Goal: Transaction & Acquisition: Purchase product/service

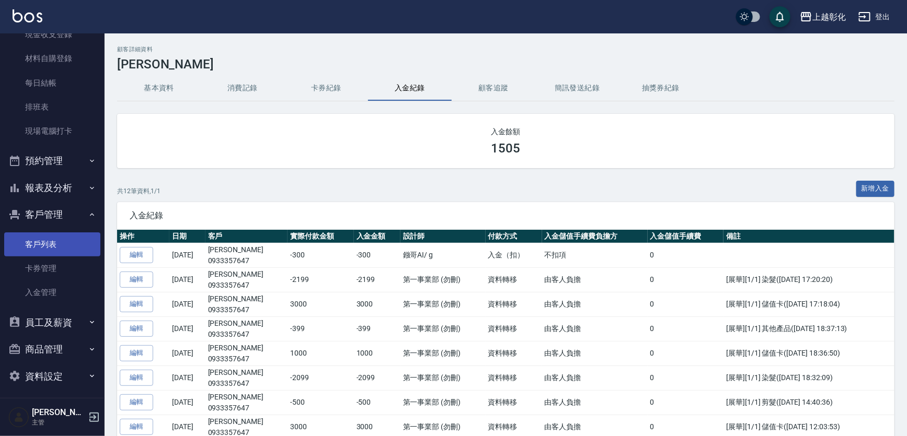
click at [38, 243] on link "客戶列表" at bounding box center [52, 245] width 96 height 24
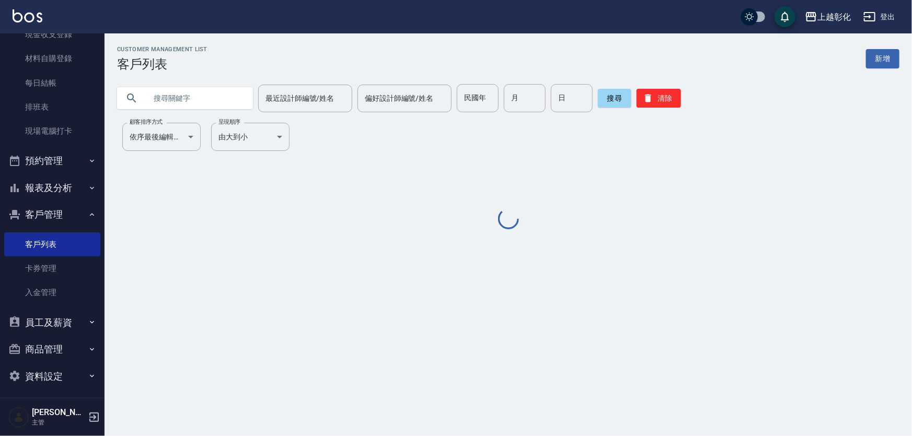
click at [161, 100] on input "text" at bounding box center [195, 98] width 98 height 28
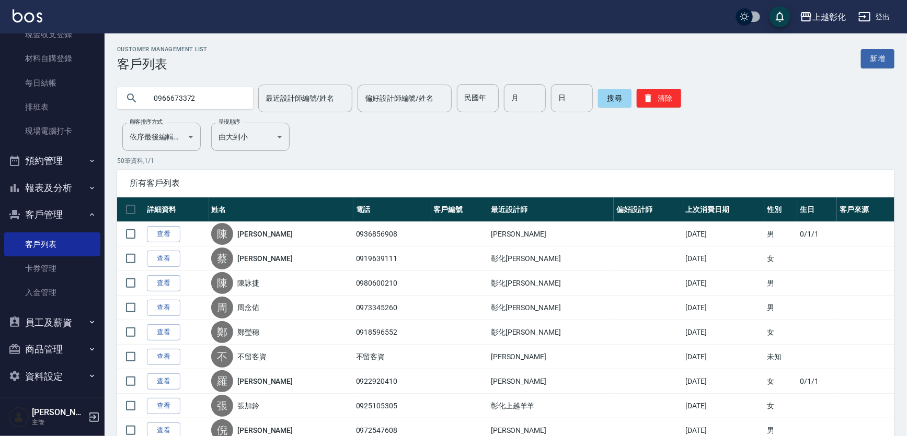
type input "0966673372"
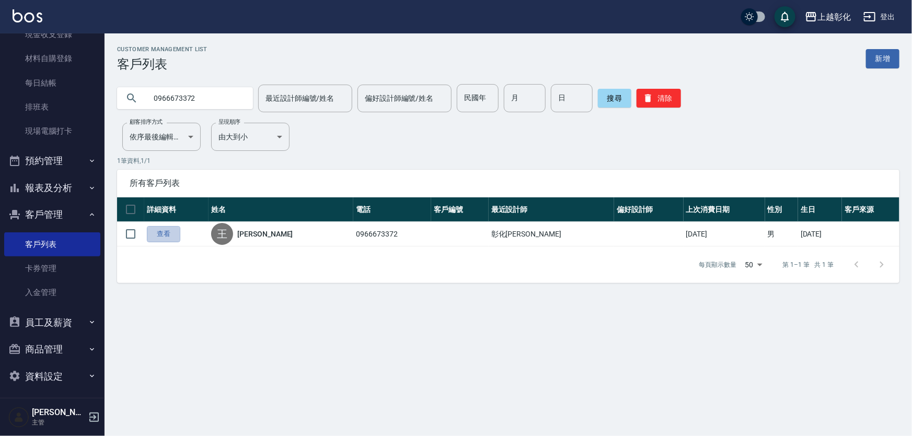
drag, startPoint x: 167, startPoint y: 232, endPoint x: 170, endPoint y: 226, distance: 6.1
click at [167, 231] on link "查看" at bounding box center [163, 234] width 33 height 16
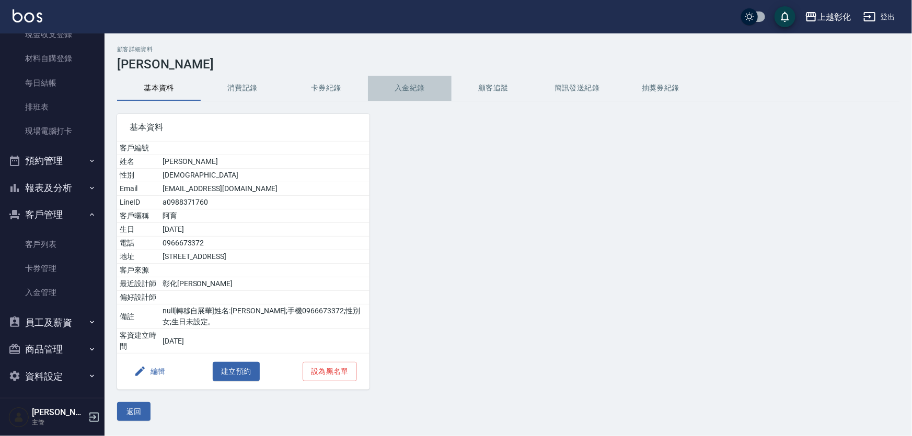
click at [406, 92] on button "入金紀錄" at bounding box center [410, 88] width 84 height 25
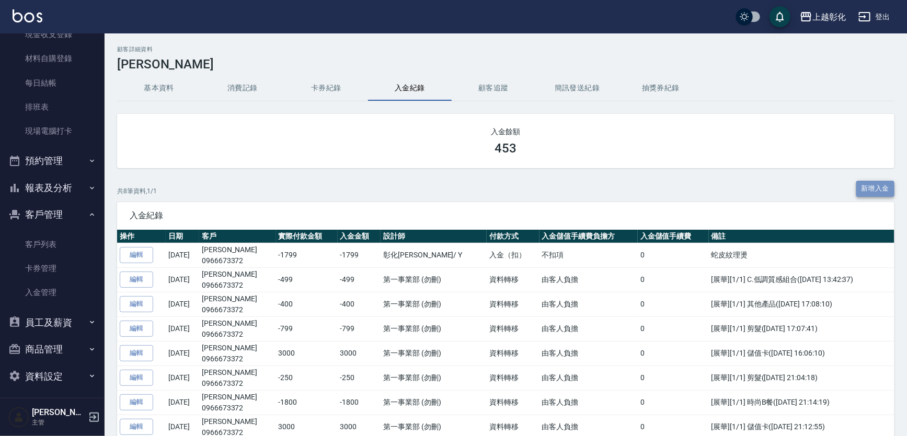
click at [868, 188] on button "新增入金" at bounding box center [875, 189] width 39 height 16
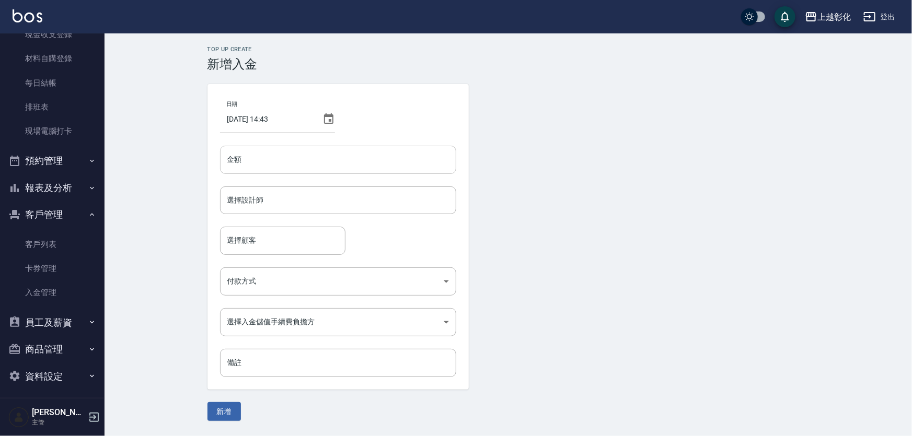
click at [265, 158] on input "金額" at bounding box center [338, 160] width 236 height 28
type input "-450"
click at [270, 200] on input "選擇設計師" at bounding box center [338, 200] width 227 height 18
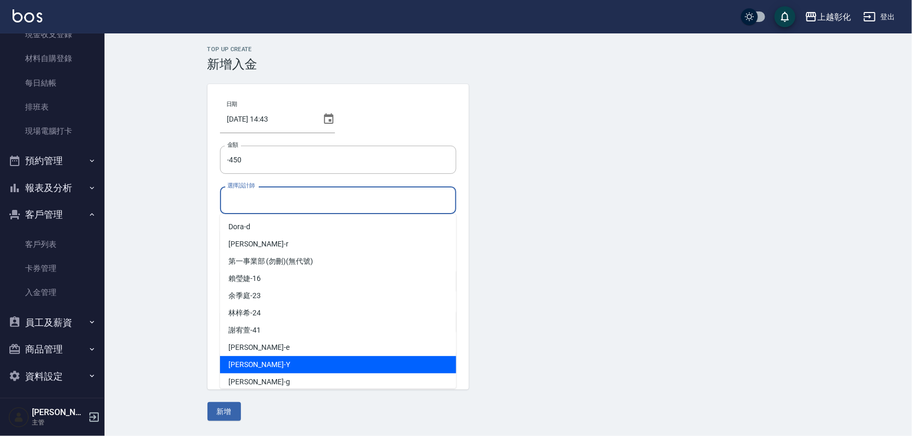
click at [267, 364] on div "[PERSON_NAME]" at bounding box center [338, 364] width 236 height 17
type input "[PERSON_NAME]-Y"
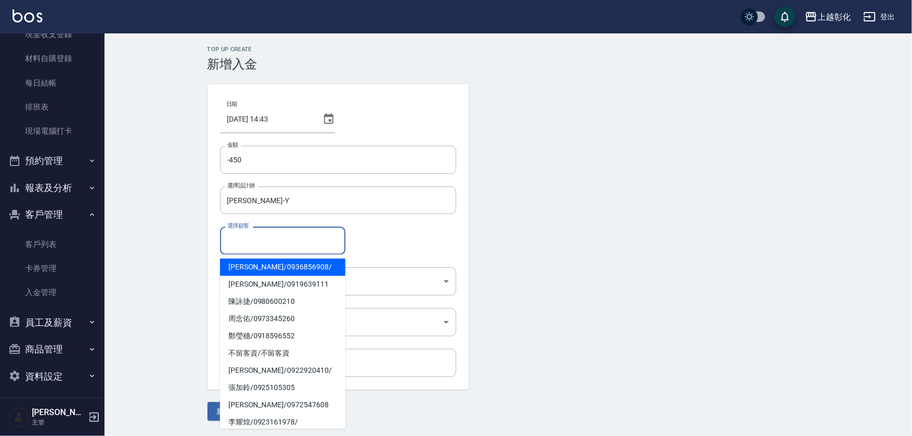
click at [250, 240] on input "選擇顧客" at bounding box center [283, 241] width 116 height 18
type input "y"
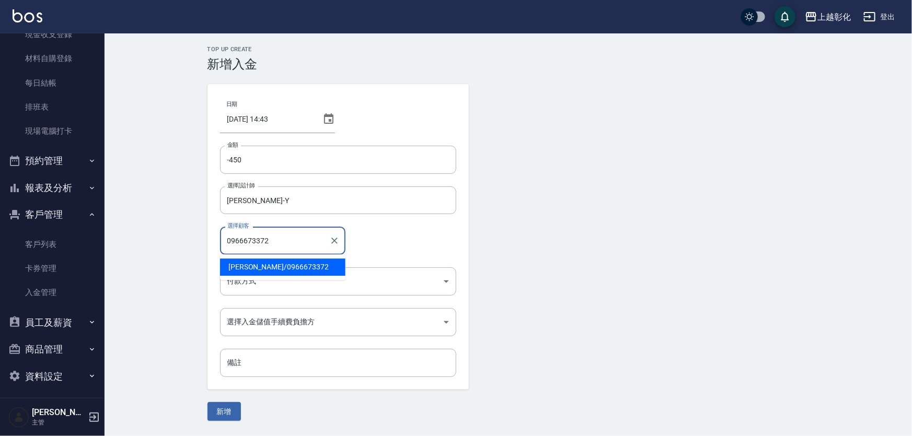
click at [251, 270] on span "王志育 / 0966673372" at bounding box center [282, 267] width 125 height 17
type input "王志育/0966673372"
click at [242, 286] on body "上越彰化 登出 櫃檯作業 打帳單 帳單列表 現金收支登錄 材料自購登錄 每日結帳 排班表 現場電腦打卡 預約管理 預約管理 單日預約紀錄 單週預約紀錄 報表及…" at bounding box center [456, 218] width 912 height 436
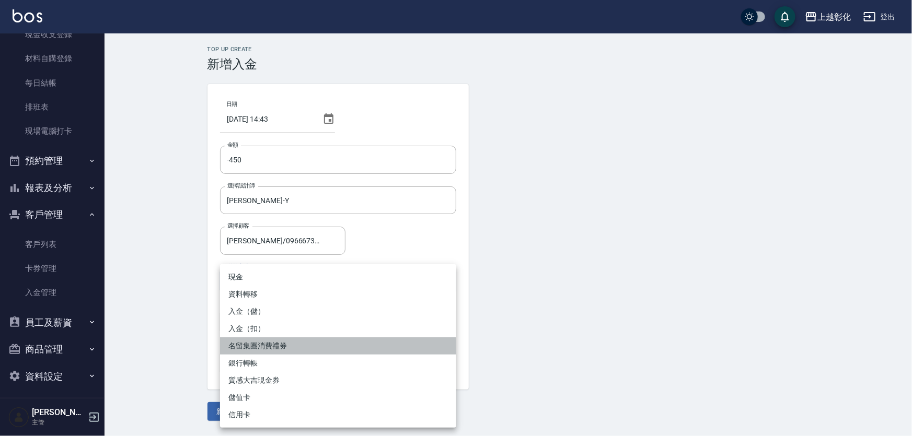
click at [241, 343] on li "名留集團消費禮券" at bounding box center [338, 346] width 236 height 17
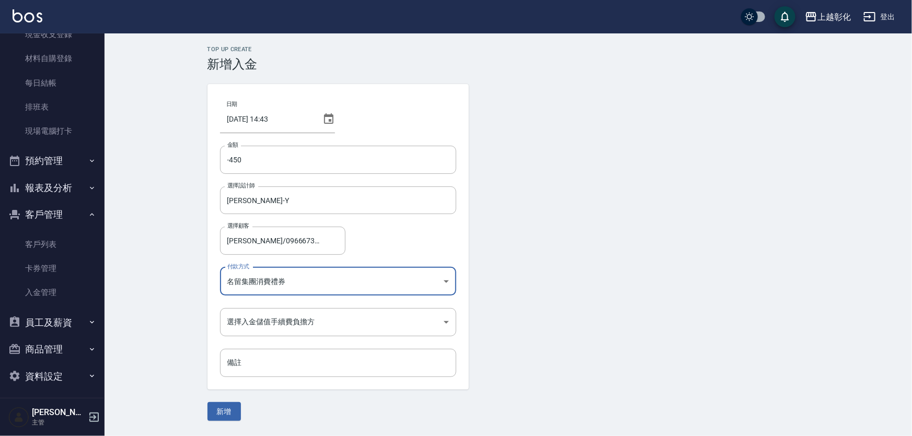
click at [279, 283] on body "上越彰化 登出 櫃檯作業 打帳單 帳單列表 現金收支登錄 材料自購登錄 每日結帳 排班表 現場電腦打卡 預約管理 預約管理 單日預約紀錄 單週預約紀錄 報表及…" at bounding box center [456, 218] width 912 height 436
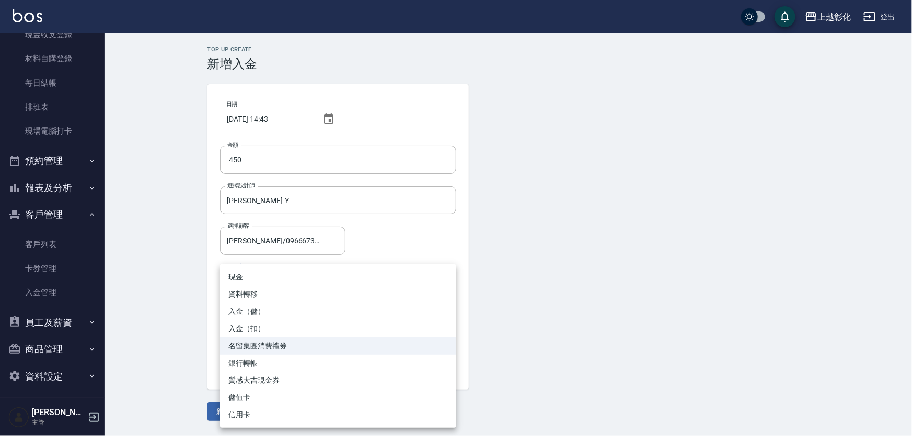
click at [252, 330] on li "入金（扣）" at bounding box center [338, 328] width 236 height 17
type input "入金（扣）"
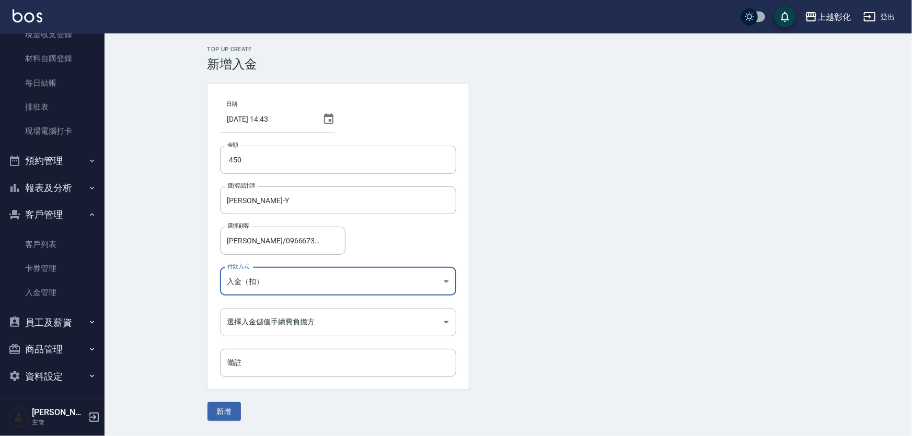
click at [266, 319] on body "上越彰化 登出 櫃檯作業 打帳單 帳單列表 現金收支登錄 材料自購登錄 每日結帳 排班表 現場電腦打卡 預約管理 預約管理 單日預約紀錄 單週預約紀錄 報表及…" at bounding box center [456, 218] width 912 height 436
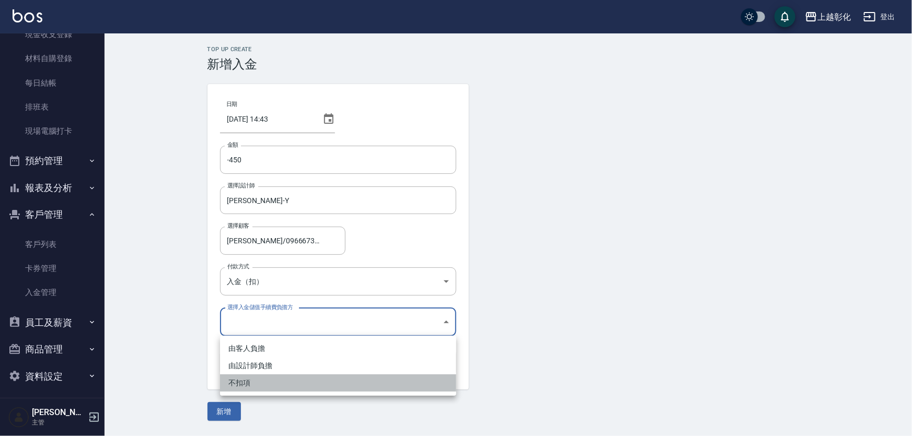
click at [245, 380] on li "不扣項" at bounding box center [338, 383] width 236 height 17
type input "WITHOUTHANDLINGFEE"
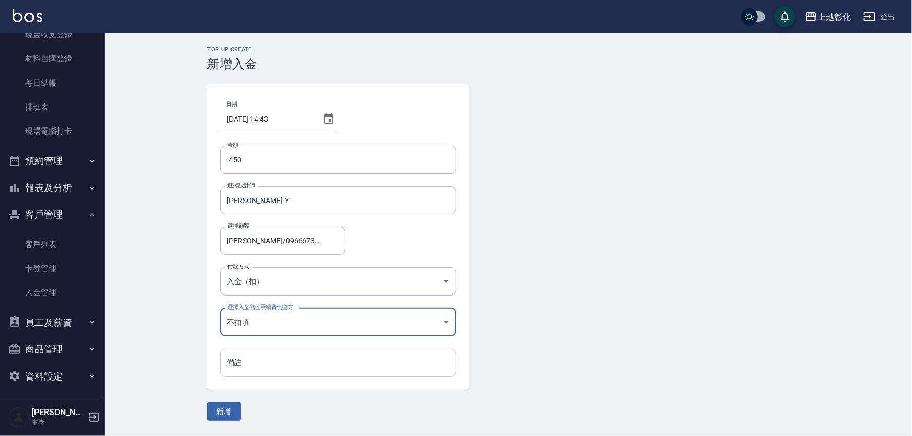
click at [250, 364] on input "備註" at bounding box center [338, 363] width 236 height 28
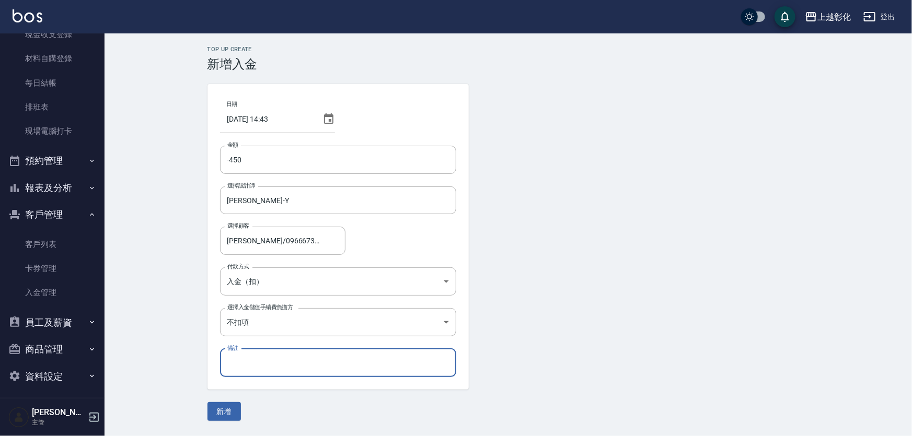
click at [224, 409] on button "新增" at bounding box center [223, 411] width 33 height 19
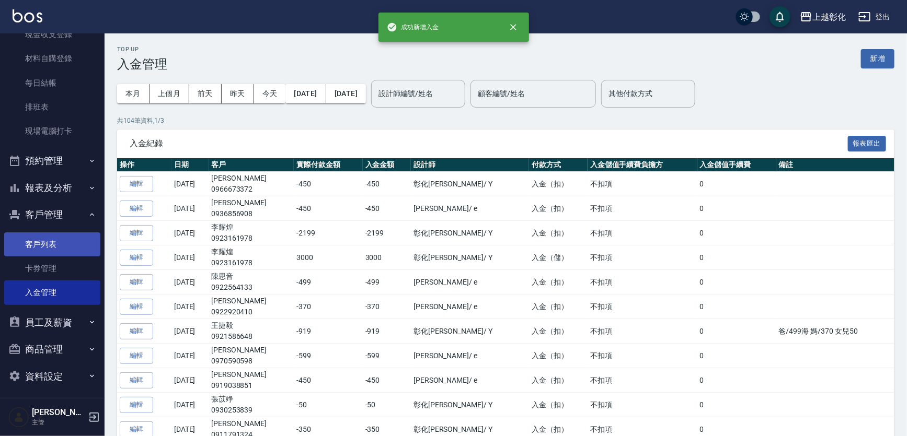
drag, startPoint x: 30, startPoint y: 240, endPoint x: 33, endPoint y: 233, distance: 8.2
click at [30, 239] on link "客戶列表" at bounding box center [52, 245] width 96 height 24
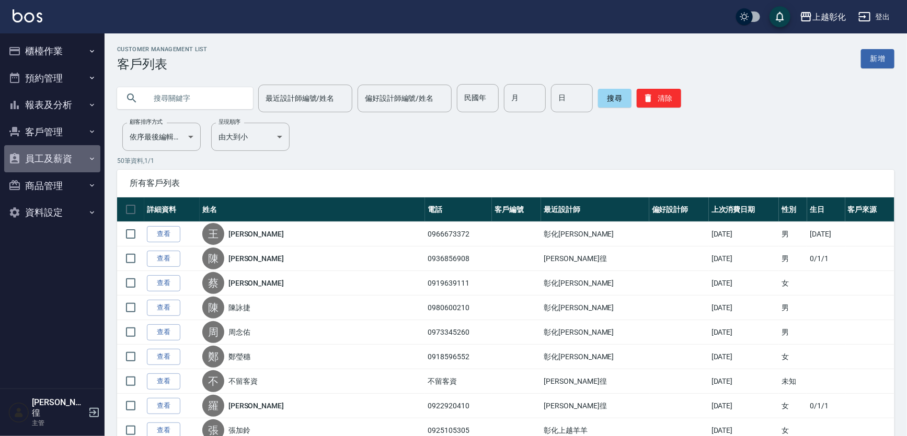
click at [26, 157] on button "員工及薪資" at bounding box center [52, 158] width 96 height 27
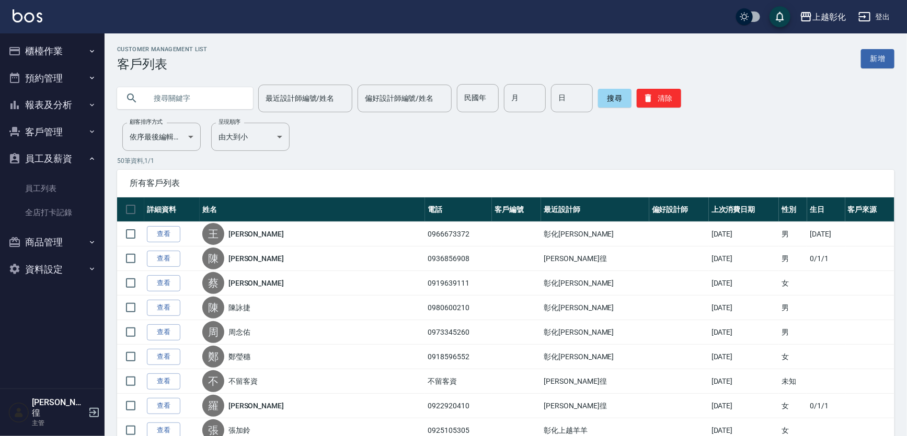
click at [47, 122] on button "客戶管理" at bounding box center [52, 132] width 96 height 27
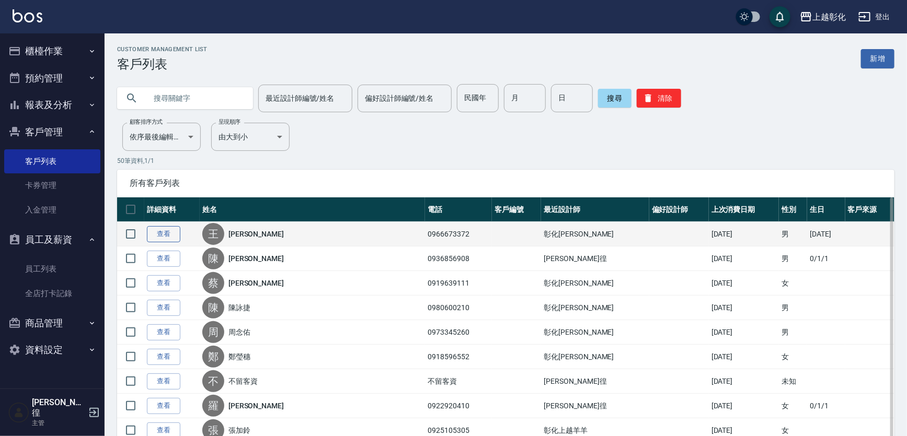
click at [168, 232] on link "查看" at bounding box center [163, 234] width 33 height 16
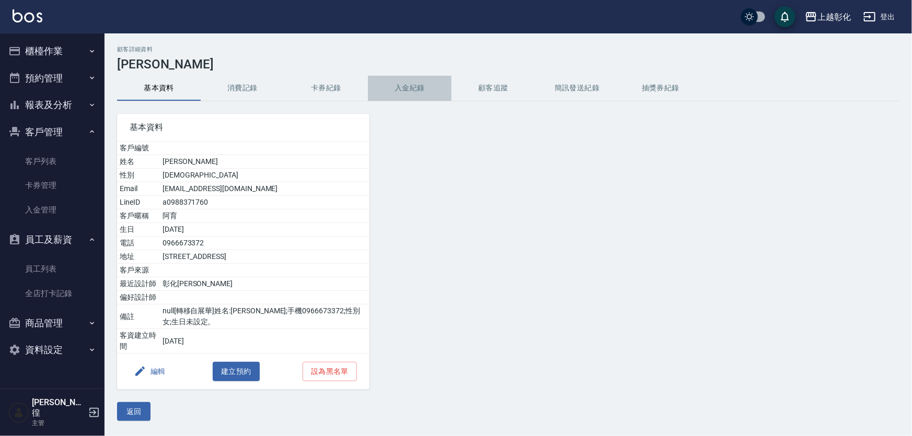
click at [418, 94] on button "入金紀錄" at bounding box center [410, 88] width 84 height 25
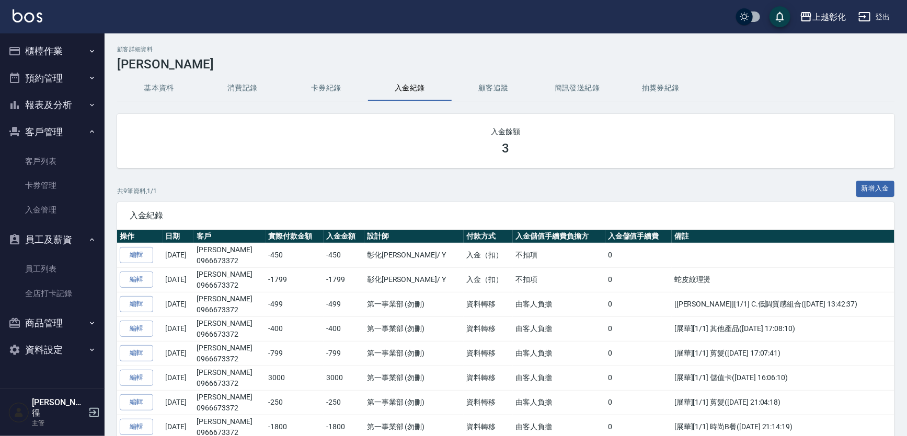
click at [737, 91] on div "基本資料 消費記錄 卡券紀錄 入金紀錄 顧客追蹤 簡訊發送紀錄 抽獎券紀錄" at bounding box center [505, 88] width 777 height 25
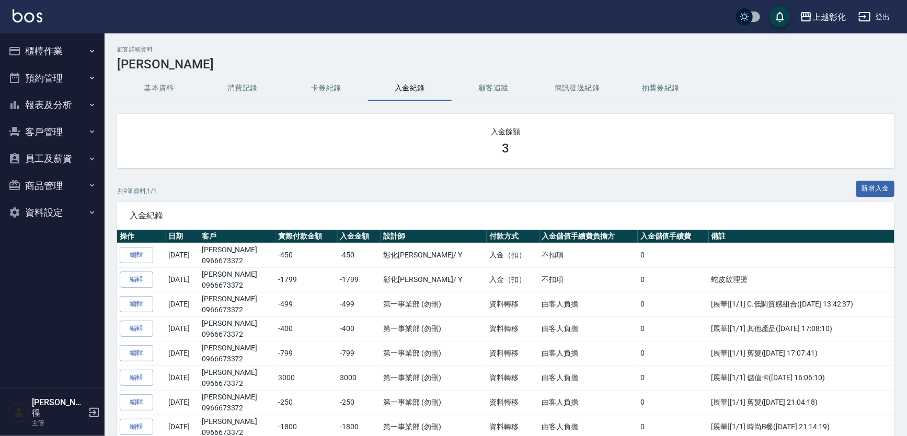
click at [63, 52] on button "櫃檯作業" at bounding box center [52, 51] width 96 height 27
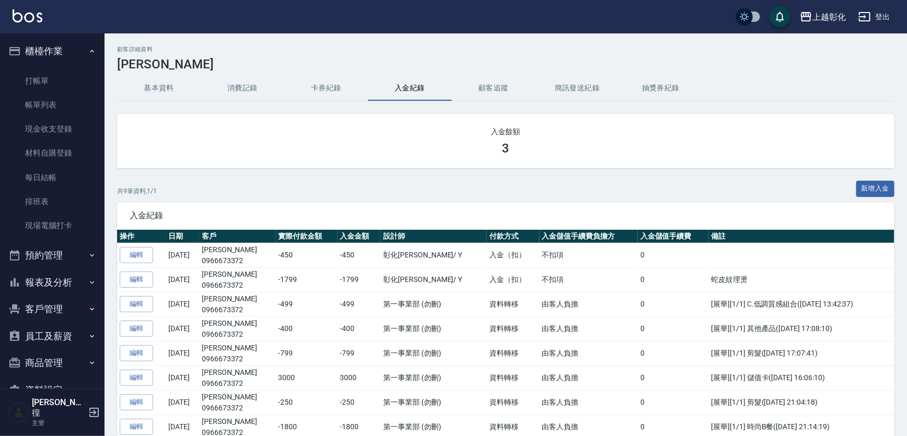
click at [163, 87] on button "基本資料" at bounding box center [159, 88] width 84 height 25
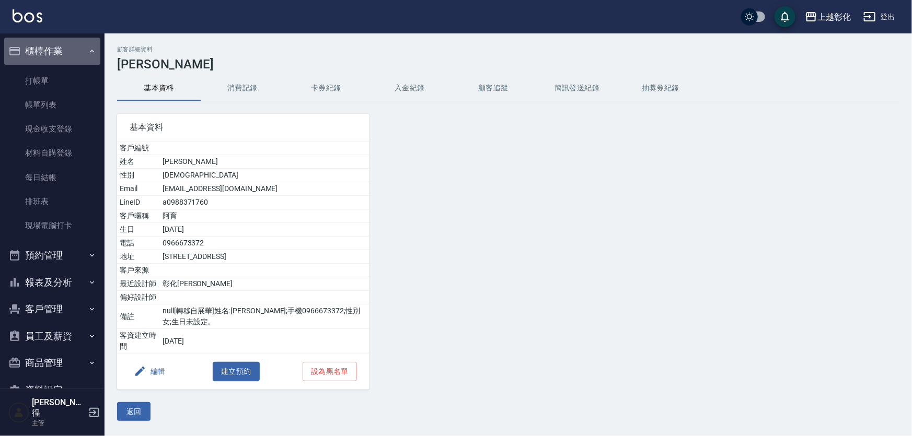
click at [64, 53] on button "櫃檯作業" at bounding box center [52, 51] width 96 height 27
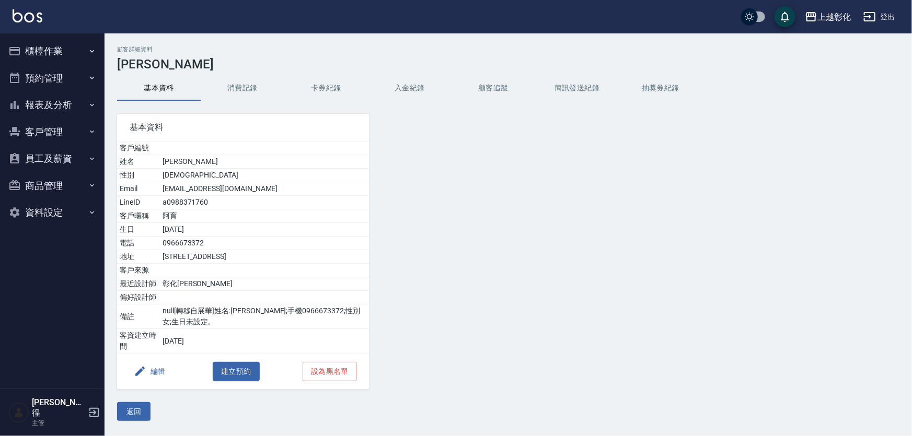
click at [62, 85] on button "預約管理" at bounding box center [52, 78] width 96 height 27
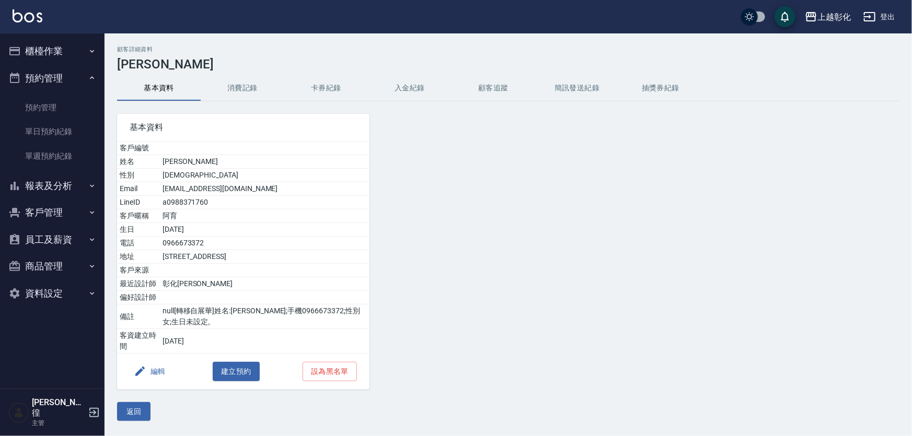
click at [61, 53] on button "櫃檯作業" at bounding box center [52, 51] width 96 height 27
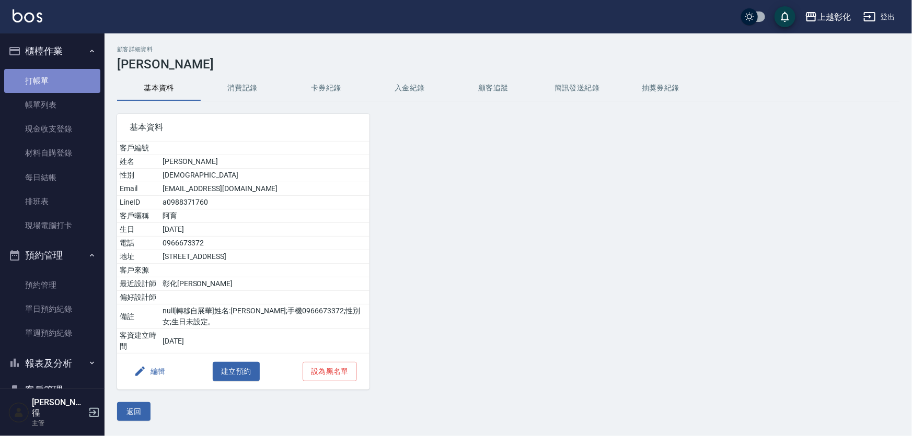
click at [54, 82] on link "打帳單" at bounding box center [52, 81] width 96 height 24
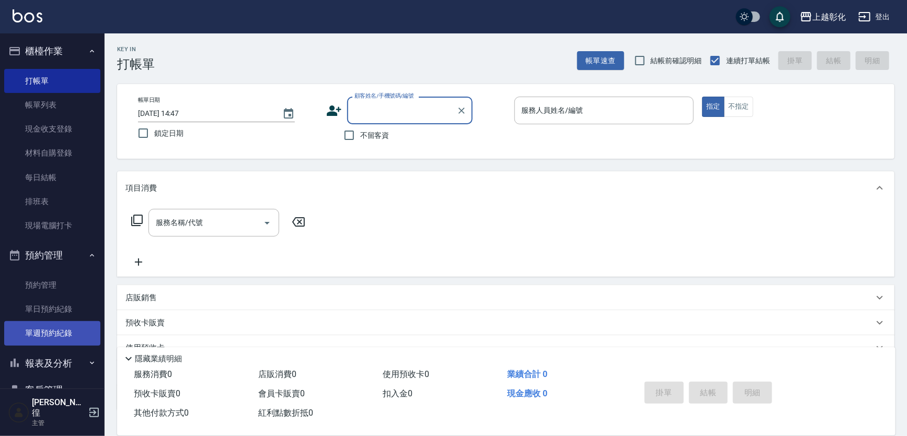
scroll to position [95, 0]
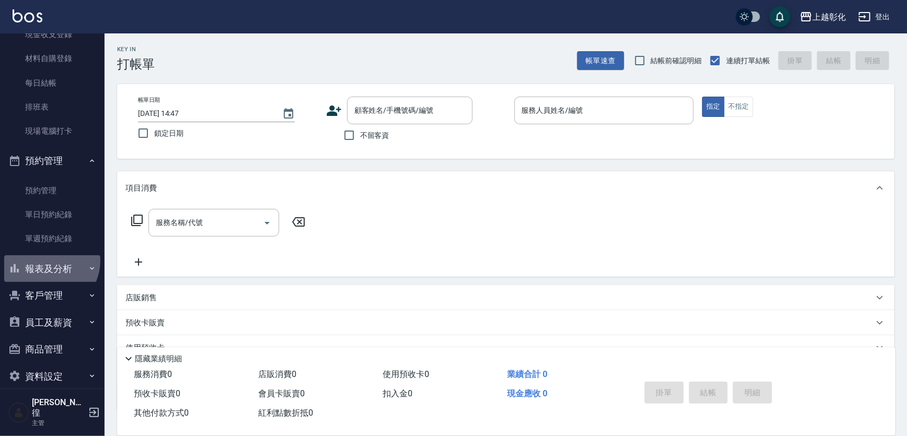
click at [47, 261] on button "報表及分析" at bounding box center [52, 269] width 96 height 27
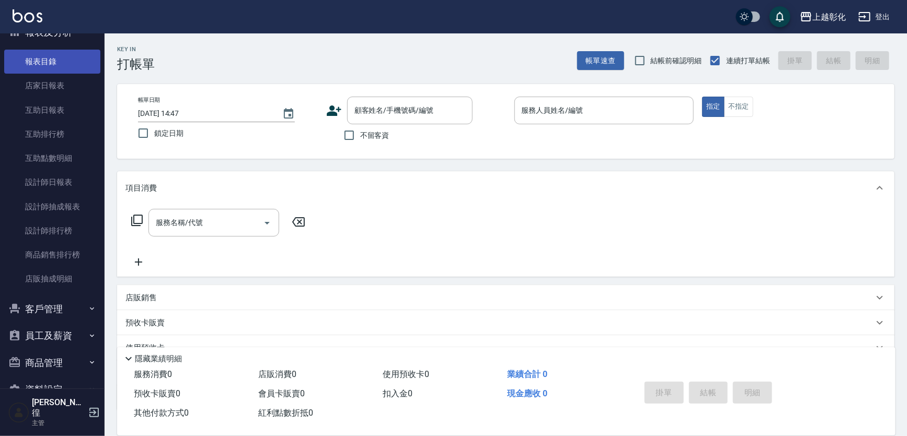
scroll to position [332, 0]
click at [63, 303] on button "客戶管理" at bounding box center [52, 308] width 96 height 27
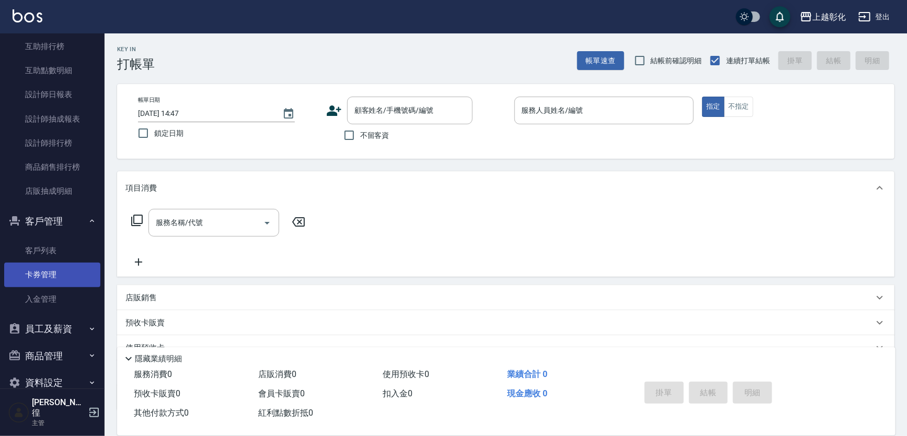
scroll to position [420, 0]
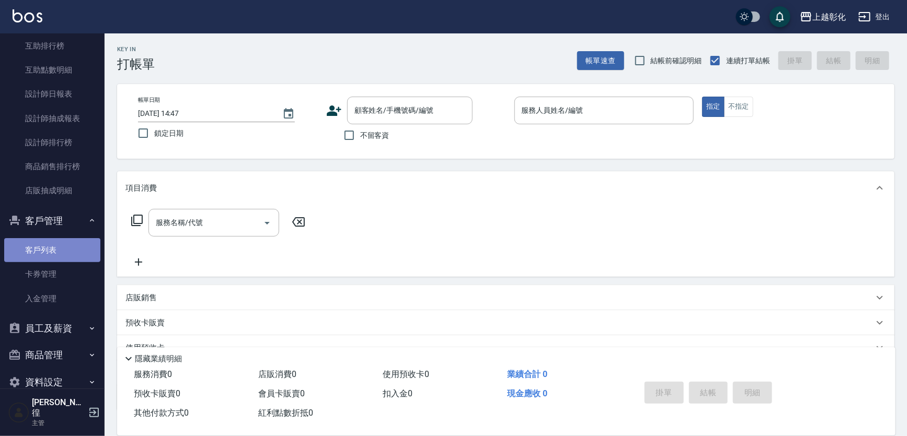
click at [72, 253] on link "客戶列表" at bounding box center [52, 250] width 96 height 24
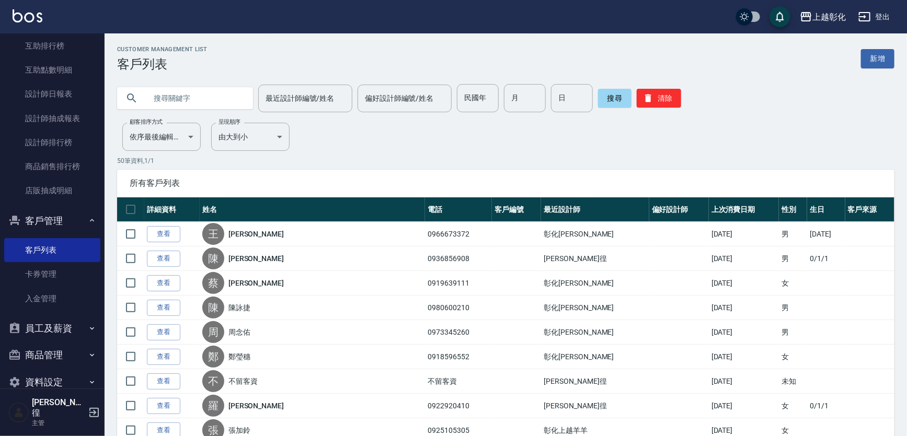
click at [218, 86] on input "text" at bounding box center [195, 98] width 98 height 28
type input "0933357647"
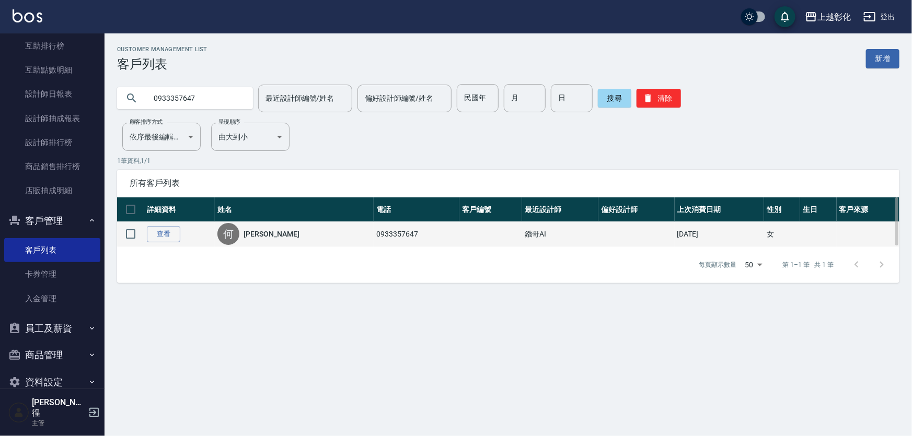
click at [188, 239] on td "查看" at bounding box center [179, 234] width 71 height 25
click at [170, 237] on link "查看" at bounding box center [163, 234] width 33 height 16
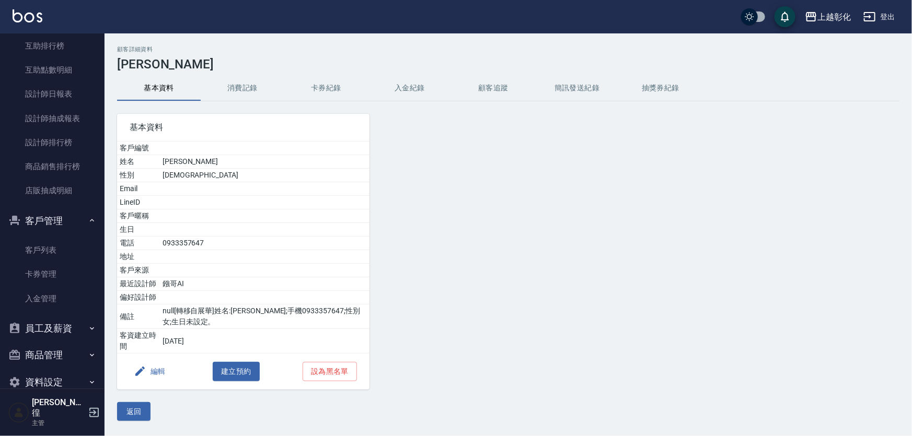
click at [432, 86] on button "入金紀錄" at bounding box center [410, 88] width 84 height 25
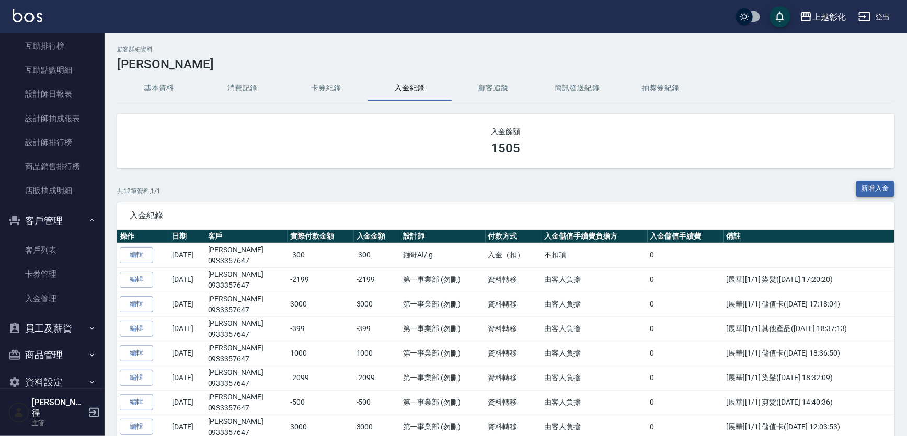
click at [886, 190] on button "新增入金" at bounding box center [875, 189] width 39 height 16
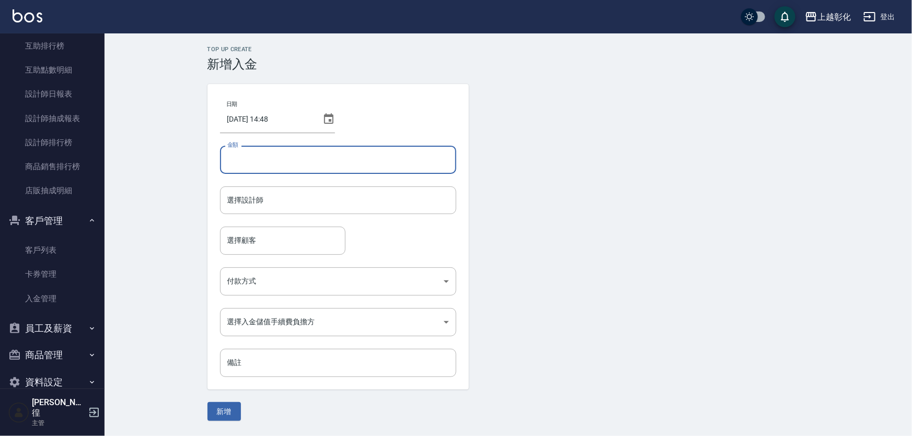
click at [251, 166] on input "金額" at bounding box center [338, 160] width 236 height 28
type input "700"
click at [279, 193] on input "選擇設計師" at bounding box center [338, 200] width 227 height 18
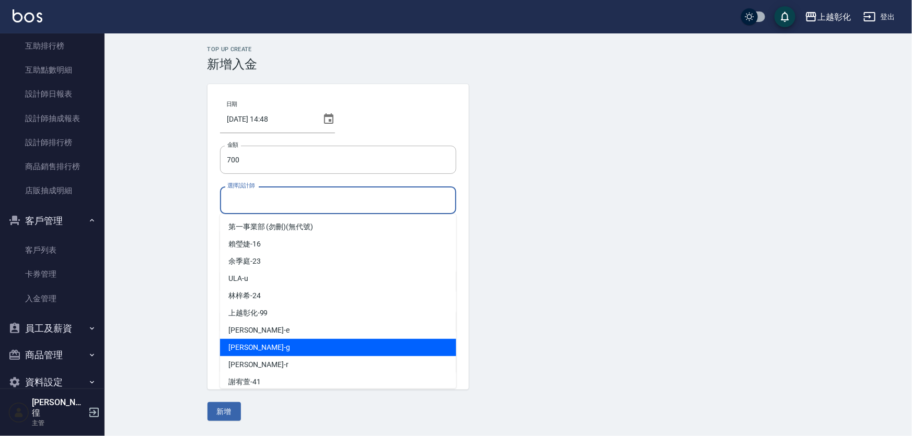
click at [263, 343] on div "Gary -g" at bounding box center [338, 347] width 236 height 17
type input "Gary-g"
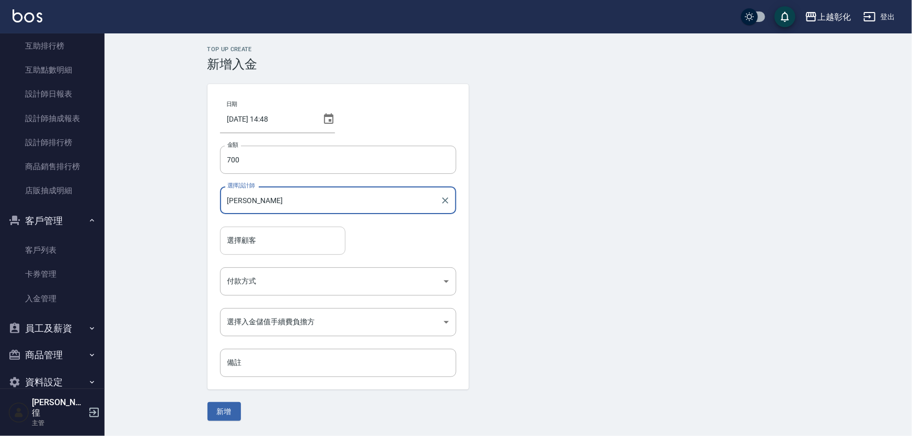
click at [275, 237] on input "選擇顧客" at bounding box center [283, 241] width 116 height 18
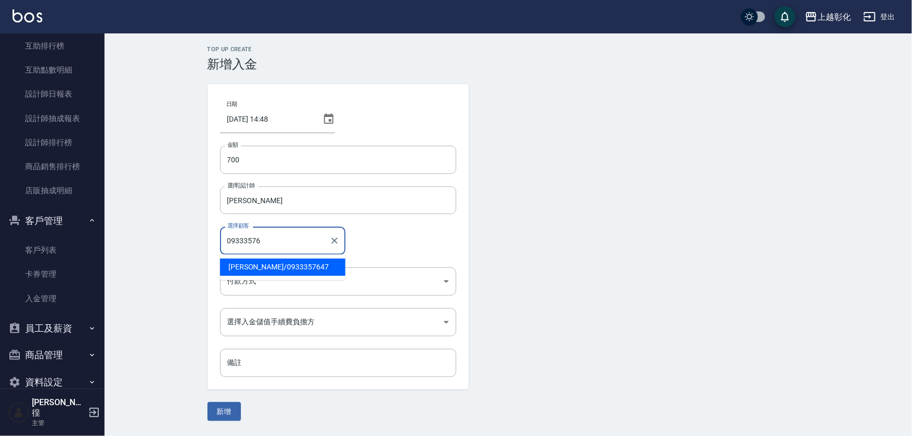
click at [272, 262] on span "何香吟 / 0933357647" at bounding box center [282, 267] width 125 height 17
type input "何香吟/0933357647"
click at [269, 282] on body "上越彰化 登出 櫃檯作業 打帳單 帳單列表 現金收支登錄 材料自購登錄 每日結帳 排班表 現場電腦打卡 預約管理 預約管理 單日預約紀錄 單週預約紀錄 報表及…" at bounding box center [456, 218] width 912 height 436
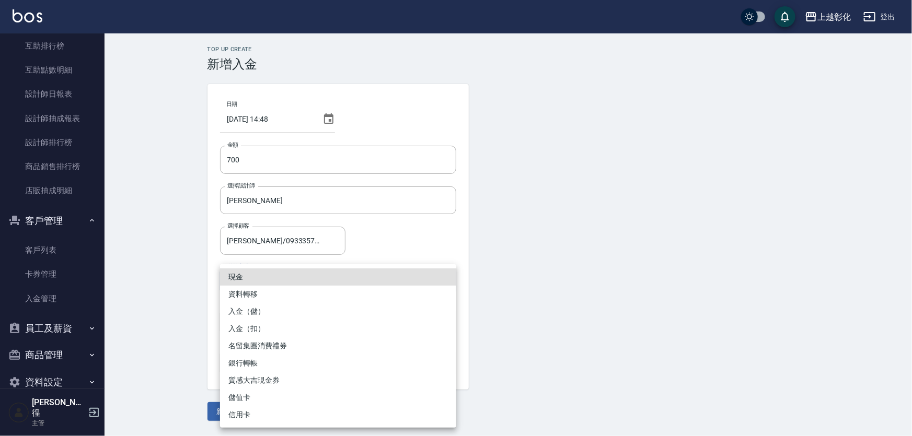
click at [250, 327] on li "入金（扣）" at bounding box center [338, 328] width 236 height 17
type input "入金（扣）"
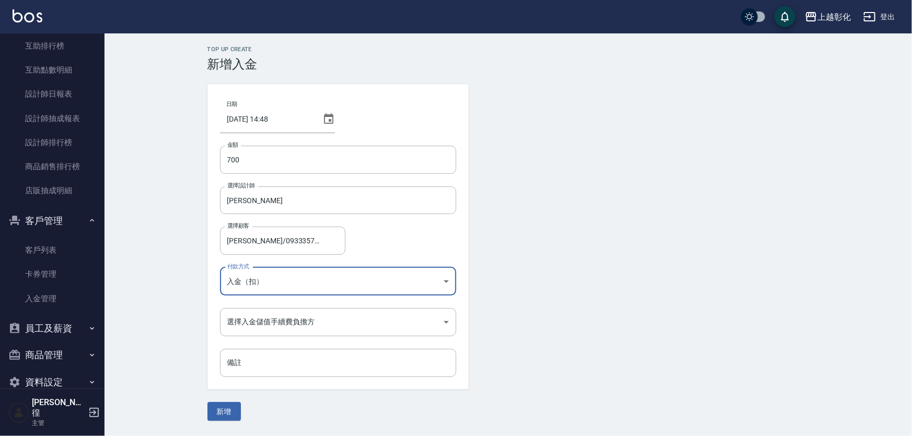
click at [285, 273] on body "上越彰化 登出 櫃檯作業 打帳單 帳單列表 現金收支登錄 材料自購登錄 每日結帳 排班表 現場電腦打卡 預約管理 預約管理 單日預約紀錄 單週預約紀錄 報表及…" at bounding box center [456, 218] width 912 height 436
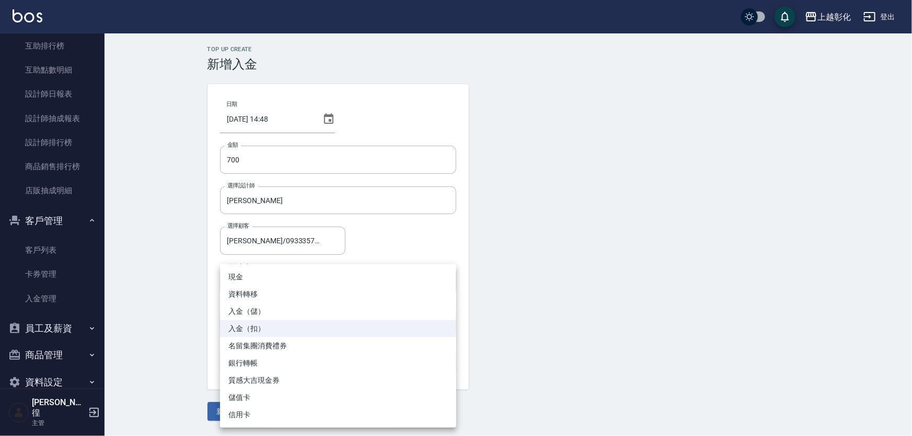
click at [546, 216] on div at bounding box center [456, 218] width 912 height 436
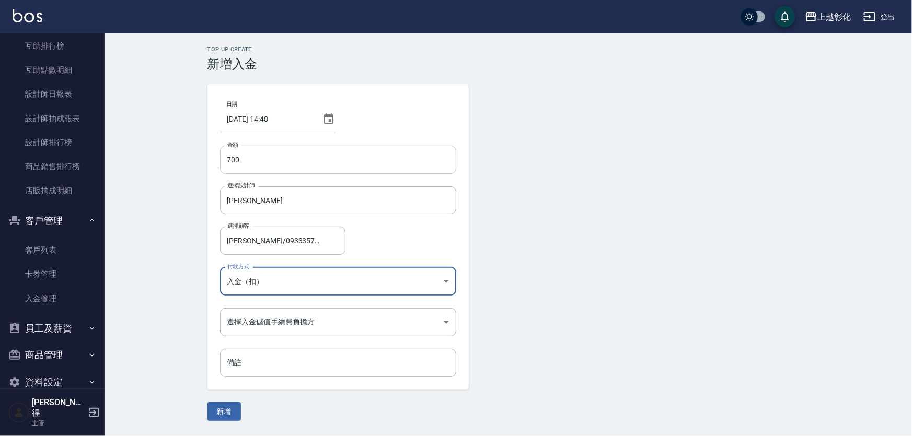
click at [228, 160] on input "700" at bounding box center [338, 160] width 236 height 28
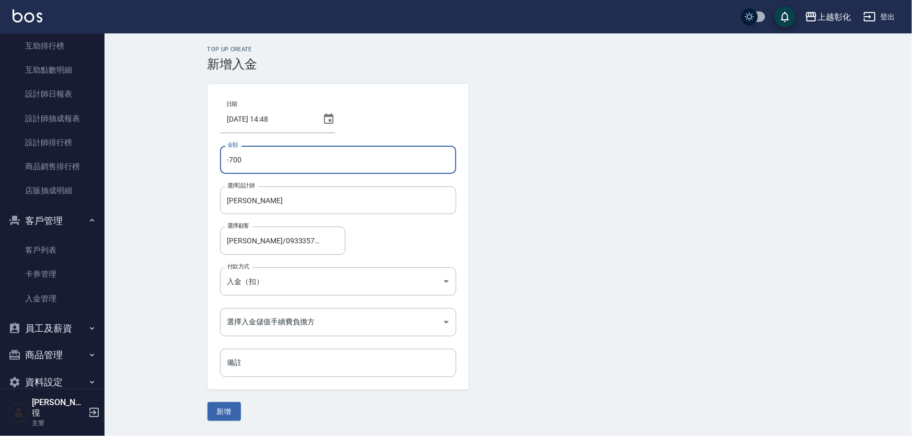
type input "-700"
click at [663, 344] on form "日期 2025/09/22 14:48 金額 -700 金額 選擇設計師 Gary-g 選擇設計師 選擇顧客 何香吟/0933357647 選擇顧客 付款方式…" at bounding box center [508, 252] width 602 height 337
click at [288, 315] on body "上越彰化 登出 櫃檯作業 打帳單 帳單列表 現金收支登錄 材料自購登錄 每日結帳 排班表 現場電腦打卡 預約管理 預約管理 單日預約紀錄 單週預約紀錄 報表及…" at bounding box center [456, 218] width 912 height 436
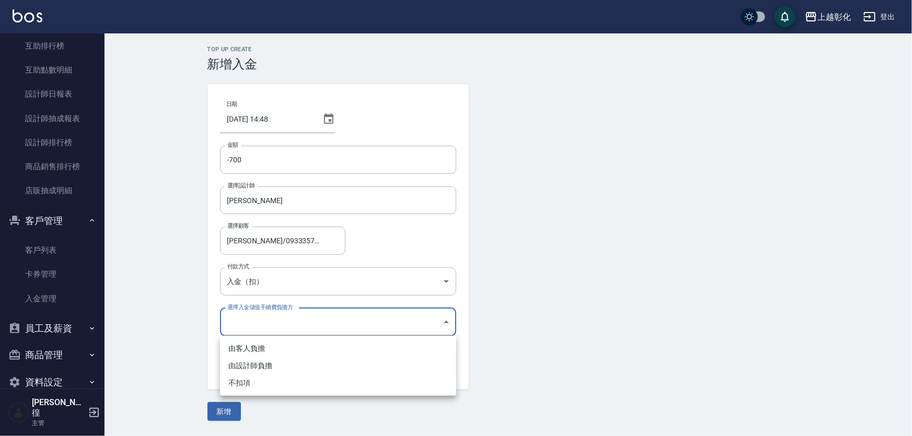
click at [257, 377] on li "不扣項" at bounding box center [338, 383] width 236 height 17
type input "WITHOUTHANDLINGFEE"
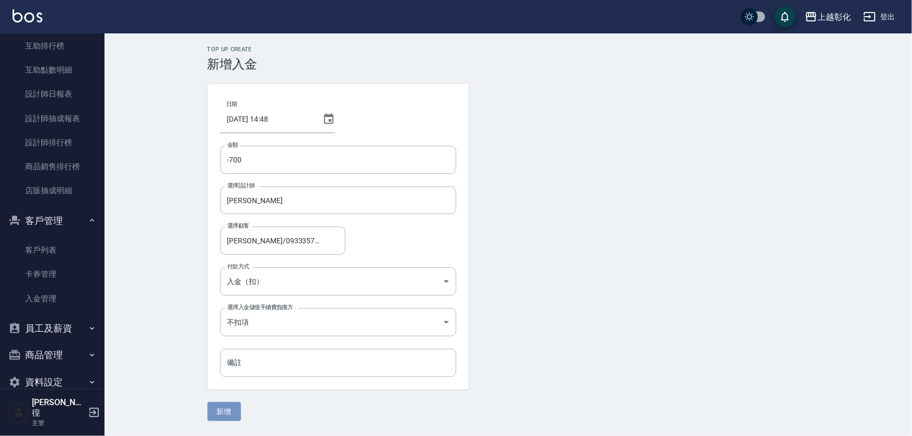
click at [219, 410] on button "新增" at bounding box center [223, 411] width 33 height 19
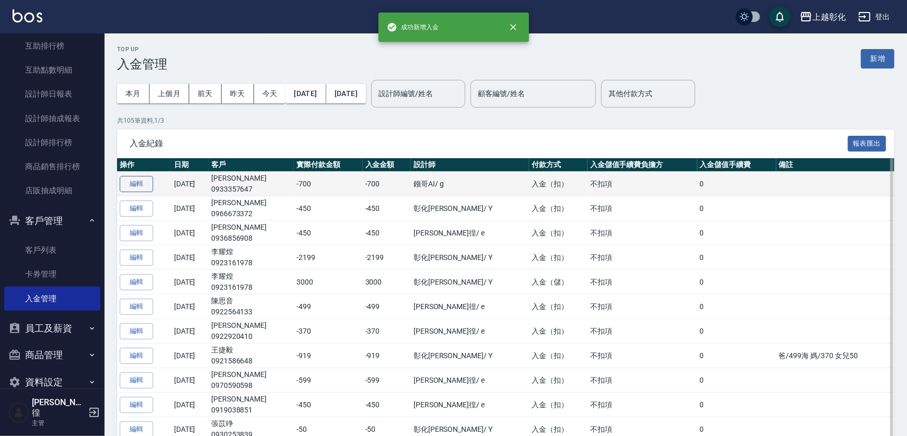
click at [152, 183] on button "編輯" at bounding box center [136, 184] width 33 height 16
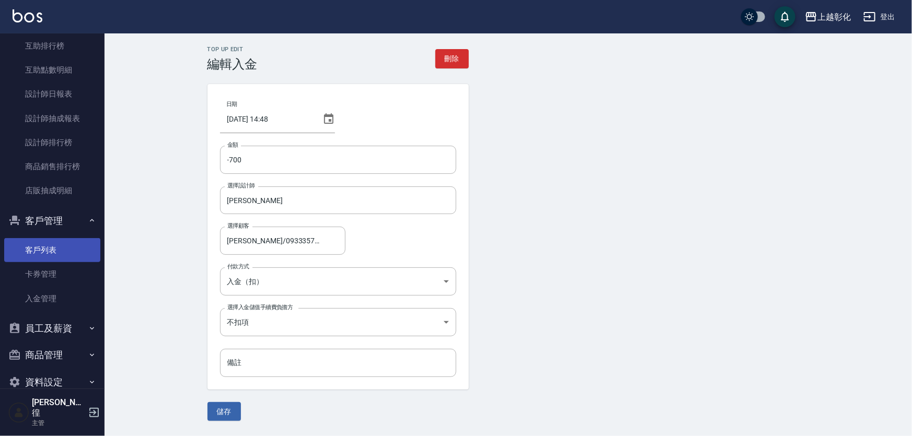
click at [72, 260] on link "客戶列表" at bounding box center [52, 250] width 96 height 24
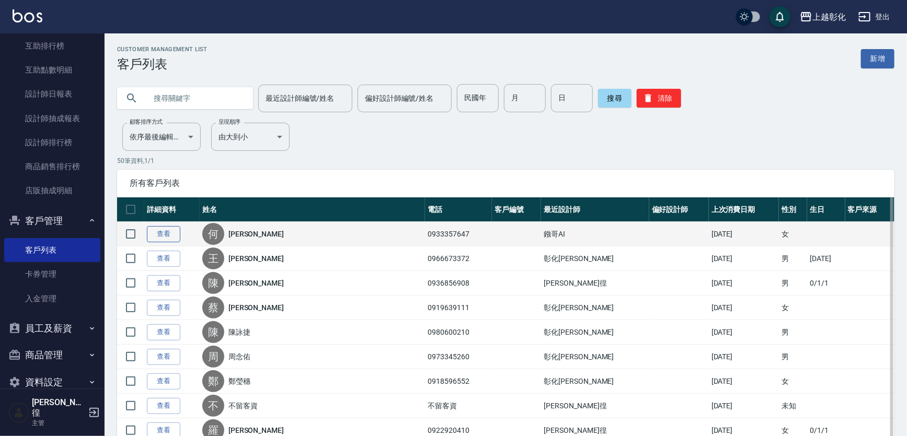
click at [170, 232] on link "查看" at bounding box center [163, 234] width 33 height 16
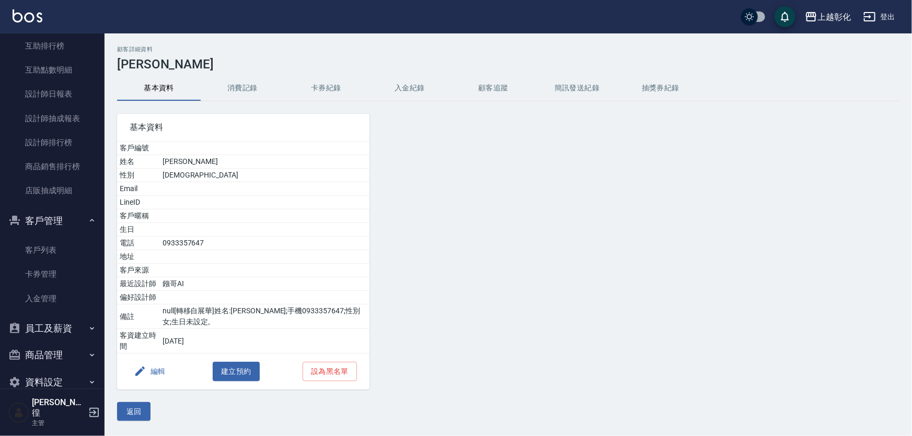
click at [427, 84] on button "入金紀錄" at bounding box center [410, 88] width 84 height 25
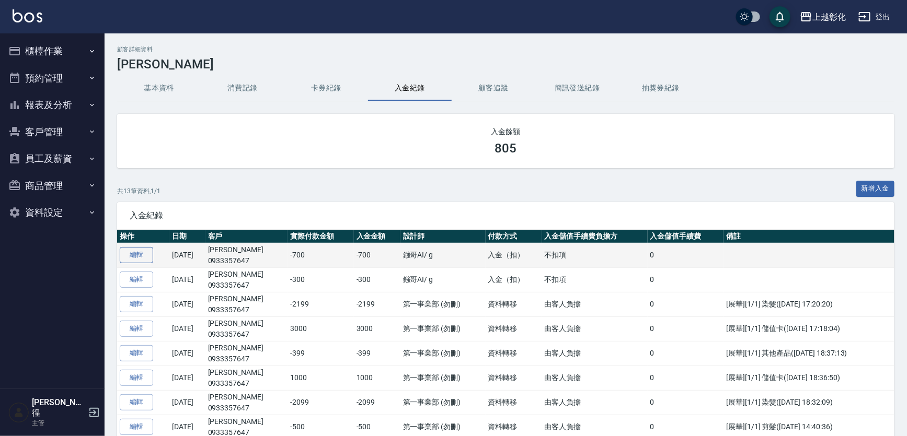
click at [140, 253] on link "編輯" at bounding box center [136, 255] width 33 height 16
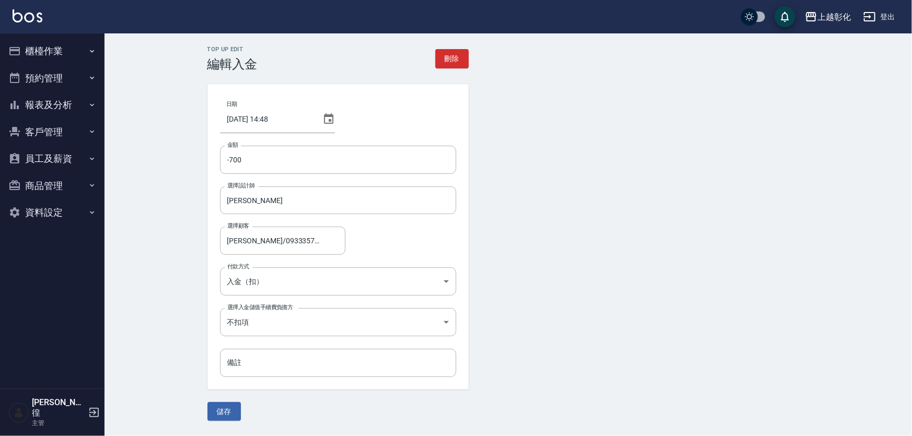
click at [71, 158] on button "員工及薪資" at bounding box center [52, 158] width 96 height 27
click at [68, 123] on button "客戶管理" at bounding box center [52, 132] width 96 height 27
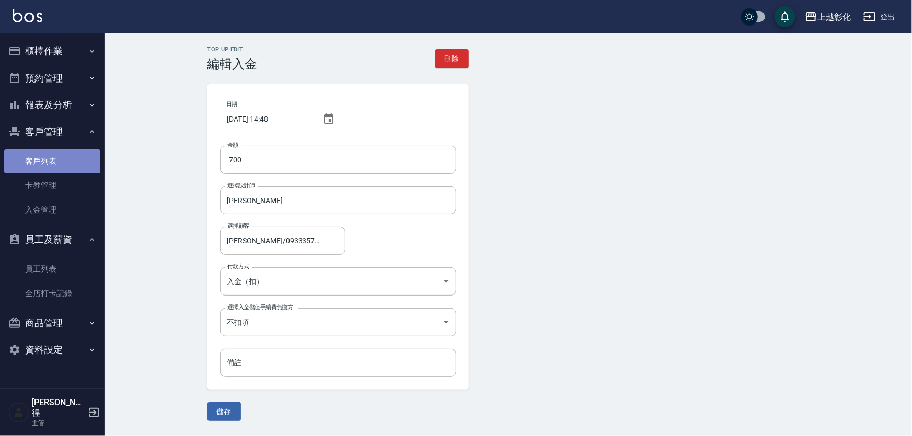
click at [62, 164] on link "客戶列表" at bounding box center [52, 161] width 96 height 24
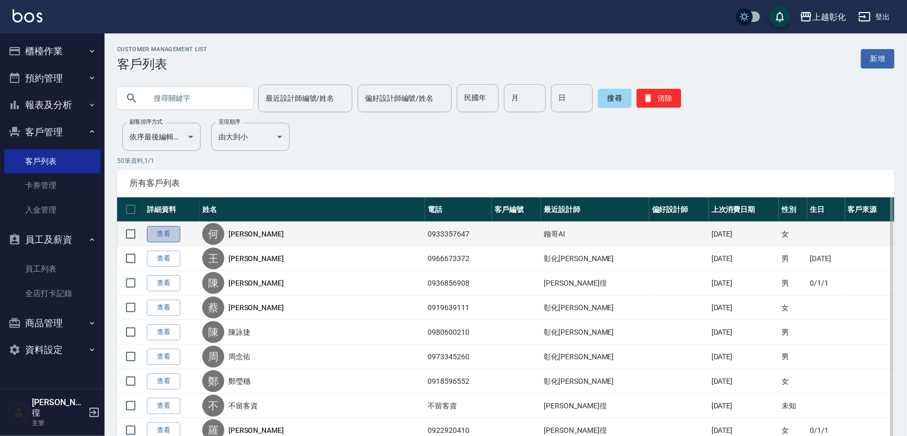
click at [172, 236] on link "查看" at bounding box center [163, 234] width 33 height 16
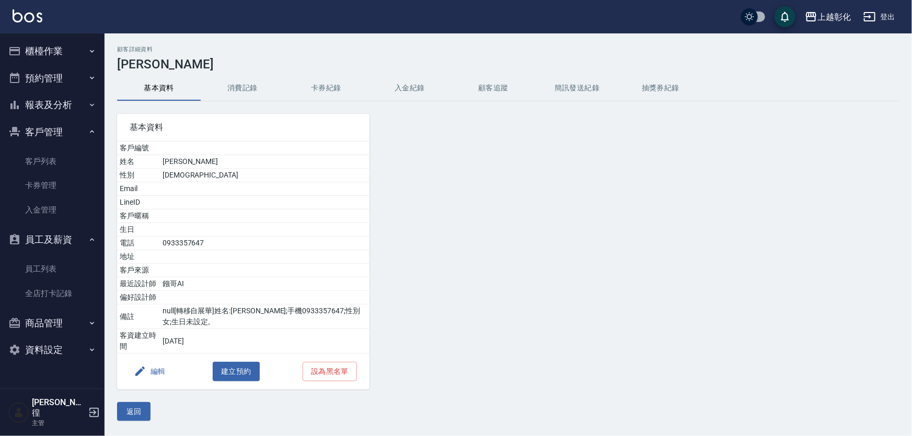
click at [411, 87] on button "入金紀錄" at bounding box center [410, 88] width 84 height 25
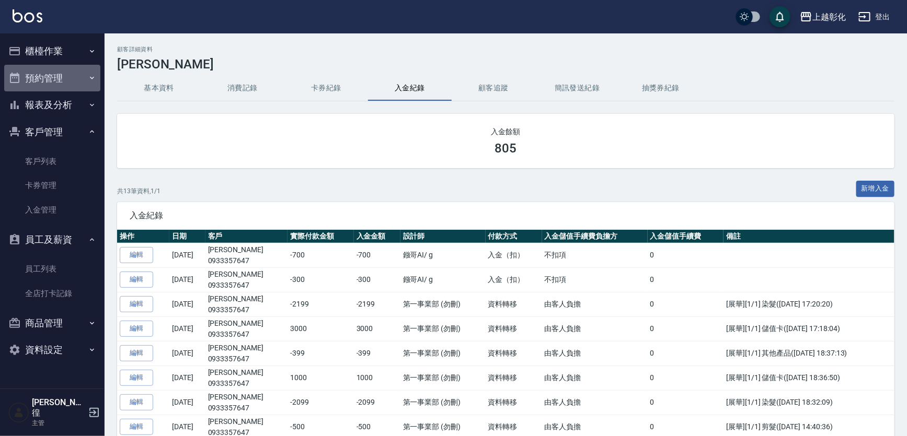
click at [83, 65] on button "預約管理" at bounding box center [52, 78] width 96 height 27
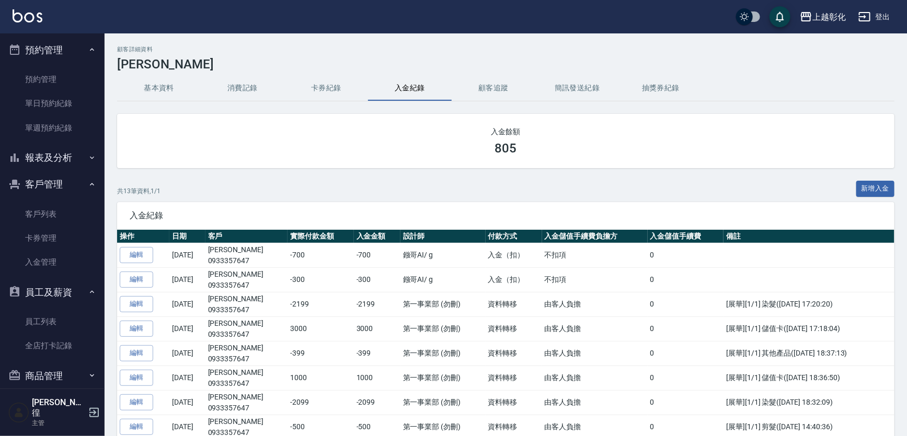
scroll to position [58, 0]
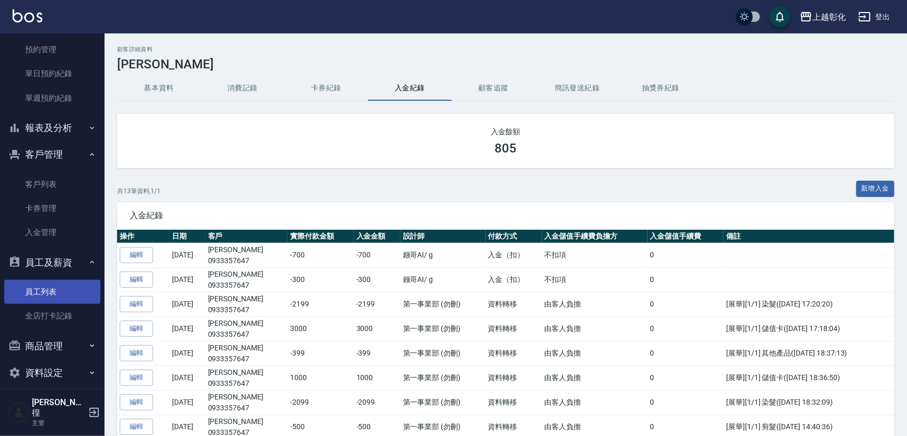
click at [77, 288] on link "員工列表" at bounding box center [52, 292] width 96 height 24
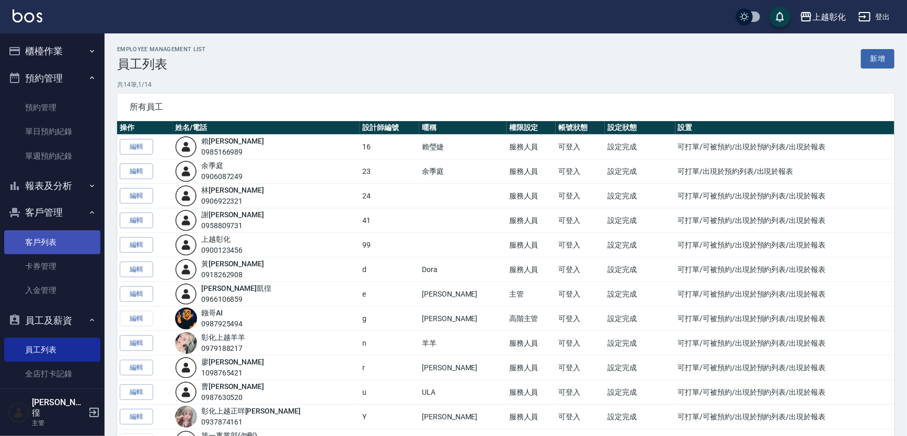
click at [72, 245] on link "客戶列表" at bounding box center [52, 242] width 96 height 24
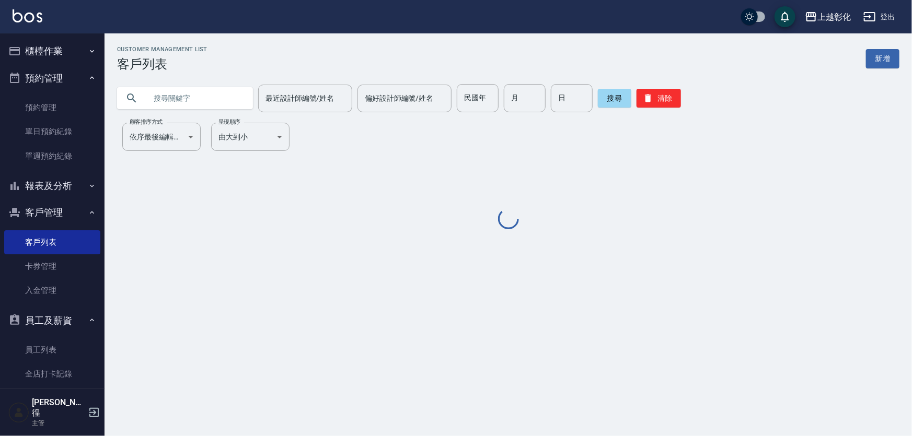
click at [204, 98] on input "text" at bounding box center [195, 98] width 98 height 28
type input "v"
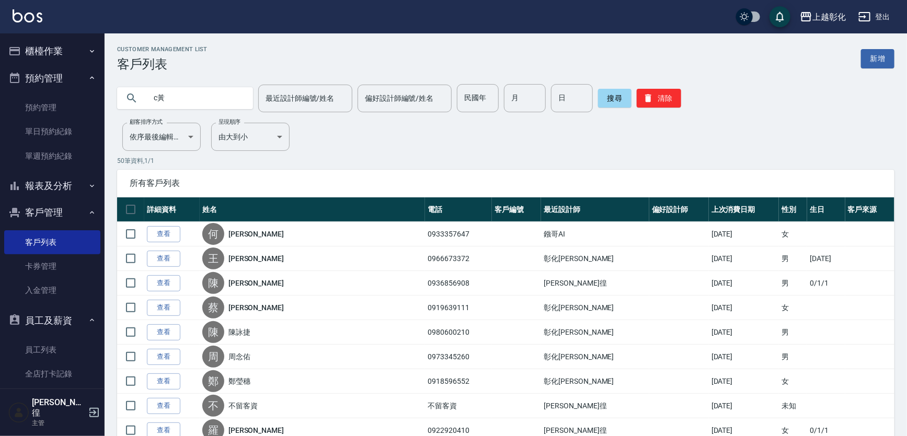
type input "c"
type input "黃"
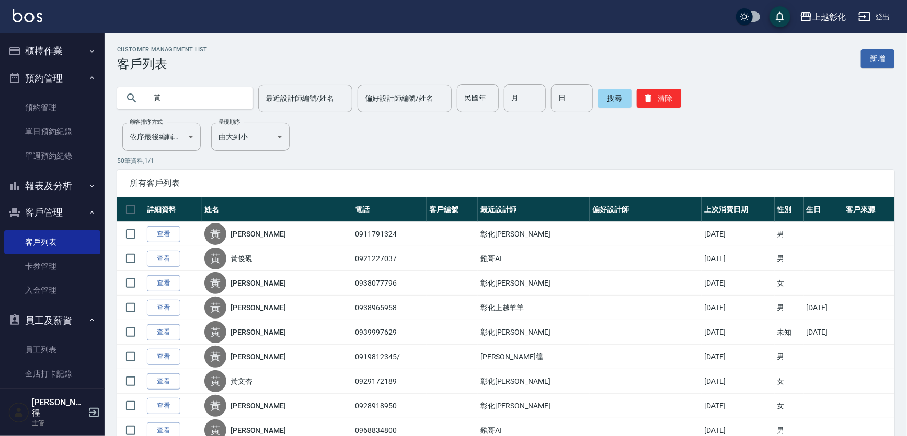
click at [178, 96] on input "黃" at bounding box center [195, 98] width 98 height 28
type input "許"
type input "ㄙ"
type input "死"
type input "續"
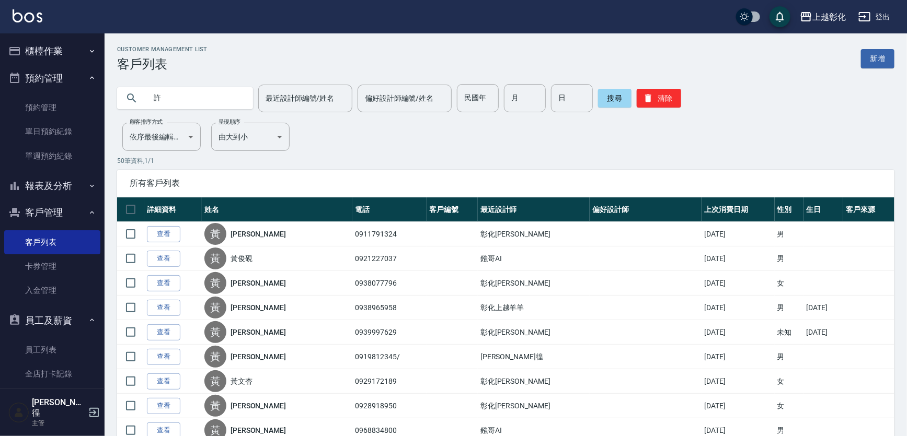
type input "許"
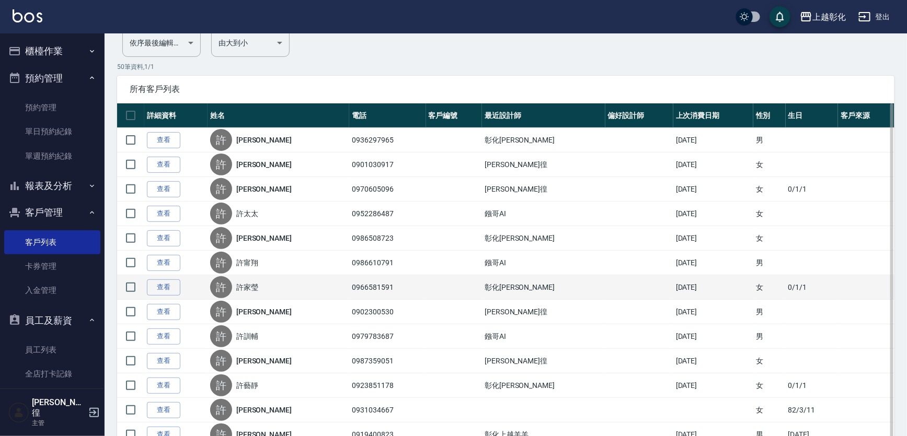
scroll to position [95, 0]
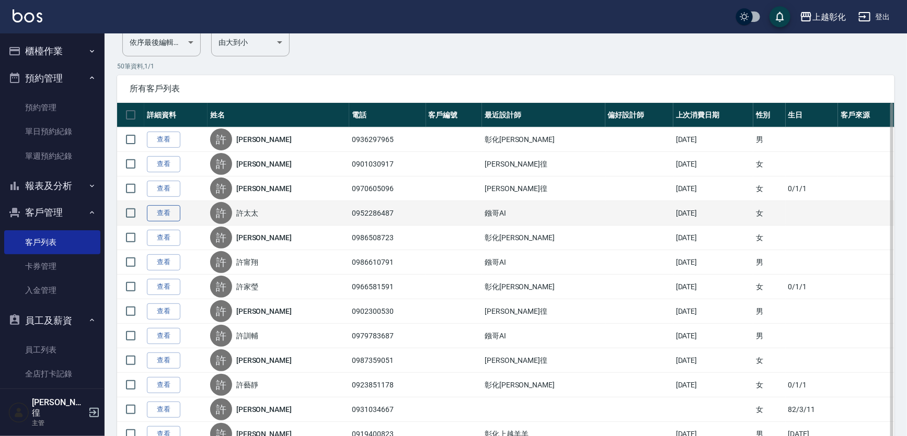
click at [170, 207] on link "查看" at bounding box center [163, 213] width 33 height 16
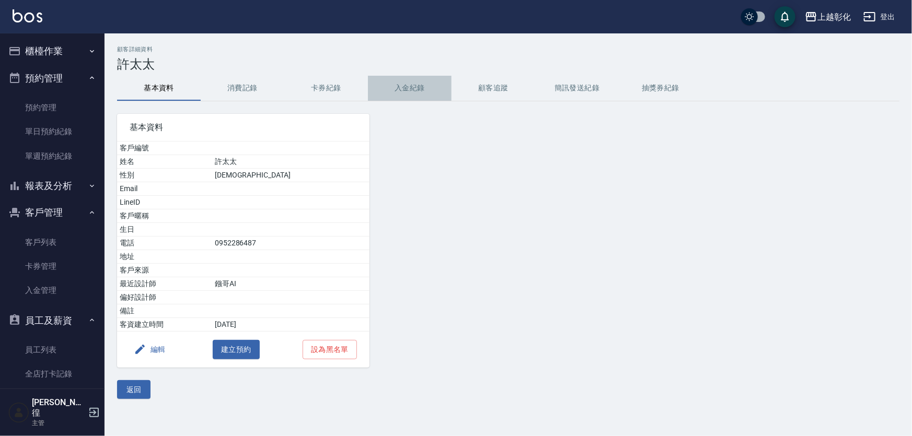
click at [407, 91] on button "入金紀錄" at bounding box center [410, 88] width 84 height 25
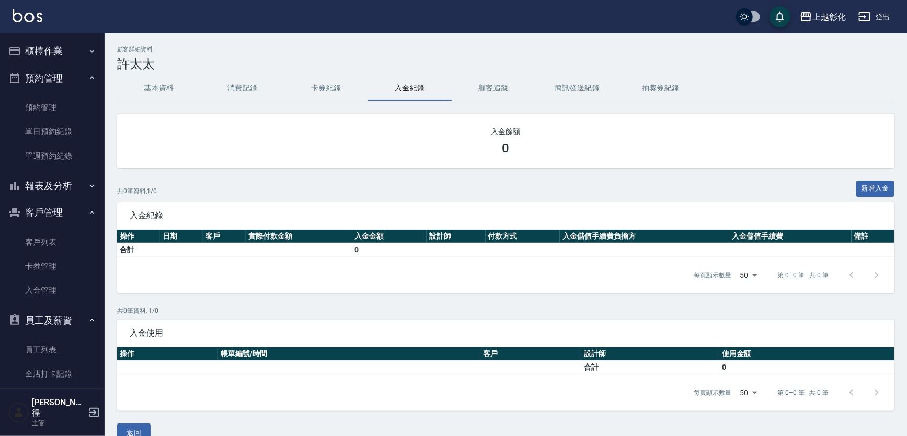
click at [325, 90] on button "卡券紀錄" at bounding box center [326, 88] width 84 height 25
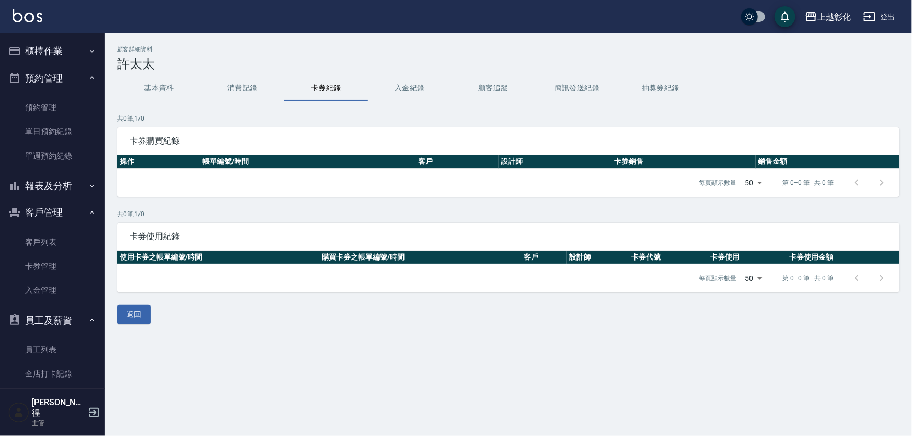
click at [240, 84] on button "消費記錄" at bounding box center [243, 88] width 84 height 25
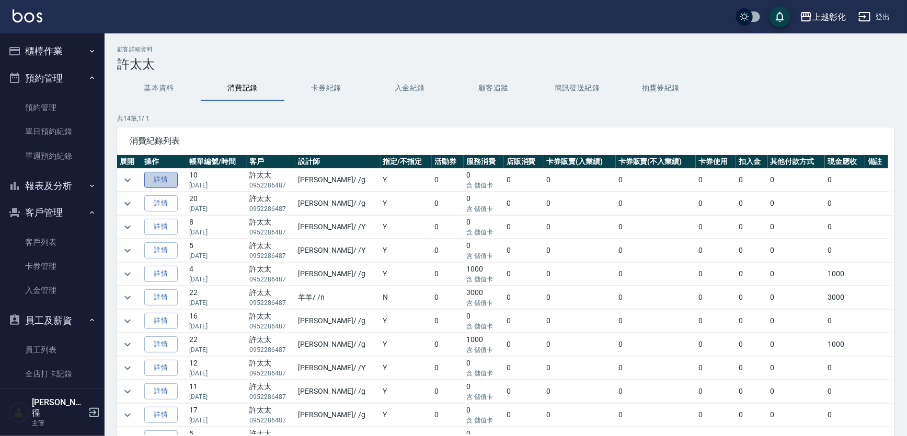
click at [169, 177] on link "詳情" at bounding box center [160, 180] width 33 height 16
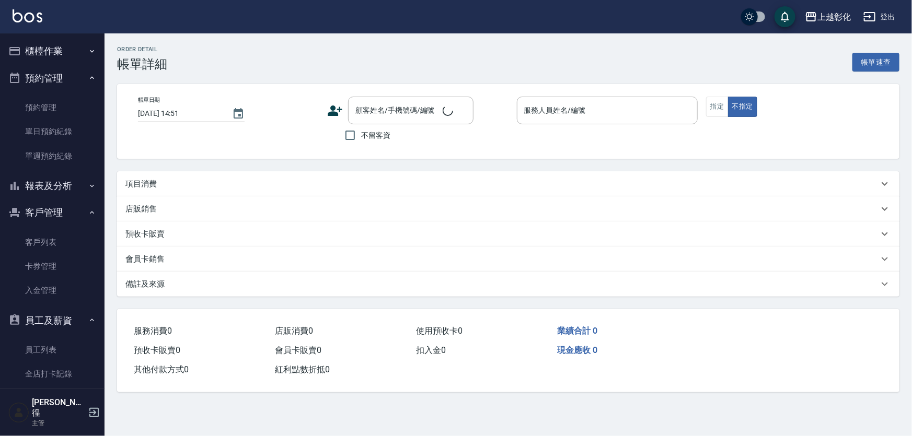
type input "2025/09/15 20:42"
type input "[PERSON_NAME]"
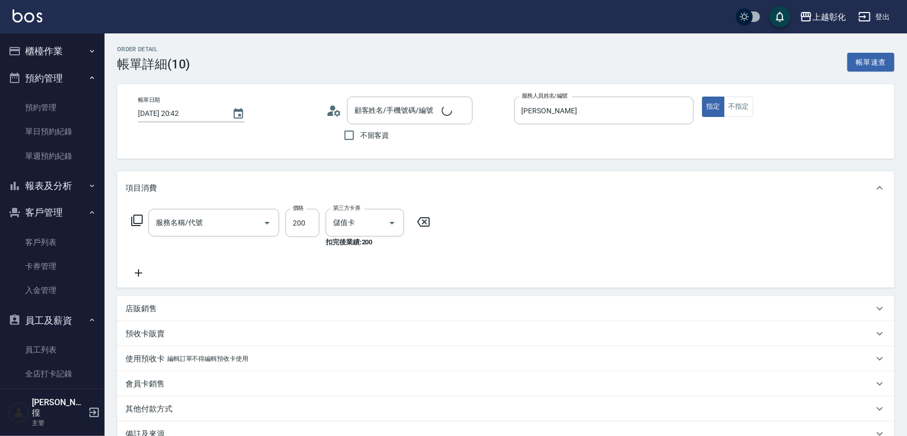
type input "許太太/0952286487/null"
type input "New洗專案(200)"
click at [68, 52] on button "櫃檯作業" at bounding box center [52, 51] width 96 height 27
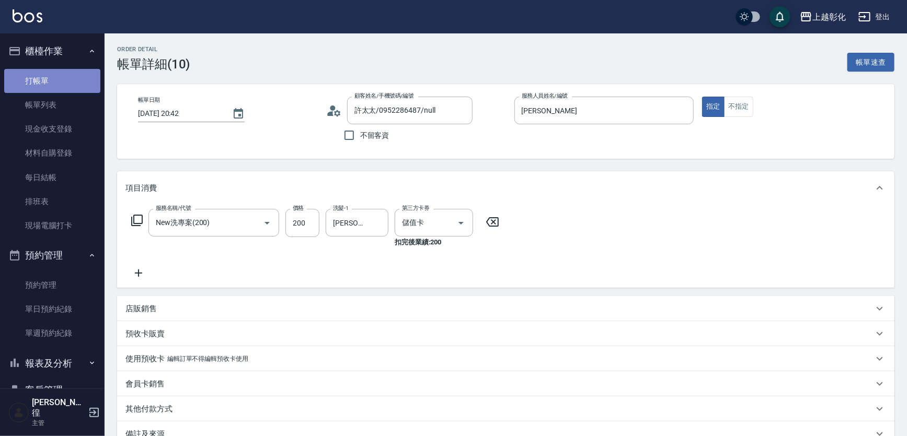
click at [67, 72] on link "打帳單" at bounding box center [52, 81] width 96 height 24
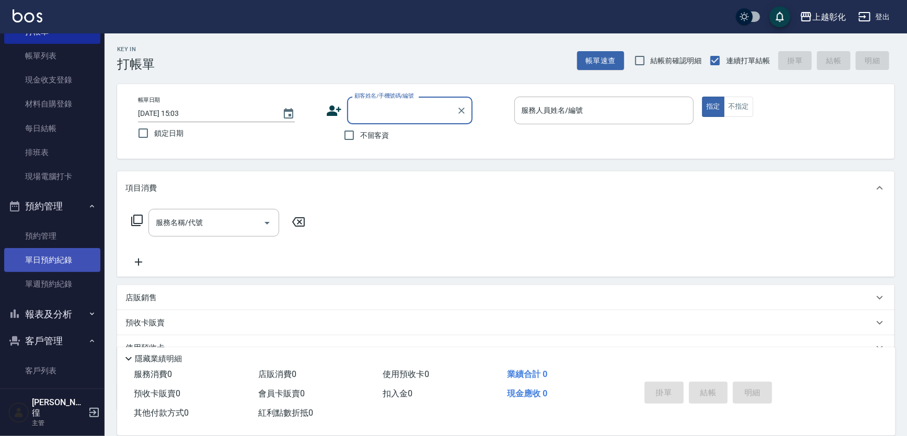
scroll to position [95, 0]
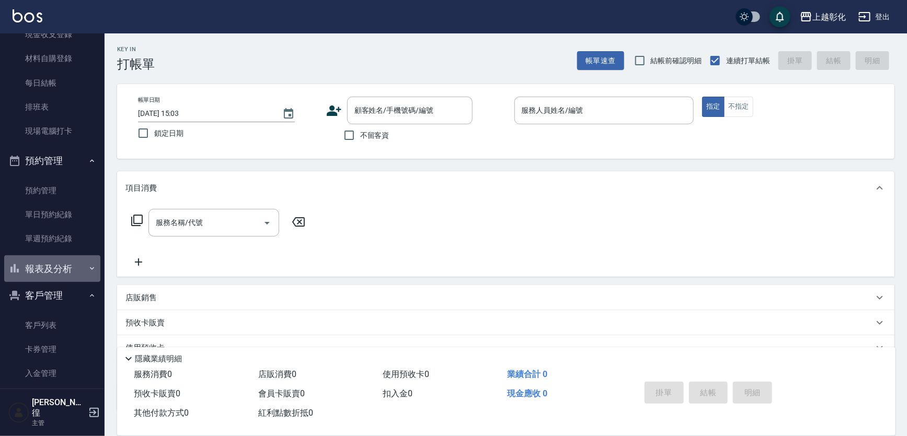
click at [71, 275] on button "報表及分析" at bounding box center [52, 269] width 96 height 27
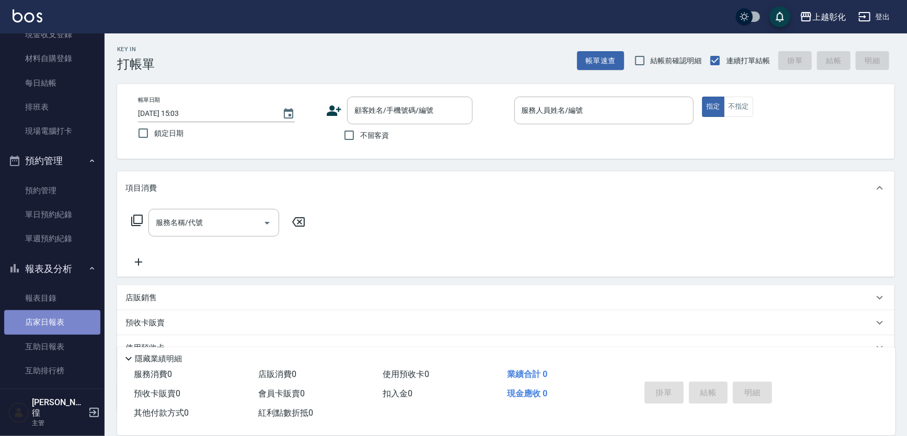
click at [69, 314] on link "店家日報表" at bounding box center [52, 322] width 96 height 24
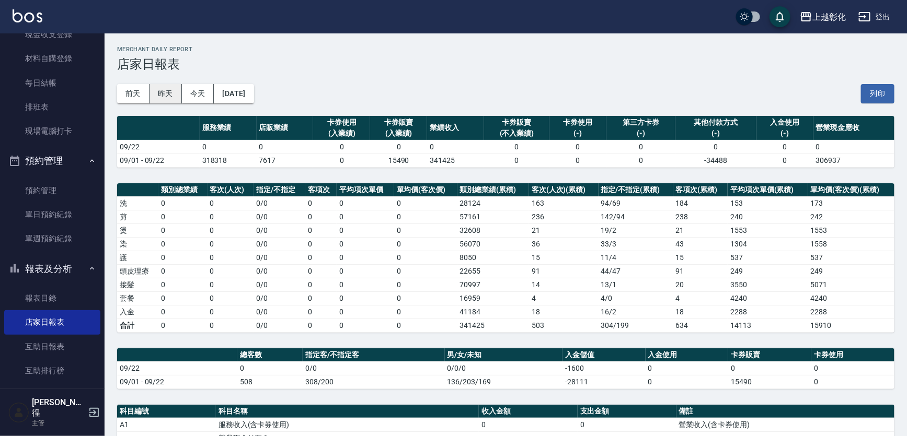
click at [171, 98] on button "昨天" at bounding box center [165, 93] width 32 height 19
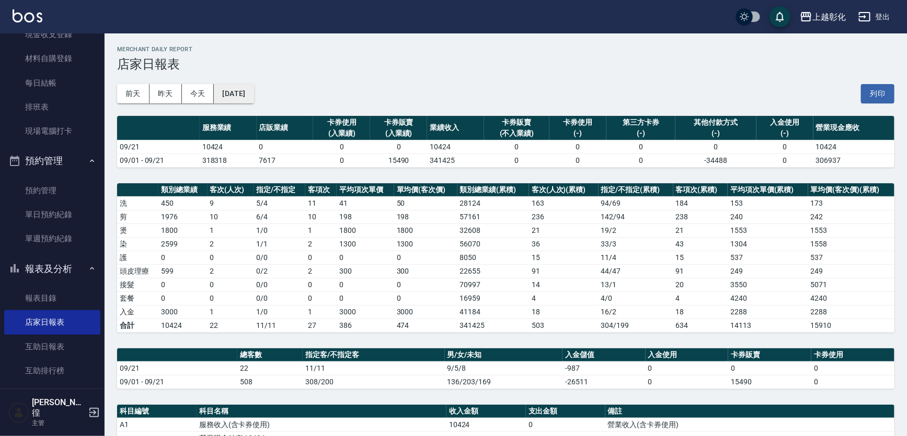
click at [240, 92] on button "[DATE]" at bounding box center [234, 93] width 40 height 19
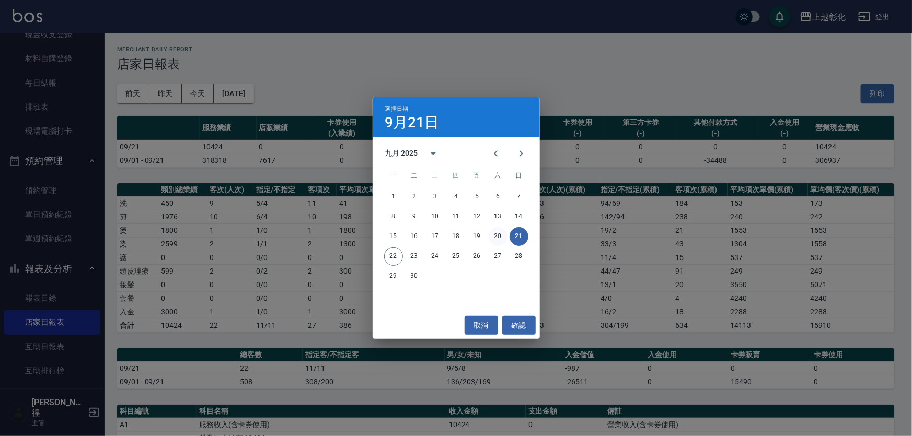
click at [498, 228] on button "20" at bounding box center [498, 236] width 19 height 19
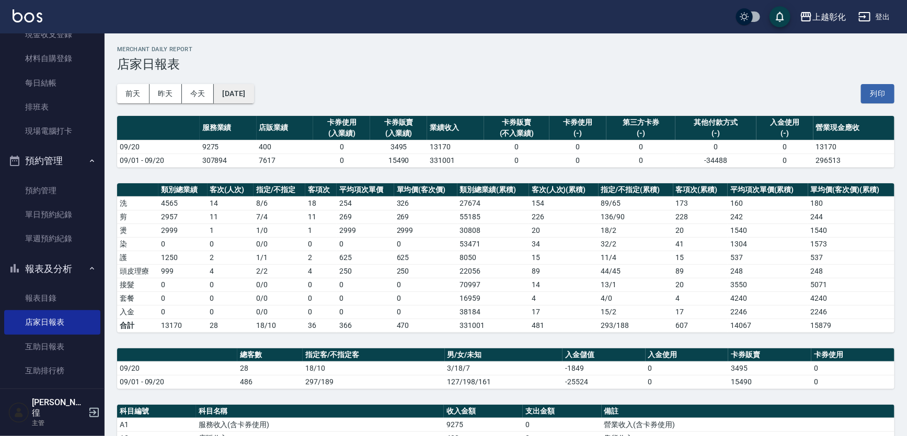
click at [250, 88] on button "[DATE]" at bounding box center [234, 93] width 40 height 19
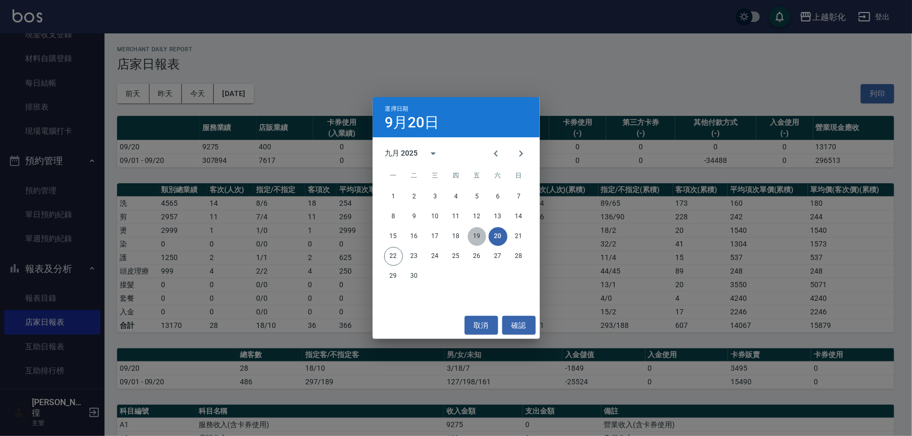
click at [475, 240] on button "19" at bounding box center [477, 236] width 19 height 19
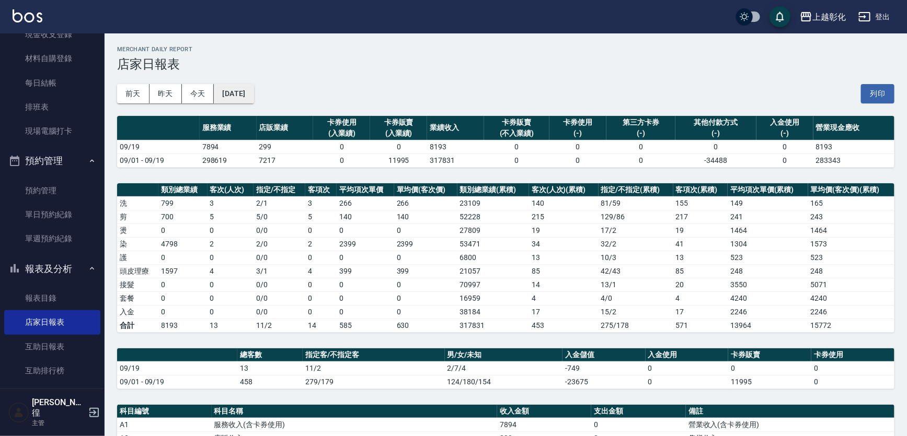
click at [246, 93] on button "[DATE]" at bounding box center [234, 93] width 40 height 19
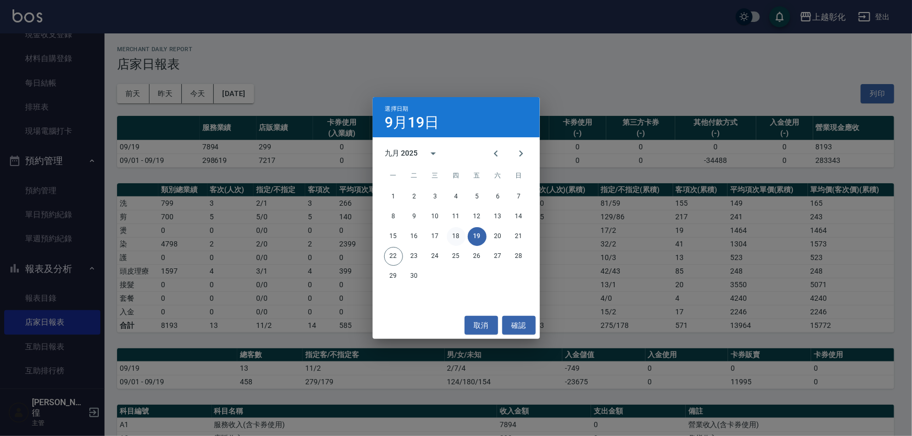
click at [452, 233] on button "18" at bounding box center [456, 236] width 19 height 19
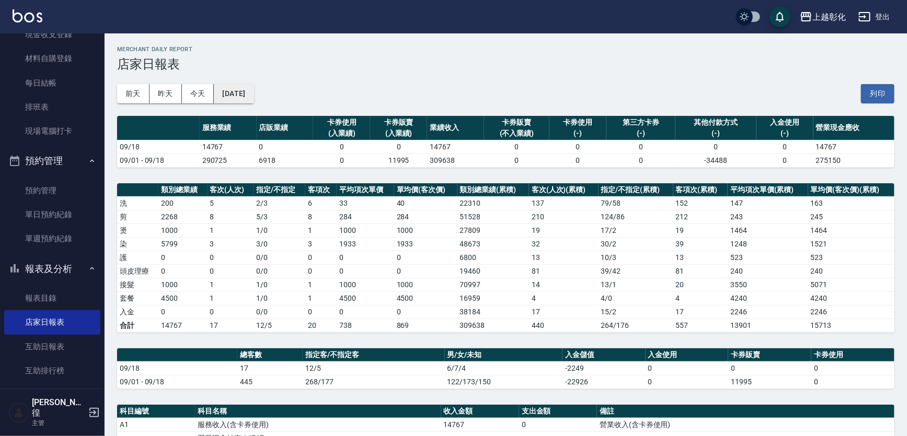
click at [253, 88] on button "2025/09/18" at bounding box center [234, 93] width 40 height 19
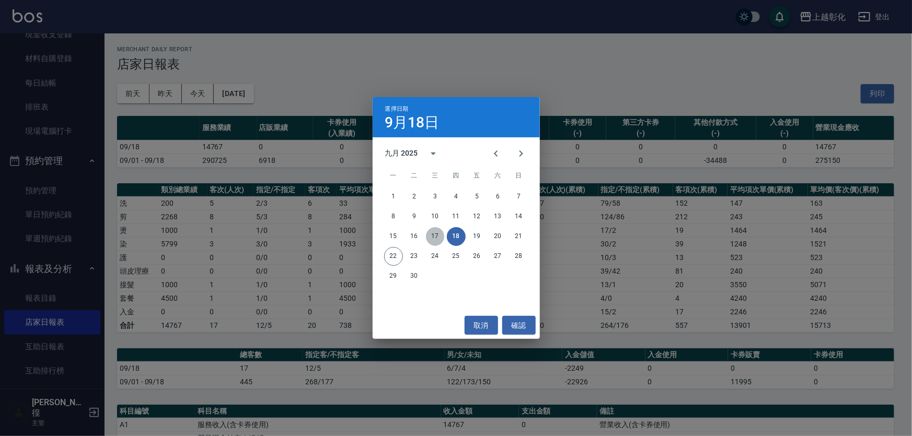
click at [440, 241] on button "17" at bounding box center [435, 236] width 19 height 19
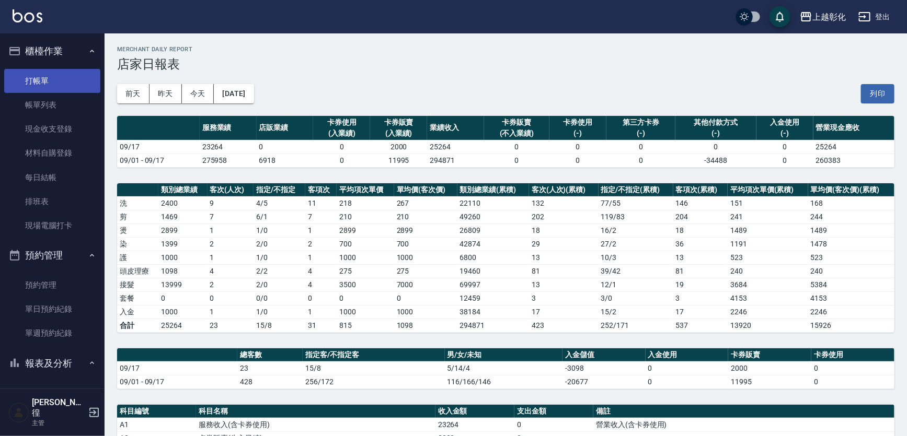
click at [66, 79] on link "打帳單" at bounding box center [52, 81] width 96 height 24
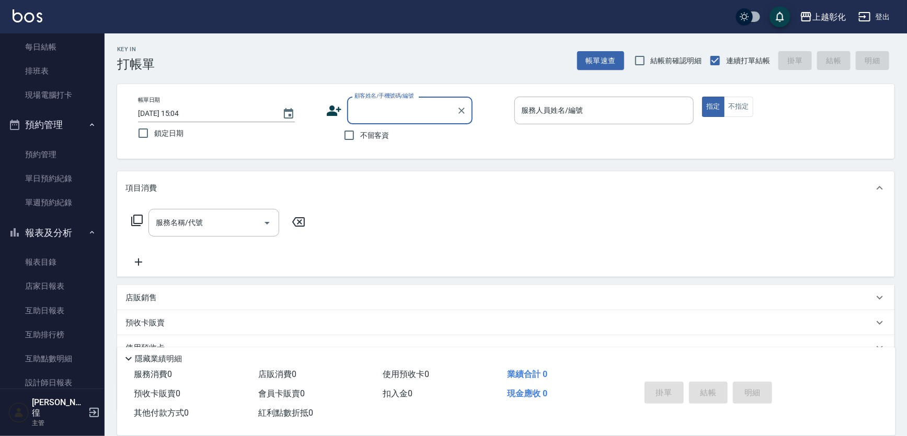
scroll to position [285, 0]
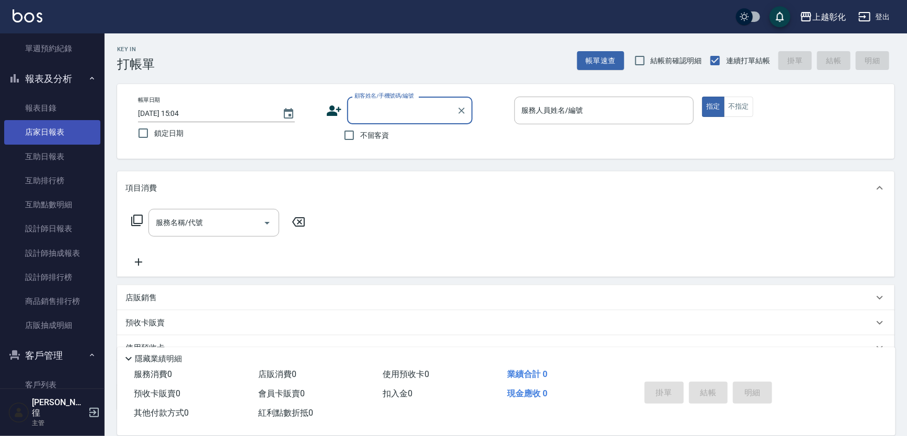
click at [43, 121] on link "店家日報表" at bounding box center [52, 132] width 96 height 24
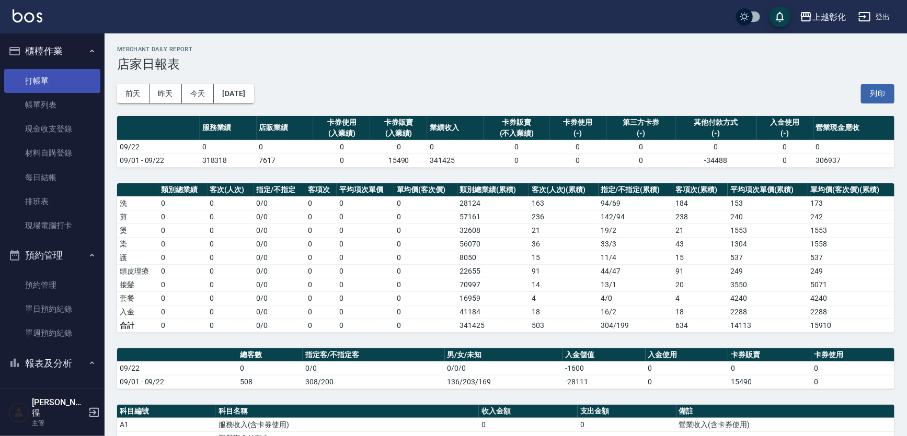
click at [68, 91] on link "打帳單" at bounding box center [52, 81] width 96 height 24
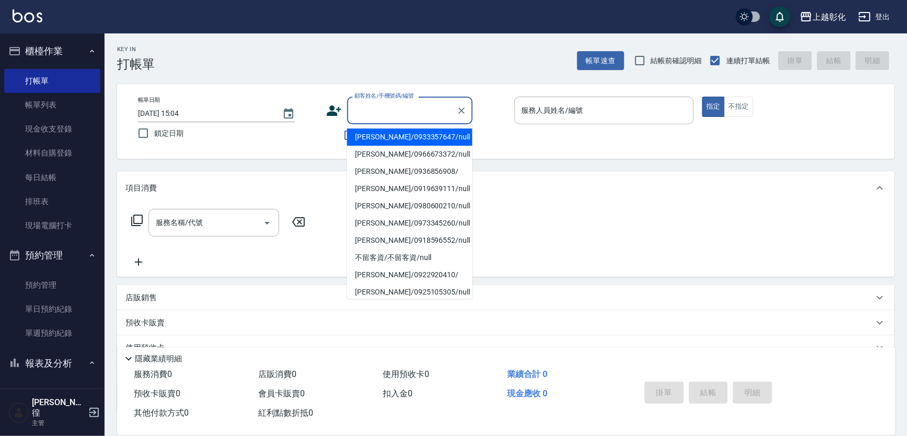
click at [372, 117] on input "顧客姓名/手機號碼/編號" at bounding box center [402, 110] width 100 height 18
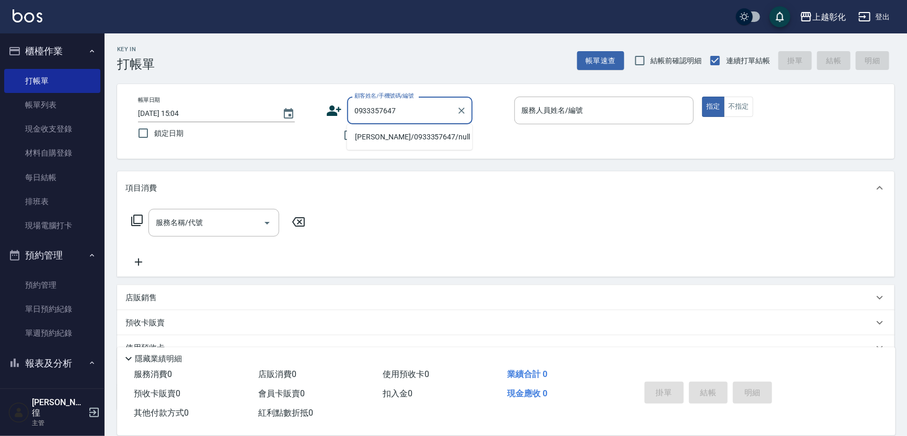
click at [437, 131] on li "[PERSON_NAME]/0933357647/null" at bounding box center [409, 137] width 125 height 17
type input "[PERSON_NAME]/0933357647/null"
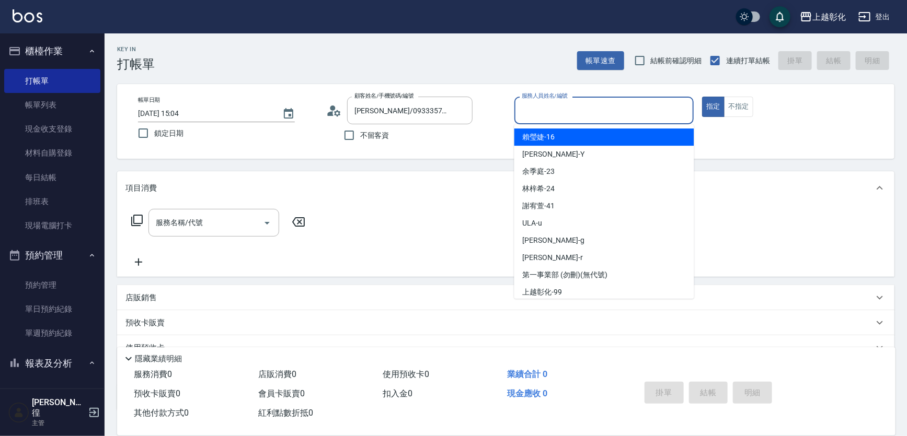
click at [553, 114] on input "服務人員姓名/編號" at bounding box center [604, 110] width 170 height 18
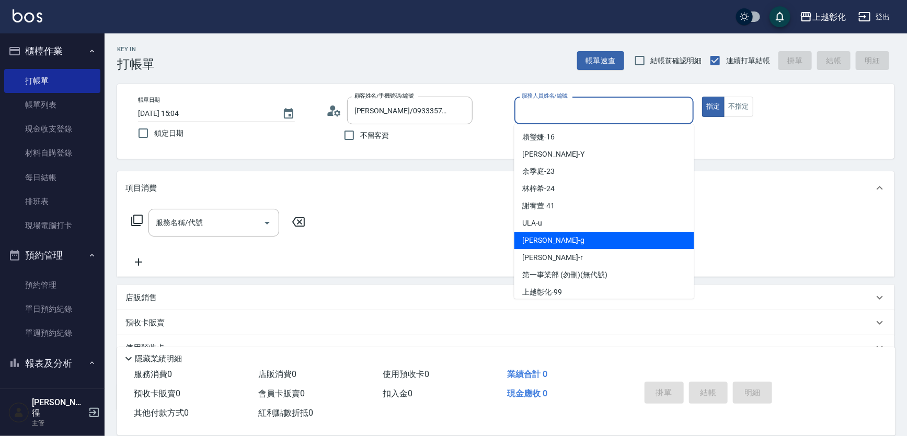
click at [542, 240] on span "Gary -g" at bounding box center [554, 240] width 62 height 11
type input "[PERSON_NAME]"
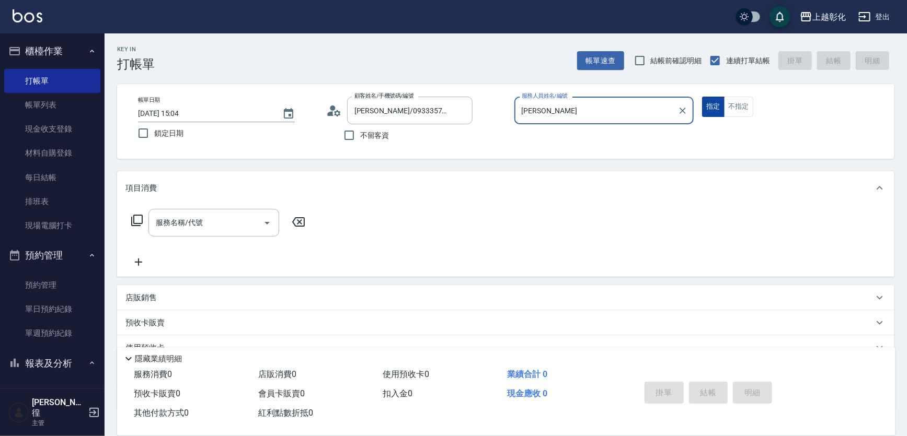
click at [719, 111] on button "指定" at bounding box center [713, 107] width 22 height 20
click at [183, 219] on div "服務名稱/代號 服務名稱/代號" at bounding box center [213, 223] width 131 height 28
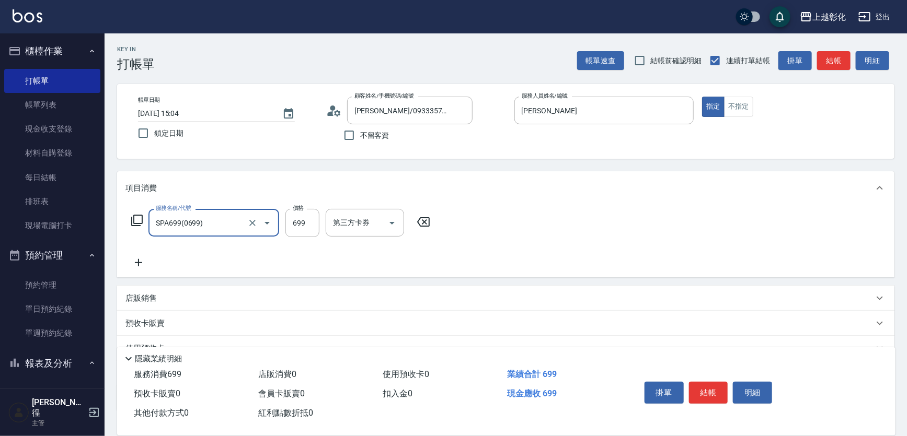
type input "SPA699(0699)"
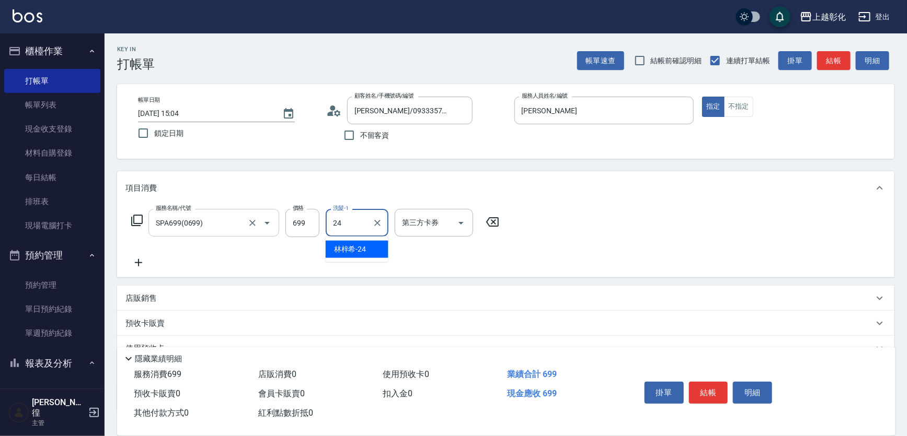
type input "林梓希-24"
click at [296, 225] on input "699" at bounding box center [302, 223] width 34 height 28
type input "7700"
type input "林梓希-24"
click at [294, 222] on input "7700" at bounding box center [302, 223] width 34 height 28
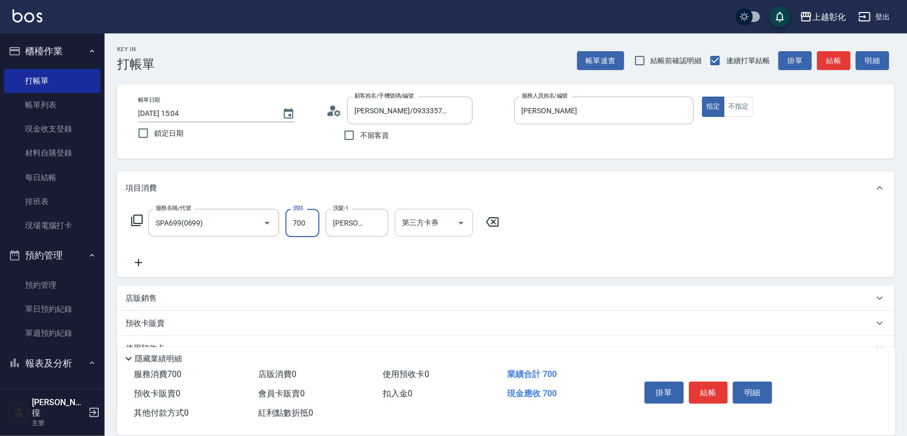
type input "700"
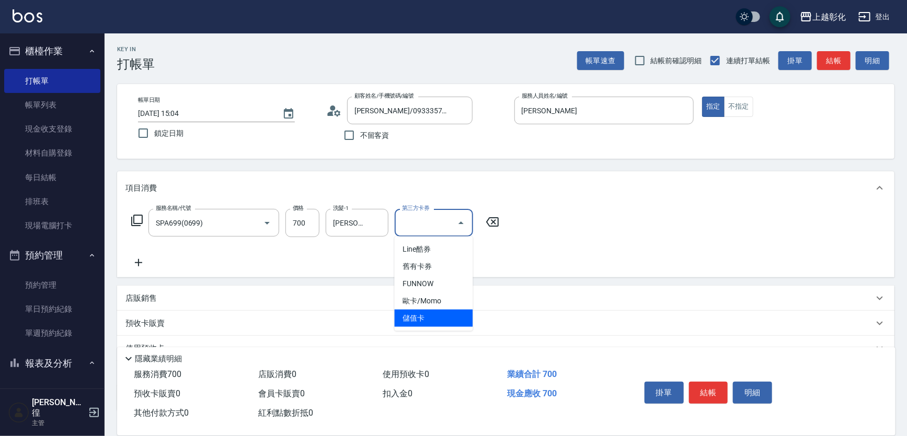
type input "儲值卡"
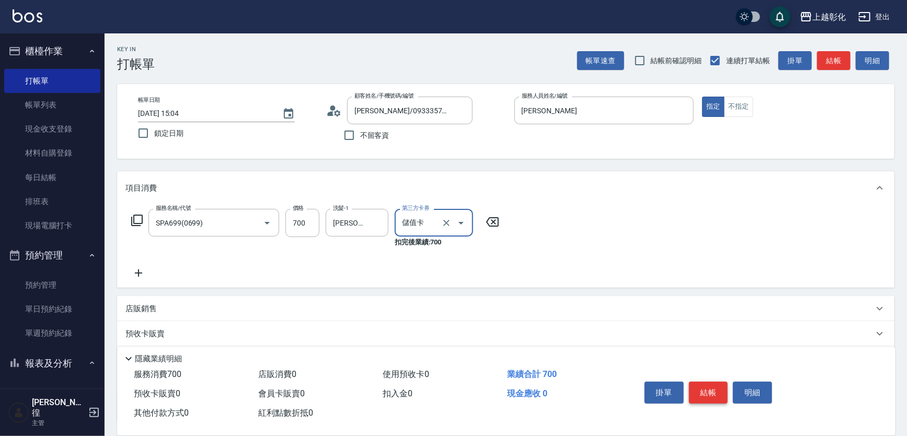
click at [708, 389] on button "結帳" at bounding box center [708, 393] width 39 height 22
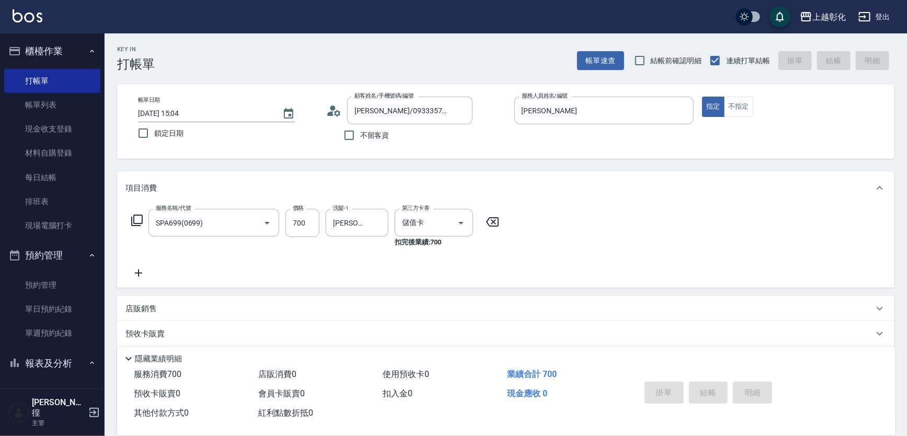
type input "2025/09/22 15:05"
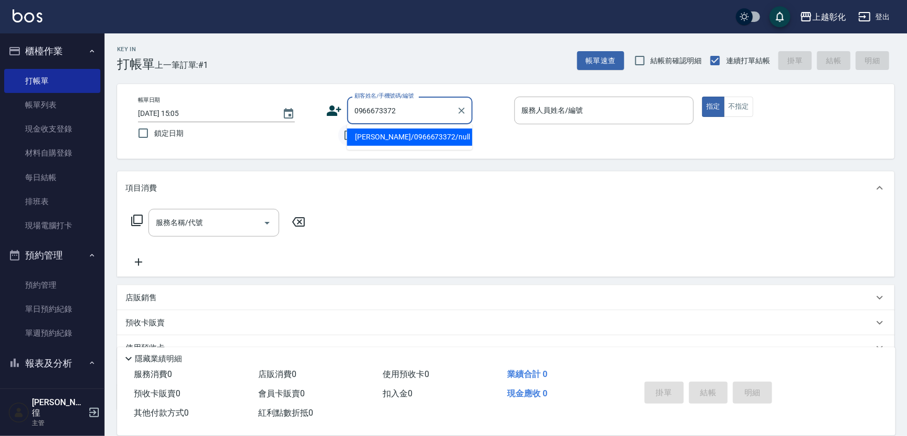
type input "[PERSON_NAME]/0966673372/null"
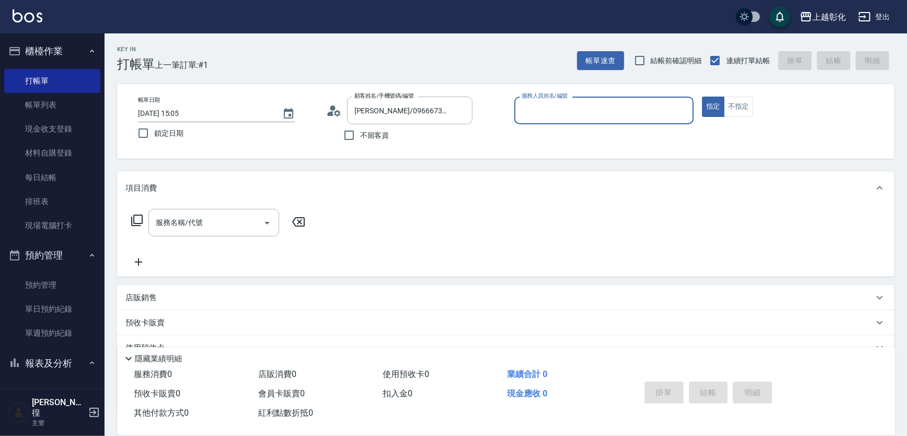
click at [538, 113] on input "服務人員姓名/編號" at bounding box center [604, 110] width 170 height 18
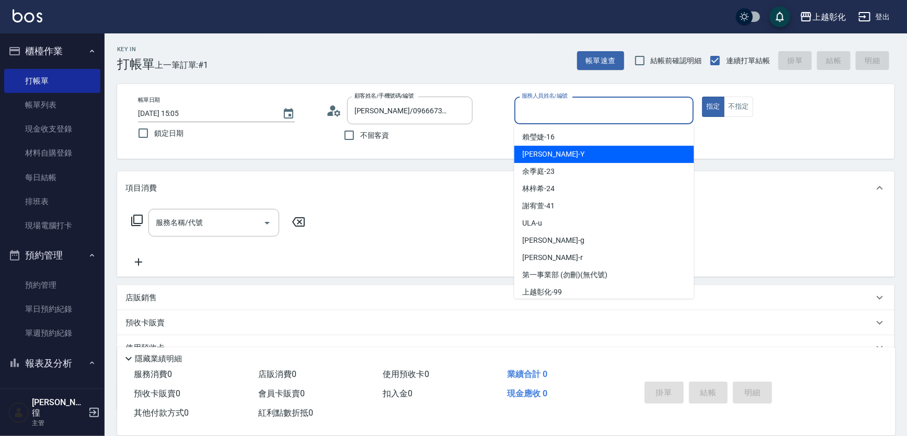
click at [539, 152] on span "YURI -Y" at bounding box center [554, 154] width 62 height 11
type input "YURI-Y"
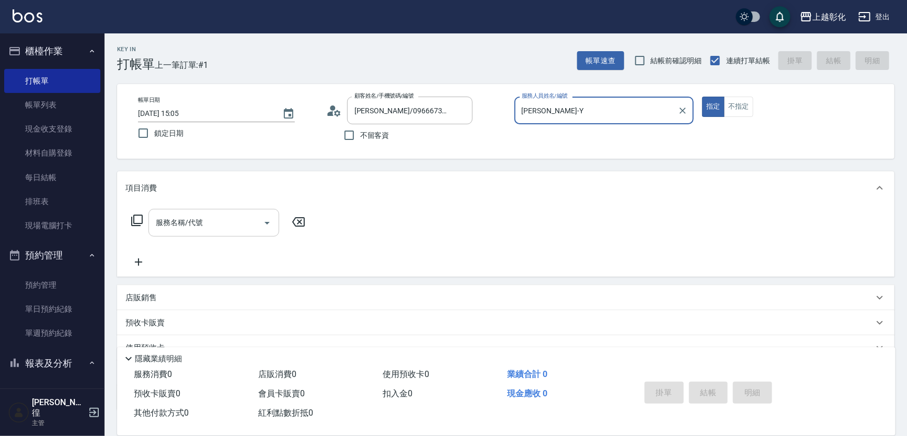
click at [182, 219] on input "服務名稱/代號" at bounding box center [206, 223] width 106 height 18
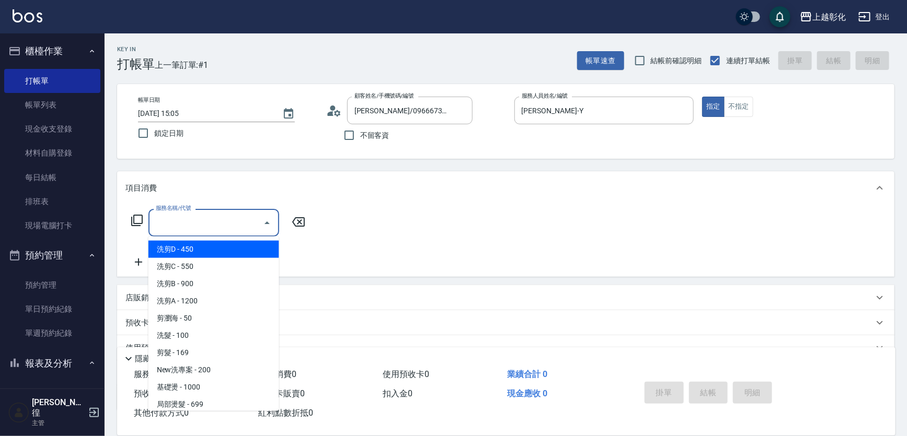
click at [212, 250] on span "洗剪D - 450" at bounding box center [213, 249] width 131 height 17
type input "洗剪D(002)"
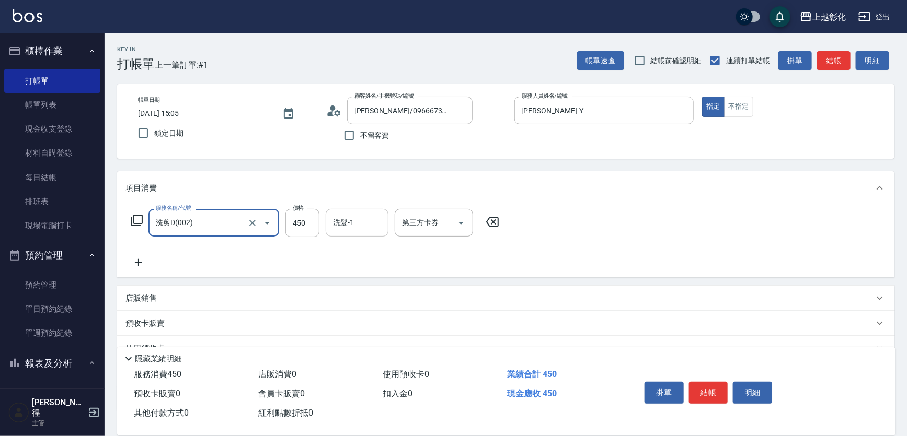
click at [363, 224] on input "洗髮-1" at bounding box center [356, 223] width 53 height 18
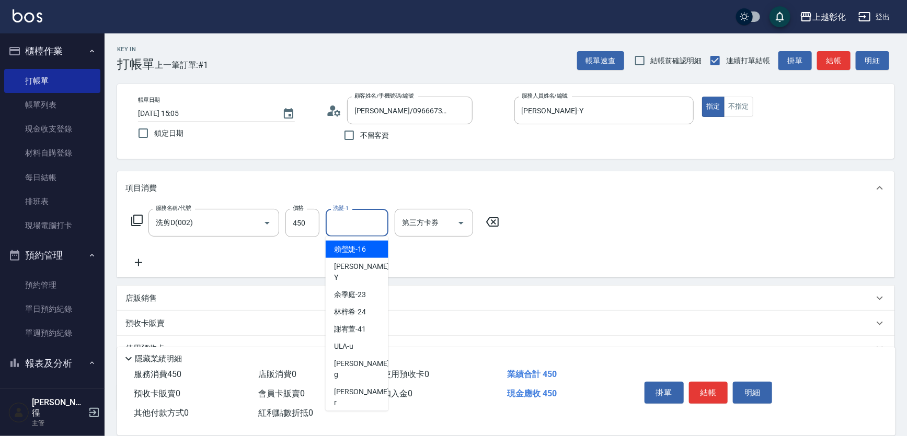
click at [366, 256] on div "賴瑩婕 -16" at bounding box center [357, 249] width 63 height 17
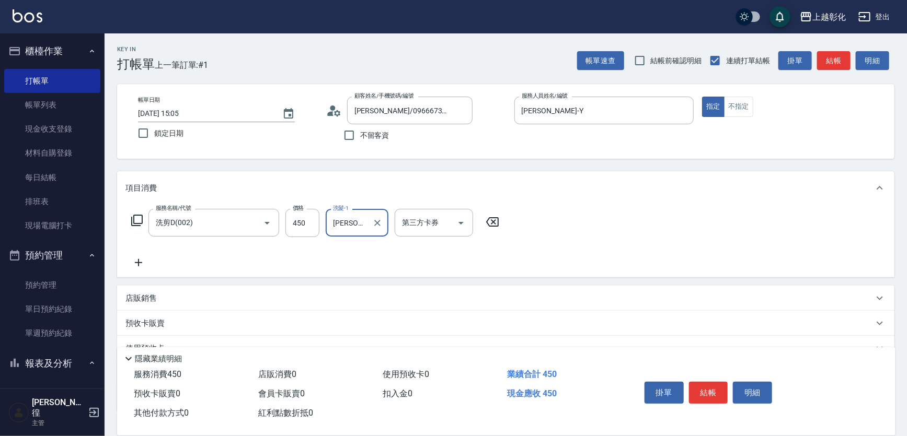
click at [356, 215] on input "賴瑩婕-16" at bounding box center [349, 223] width 38 height 18
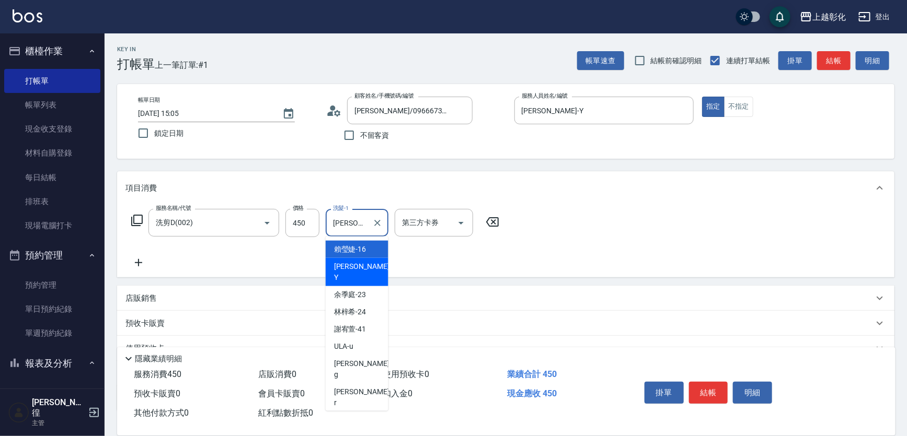
click at [352, 264] on span "YURI -Y" at bounding box center [362, 272] width 57 height 22
type input "YURI-Y"
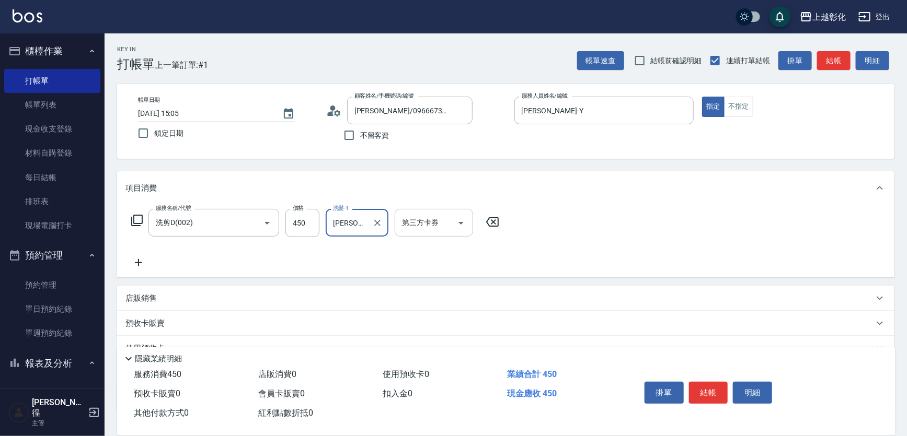
click at [446, 230] on input "第三方卡券" at bounding box center [425, 223] width 53 height 18
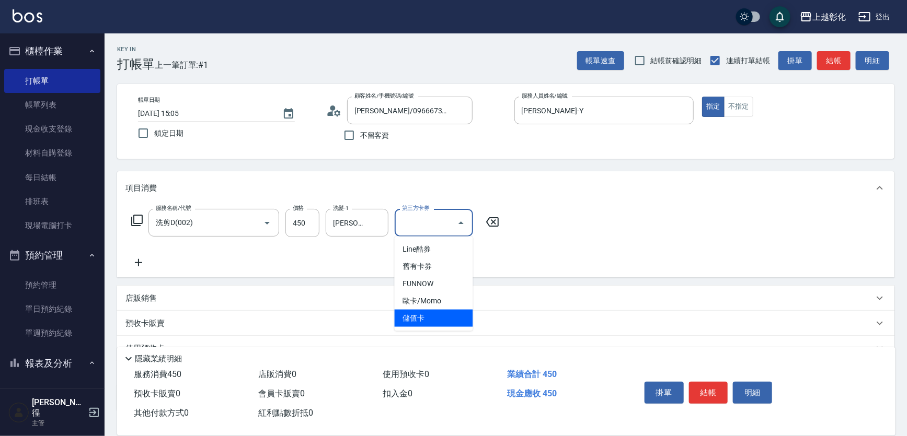
click at [436, 315] on span "儲值卡" at bounding box center [434, 318] width 78 height 17
type input "儲值卡"
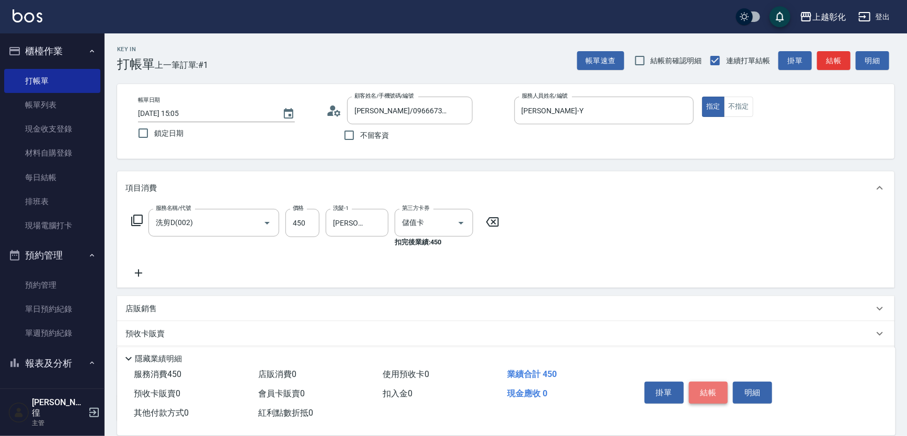
click at [704, 396] on button "結帳" at bounding box center [708, 393] width 39 height 22
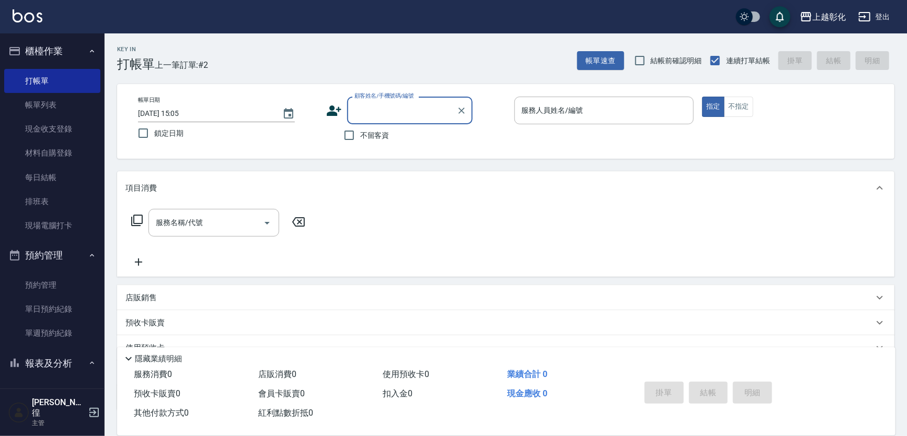
click at [415, 111] on input "顧客姓名/手機號碼/編號" at bounding box center [402, 110] width 100 height 18
click at [493, 131] on div "顧客姓名/手機號碼/編號 顧客姓名/手機號碼/編號 不留客資" at bounding box center [416, 122] width 180 height 50
click at [532, 112] on input "服務人員姓名/編號" at bounding box center [604, 110] width 170 height 18
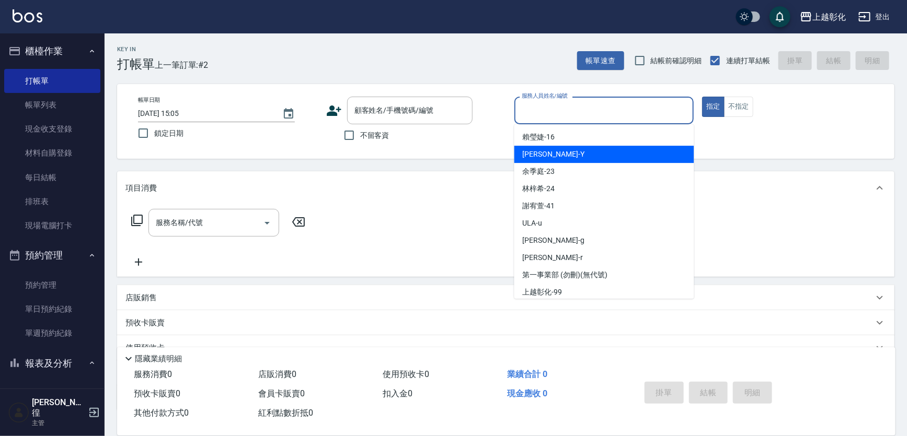
click at [537, 146] on div "YURI -Y" at bounding box center [604, 154] width 180 height 17
type input "YURI-Y"
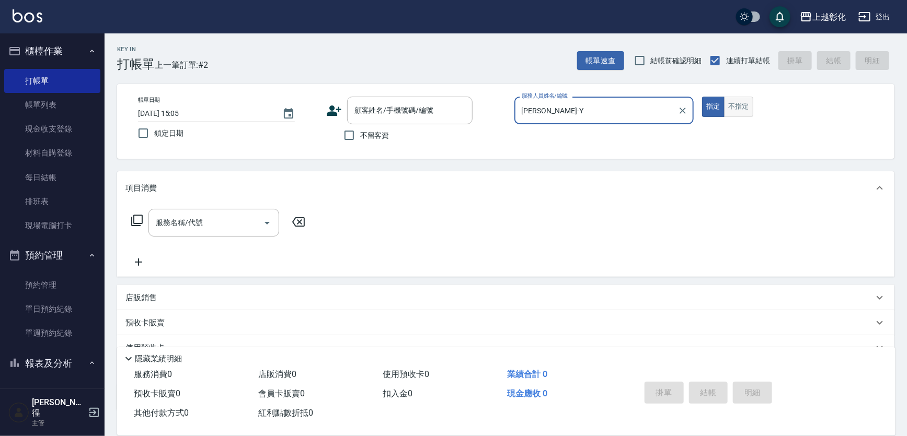
click at [752, 107] on button "不指定" at bounding box center [738, 107] width 29 height 20
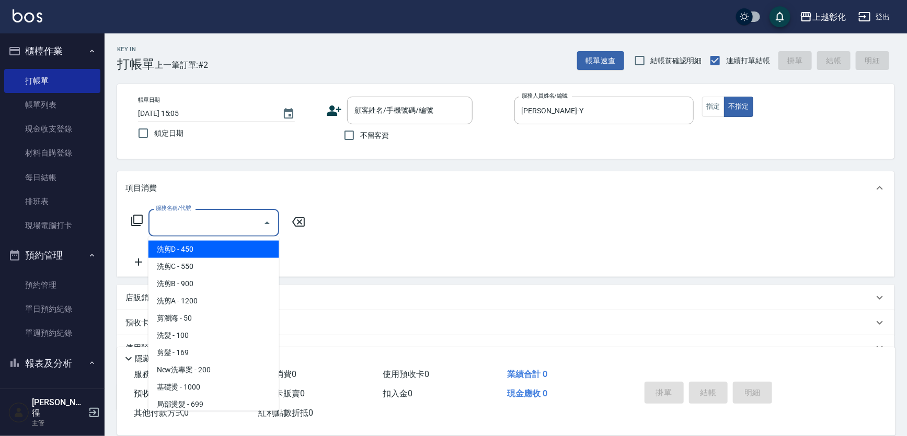
click at [185, 225] on input "服務名稱/代號" at bounding box center [206, 223] width 106 height 18
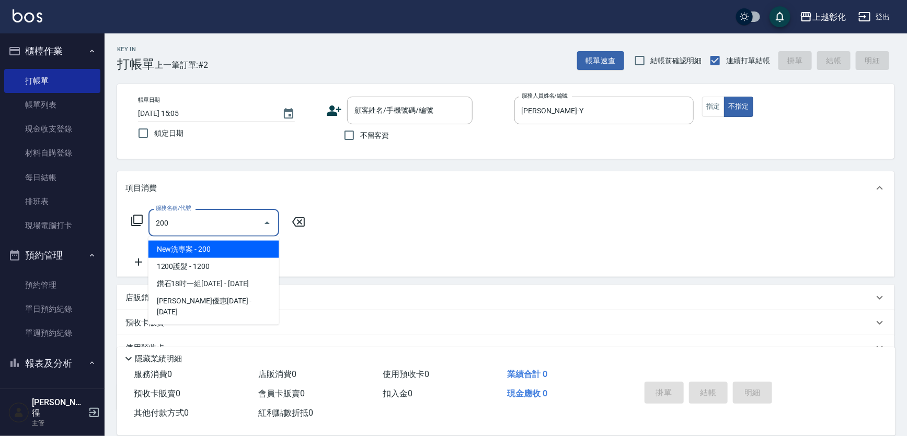
type input "New洗專案(200)"
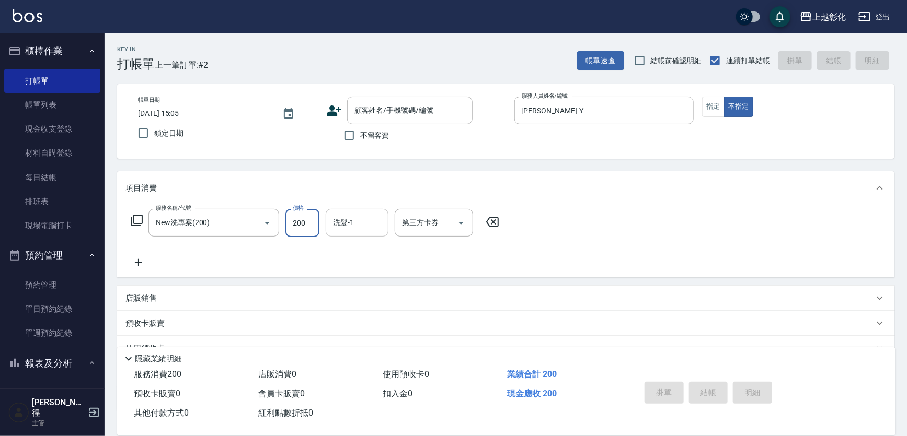
click at [360, 227] on input "洗髮-1" at bounding box center [356, 223] width 53 height 18
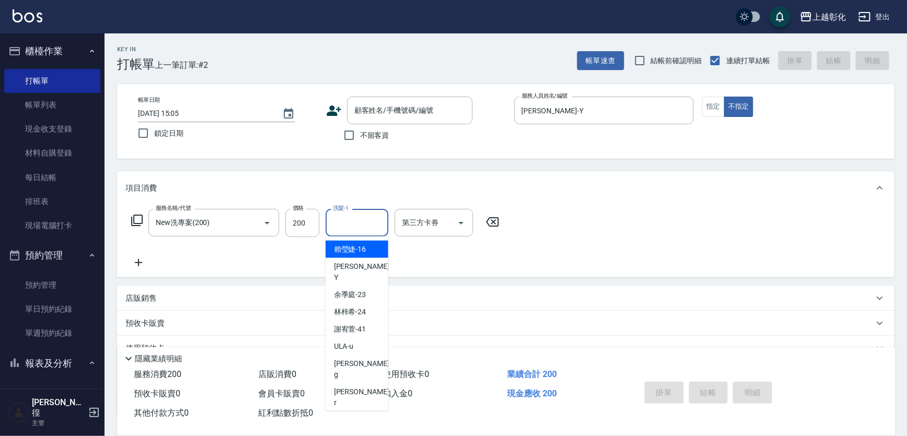
type input "ㄙ"
type input "羊羊-n"
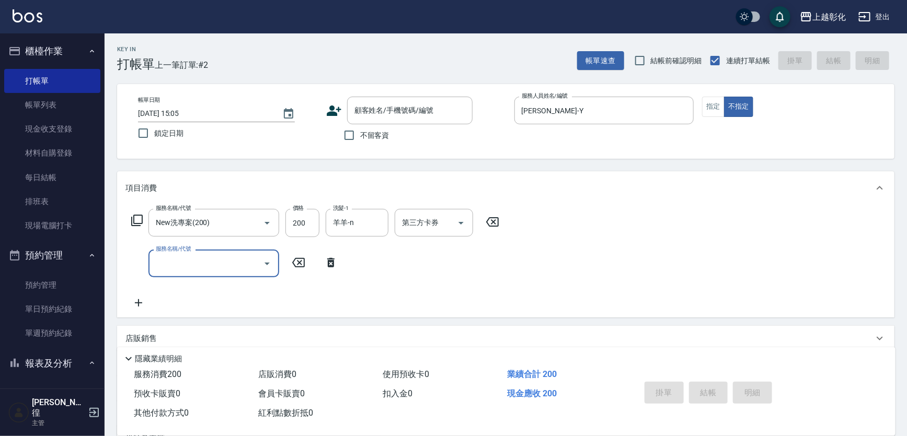
click at [371, 138] on span "不留客資" at bounding box center [374, 135] width 29 height 11
click at [360, 138] on input "不留客資" at bounding box center [349, 135] width 22 height 22
checkbox input "true"
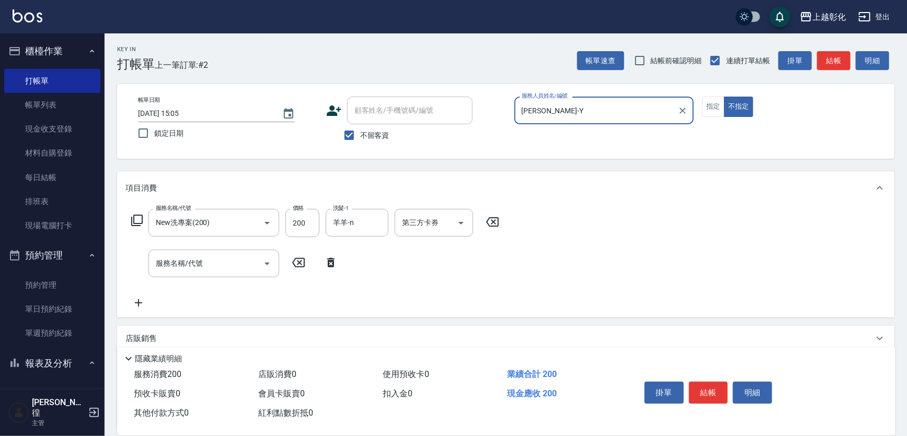
type input "[PERSON_NAME]/0966844340/"
click at [708, 392] on button "結帳" at bounding box center [708, 393] width 39 height 22
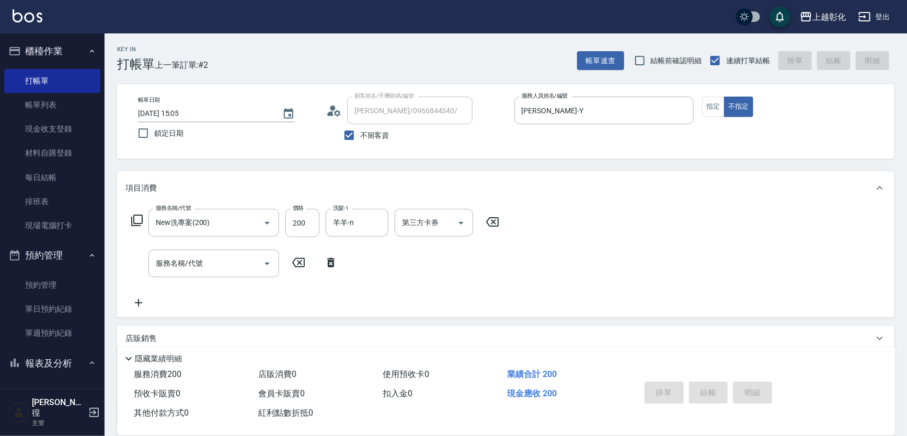
type input "2025/09/22 15:06"
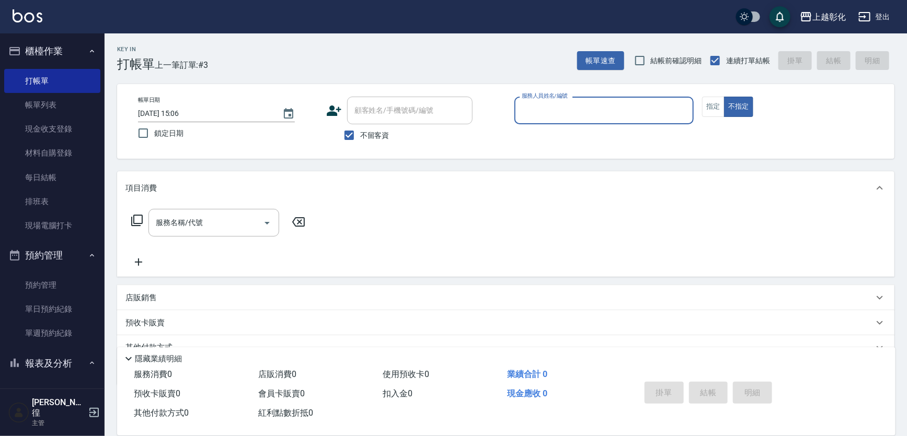
scroll to position [47, 0]
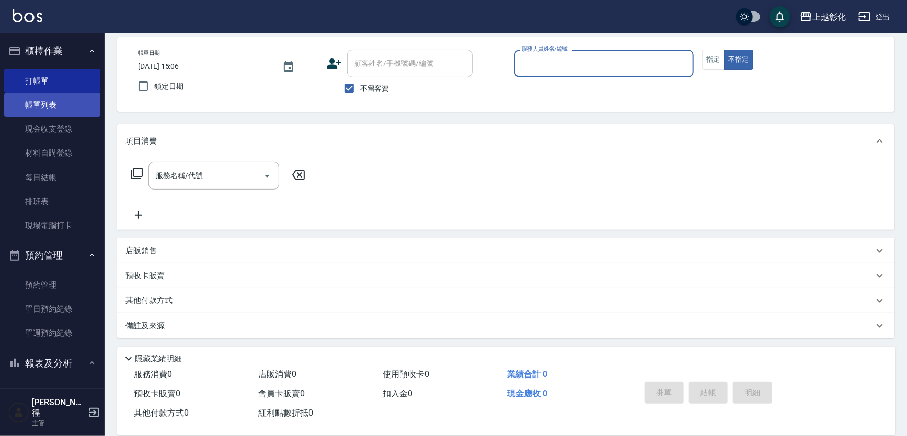
click at [62, 102] on link "帳單列表" at bounding box center [52, 105] width 96 height 24
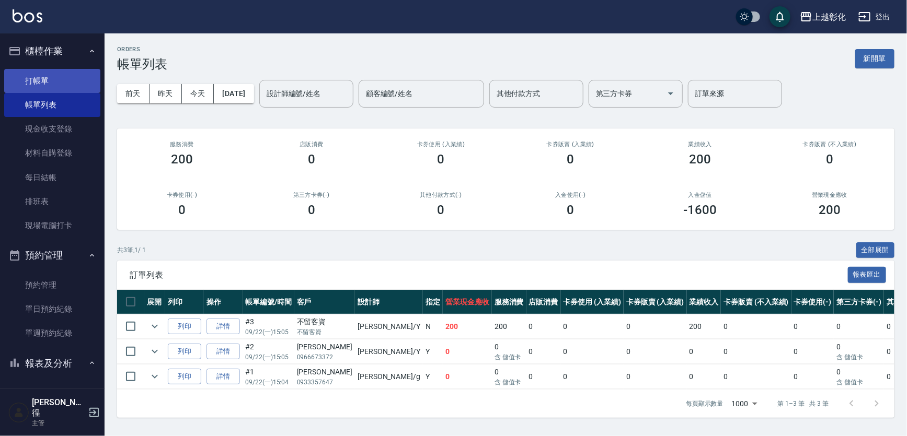
click at [62, 84] on link "打帳單" at bounding box center [52, 81] width 96 height 24
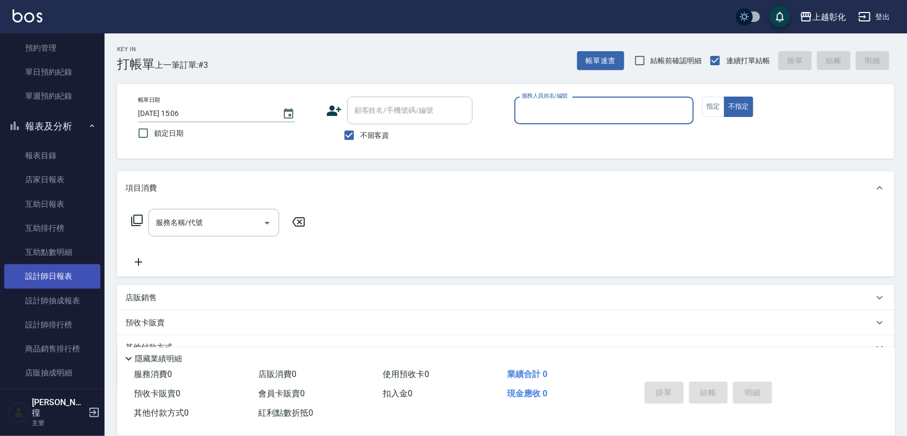
scroll to position [380, 0]
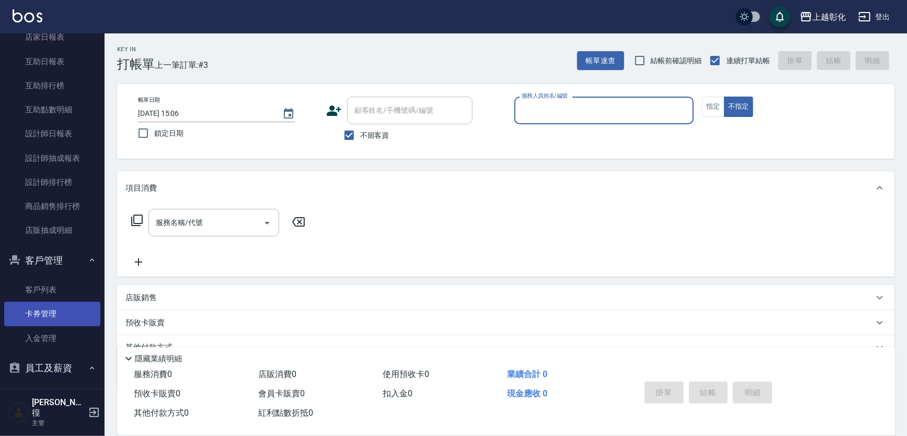
click at [57, 309] on link "卡券管理" at bounding box center [52, 314] width 96 height 24
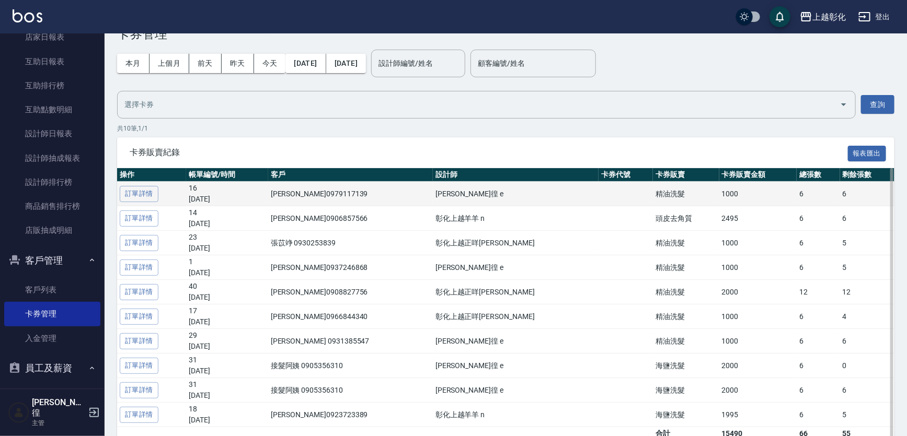
scroll to position [47, 0]
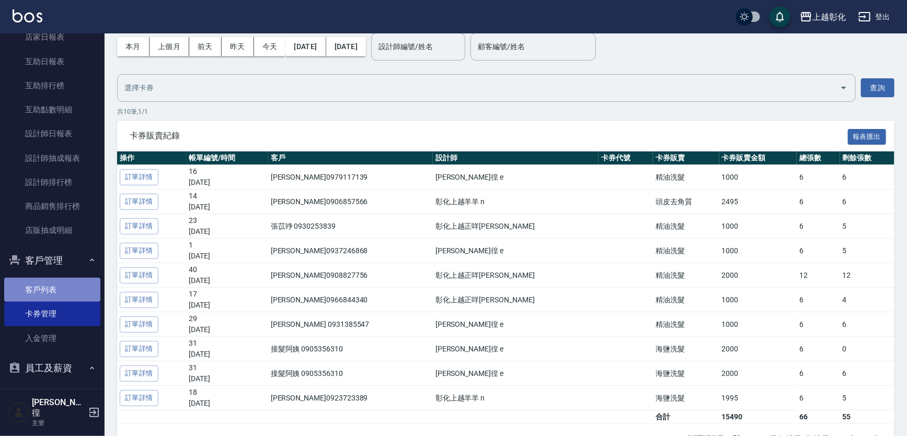
click at [67, 293] on link "客戶列表" at bounding box center [52, 290] width 96 height 24
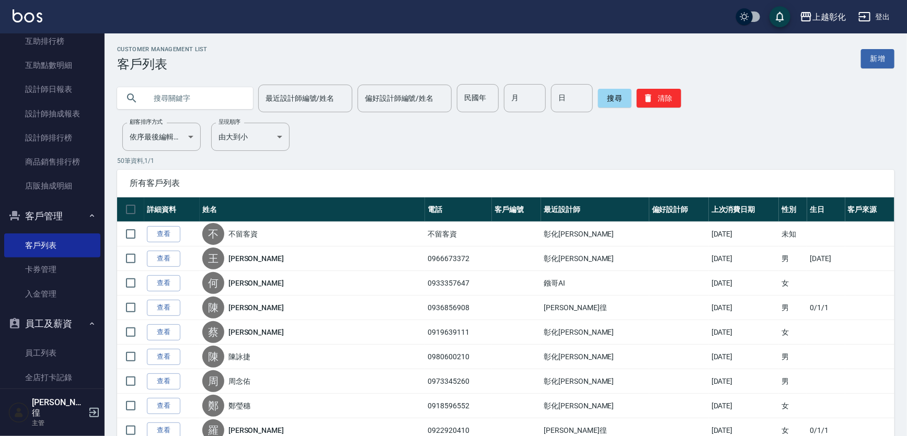
scroll to position [486, 0]
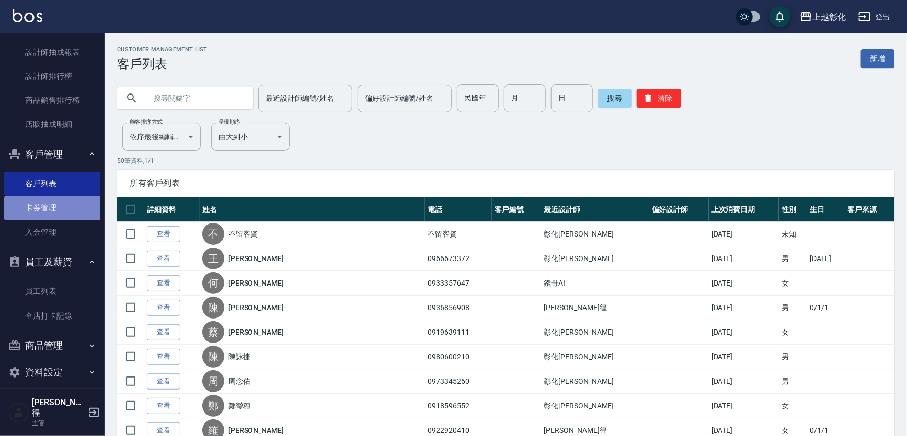
click at [65, 214] on link "卡券管理" at bounding box center [52, 208] width 96 height 24
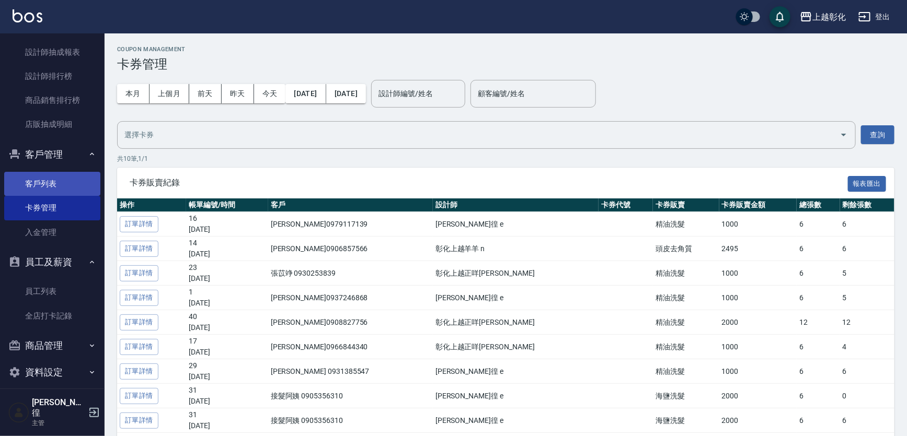
click at [48, 187] on link "客戶列表" at bounding box center [52, 184] width 96 height 24
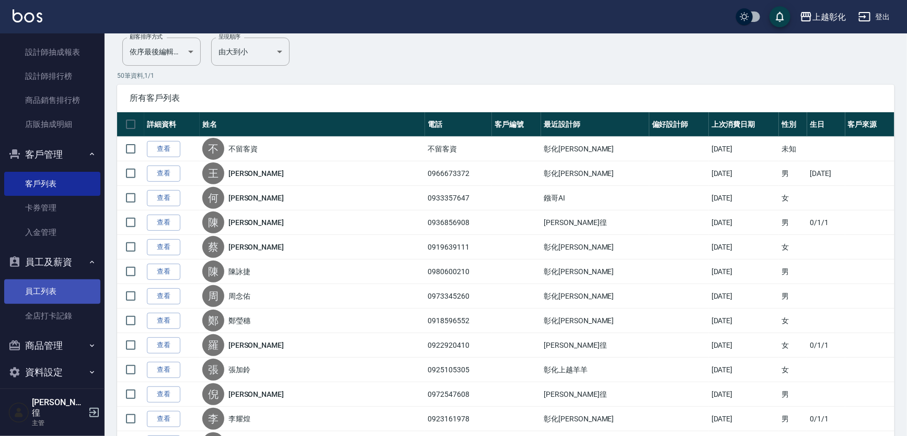
scroll to position [95, 0]
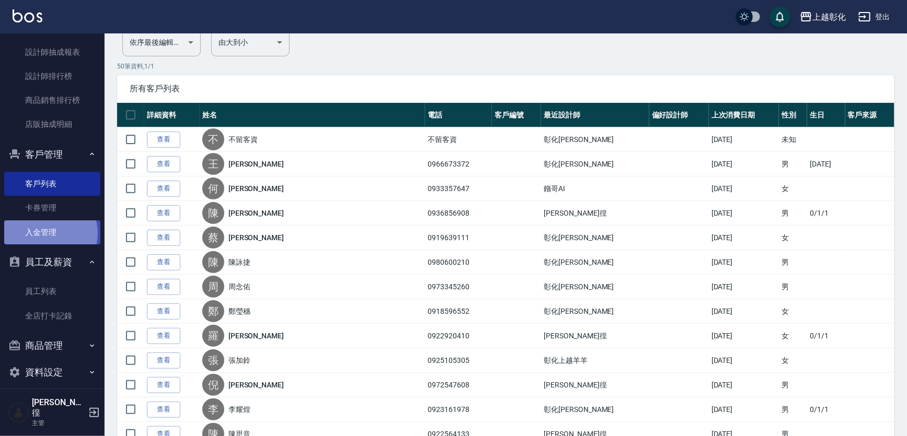
click at [47, 233] on link "入金管理" at bounding box center [52, 233] width 96 height 24
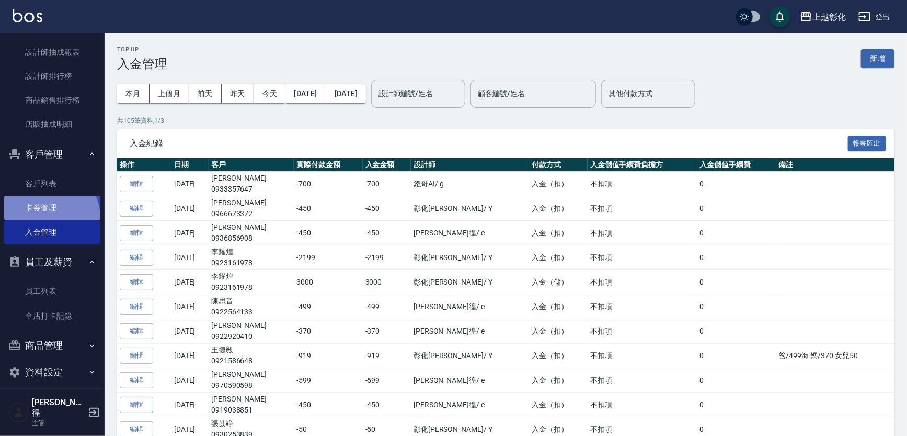
click at [49, 217] on link "卡券管理" at bounding box center [52, 208] width 96 height 24
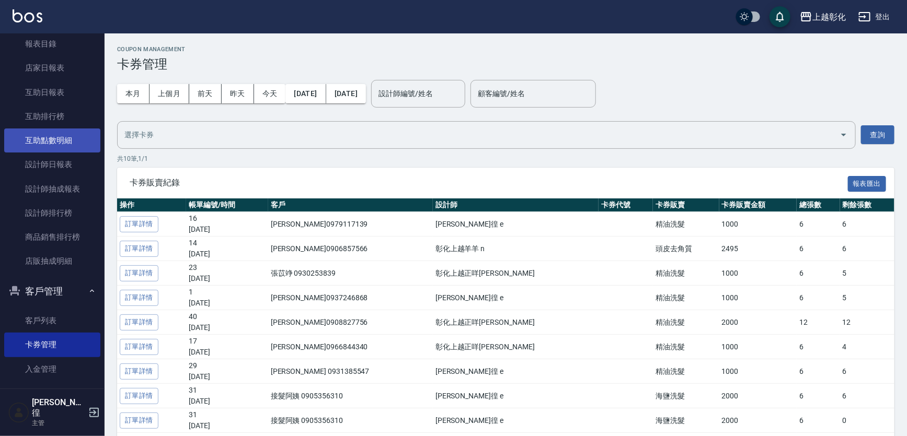
scroll to position [343, 0]
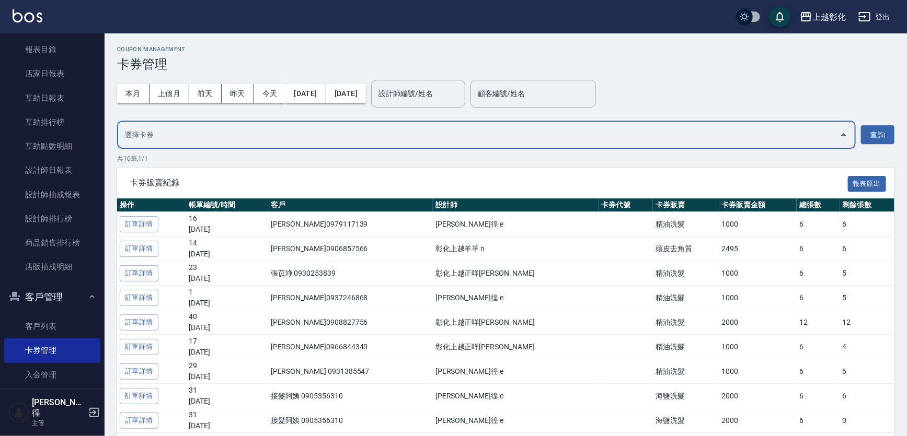
click at [132, 129] on input "text" at bounding box center [478, 135] width 713 height 18
click at [135, 130] on input "text" at bounding box center [478, 135] width 713 height 18
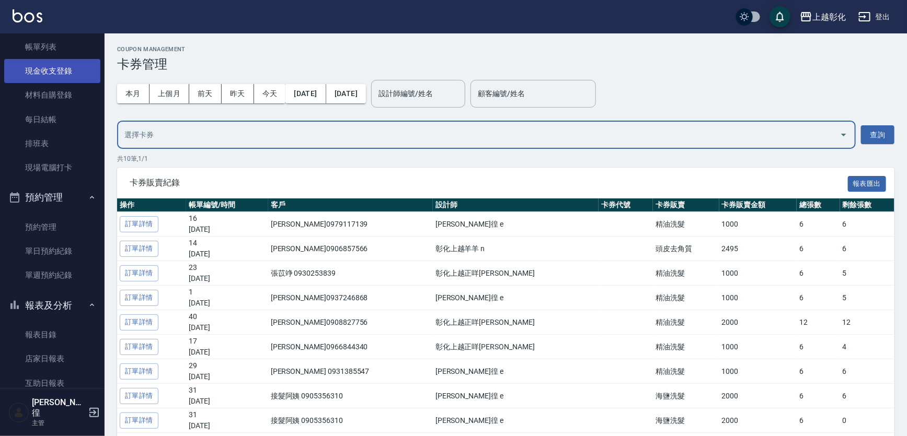
scroll to position [0, 0]
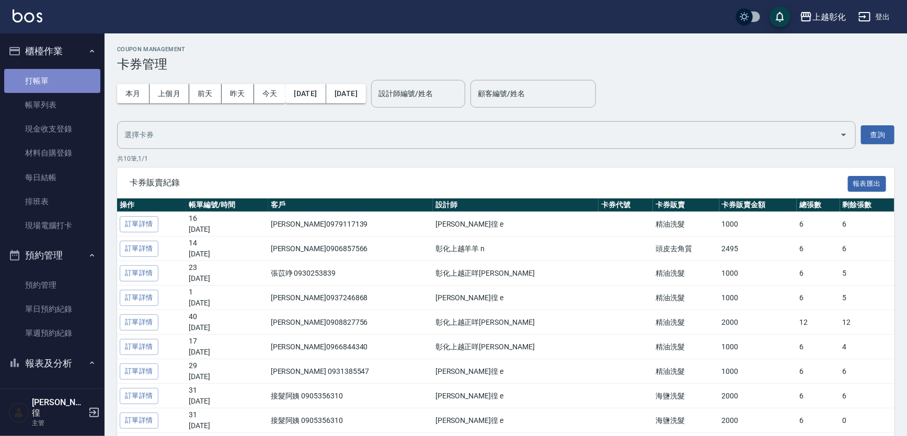
click at [64, 70] on link "打帳單" at bounding box center [52, 81] width 96 height 24
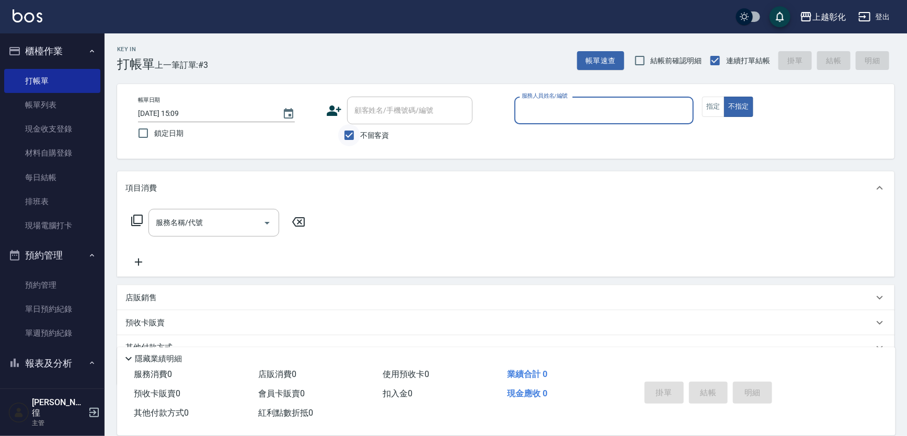
click at [354, 134] on input "不留客資" at bounding box center [349, 135] width 22 height 22
checkbox input "false"
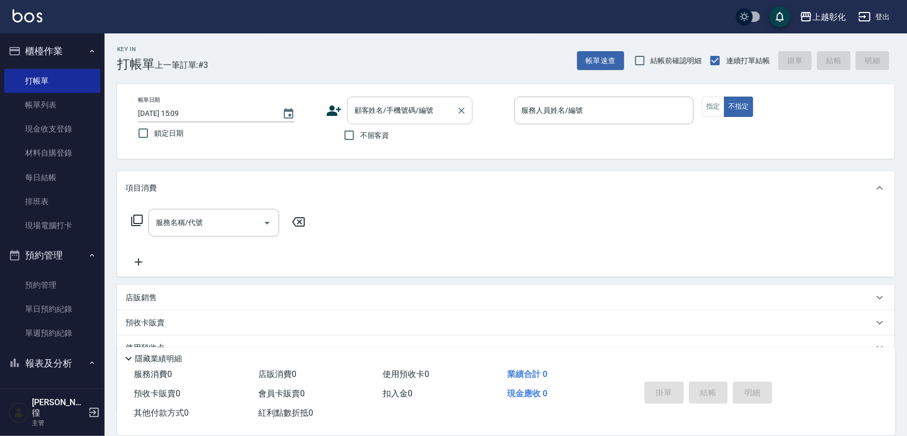
click at [376, 110] on input "顧客姓名/手機號碼/編號" at bounding box center [402, 110] width 100 height 18
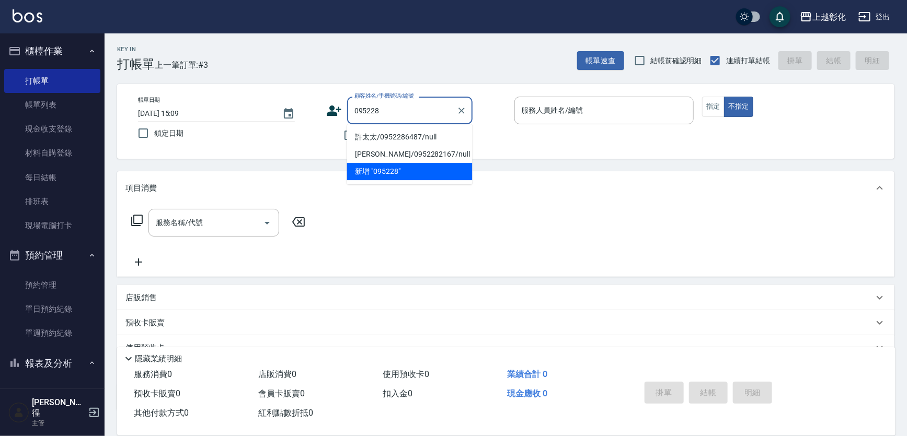
click at [403, 135] on li "許太太/0952286487/null" at bounding box center [409, 137] width 125 height 17
type input "許太太/0952286487/null"
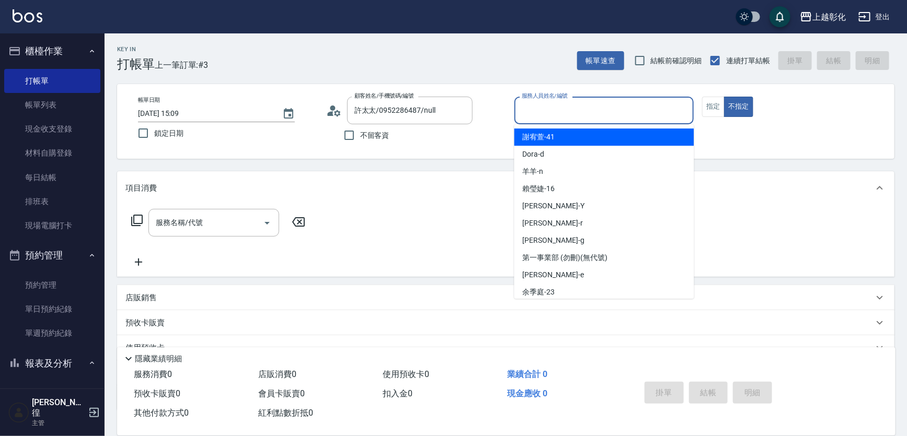
click at [533, 117] on input "服務人員姓名/編號" at bounding box center [604, 110] width 170 height 18
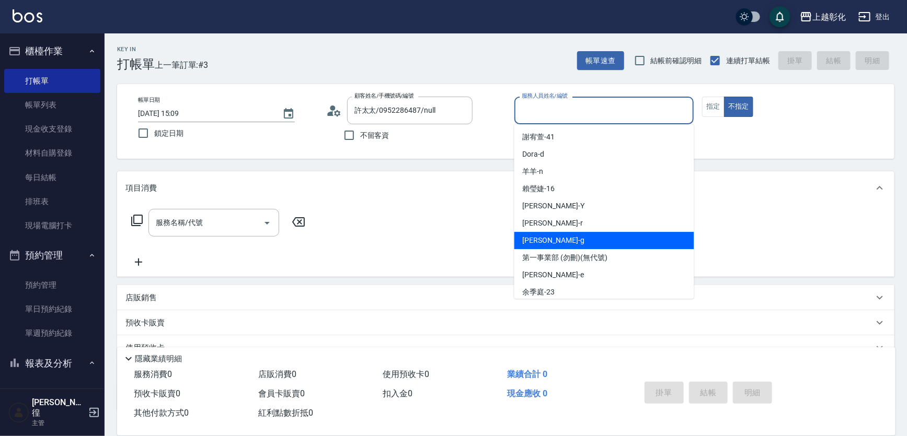
click at [547, 243] on div "Gary -g" at bounding box center [604, 240] width 180 height 17
type input "[PERSON_NAME]"
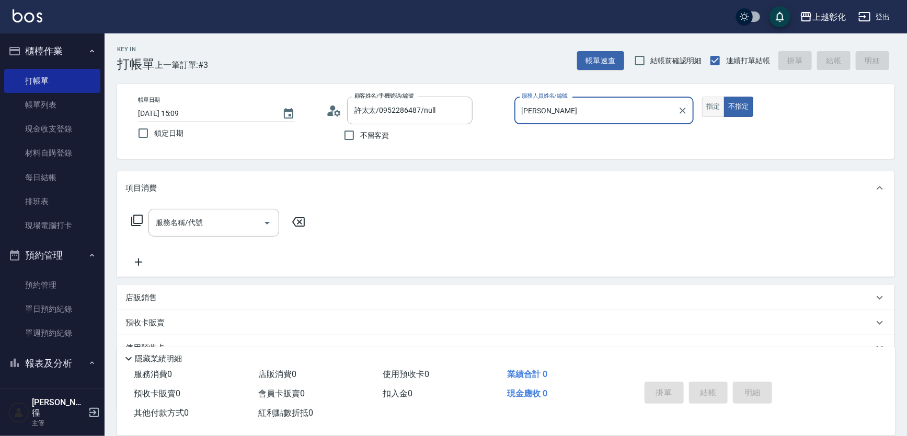
click at [721, 106] on button "指定" at bounding box center [713, 107] width 22 height 20
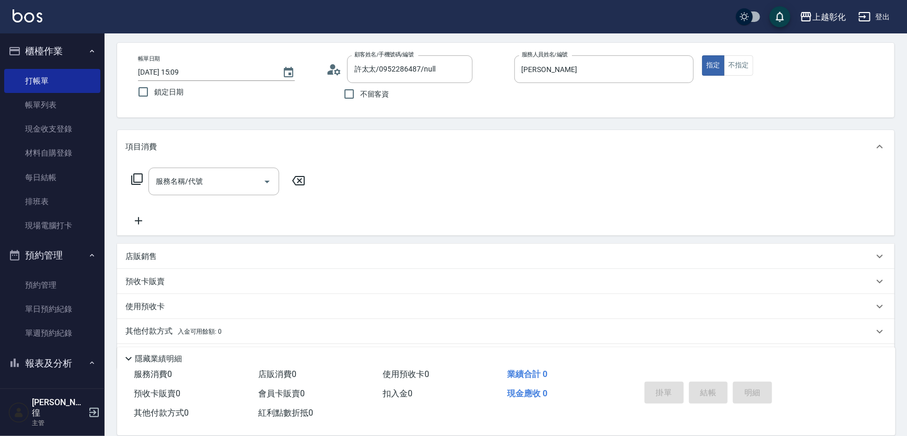
scroll to position [72, 0]
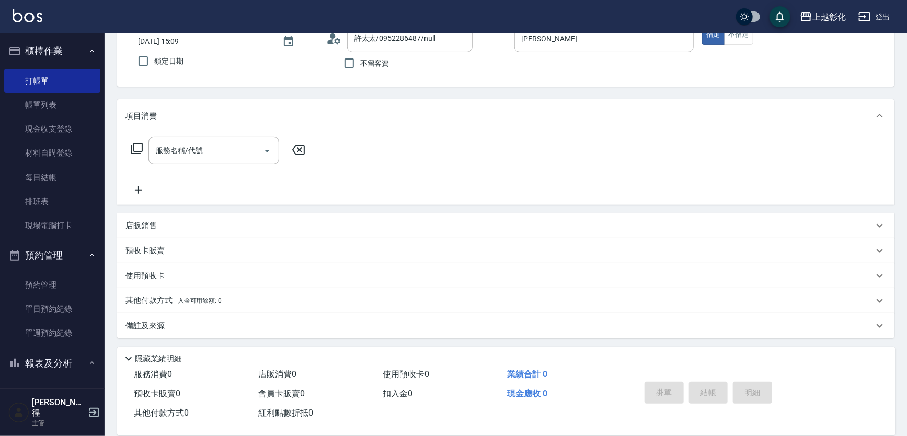
click at [164, 249] on p "預收卡販賣" at bounding box center [144, 251] width 39 height 11
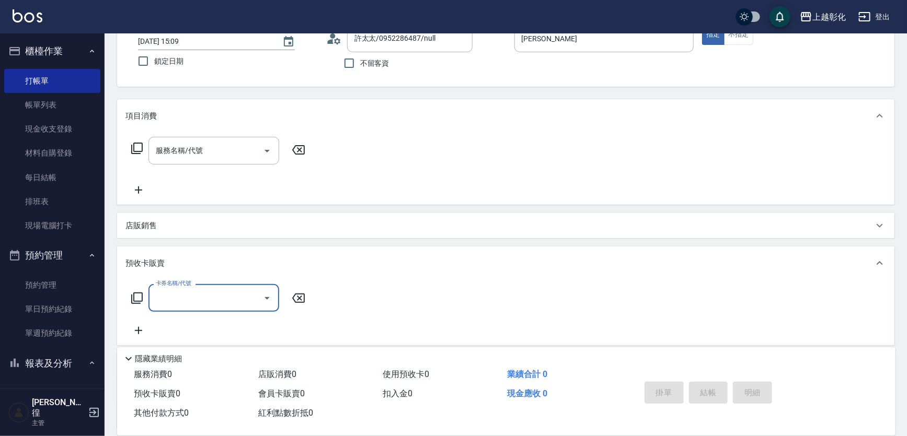
scroll to position [0, 0]
click at [194, 292] on input "卡券名稱/代號" at bounding box center [206, 298] width 106 height 18
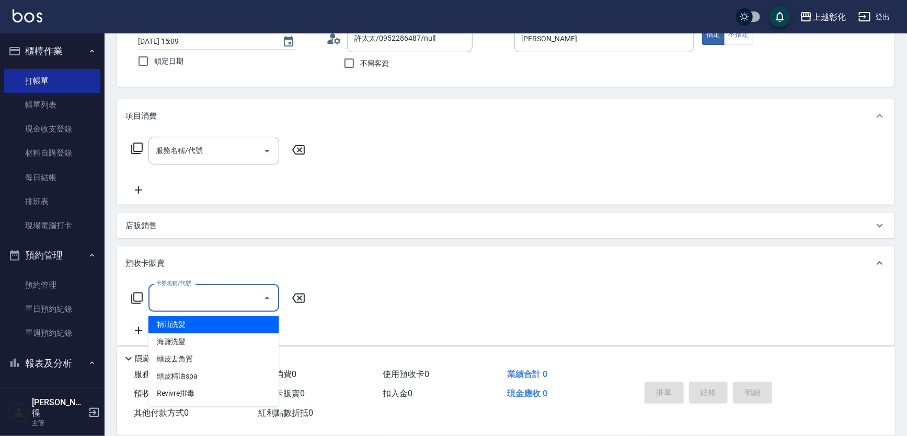
click at [187, 330] on span "精油洗髮" at bounding box center [213, 324] width 131 height 17
type input "精油洗髮"
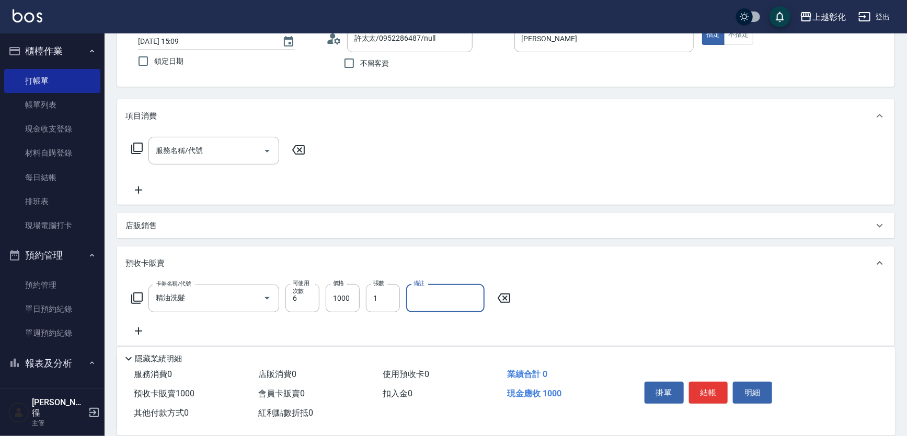
click at [459, 303] on input "備註" at bounding box center [445, 298] width 78 height 28
click at [596, 284] on div "卡券名稱/代號 精油洗髮 卡券名稱/代號 可使用次數 6 可使用次數 價格 1000 價格 張數 1 張數 備註 備註" at bounding box center [505, 310] width 760 height 53
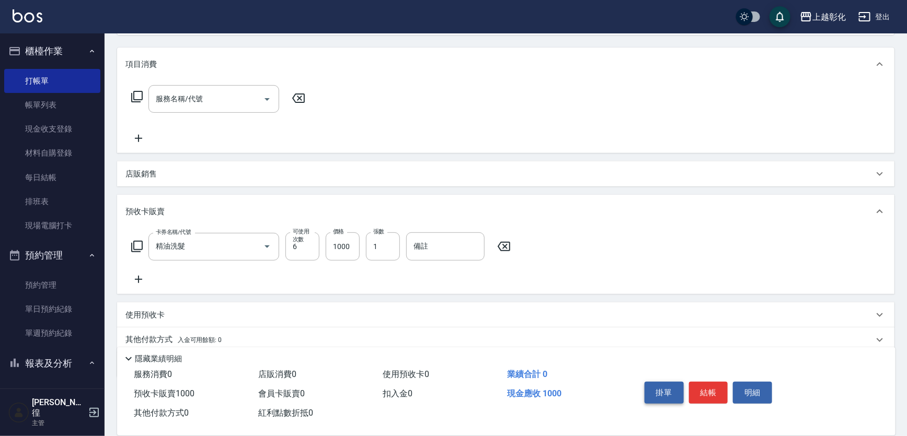
scroll to position [163, 0]
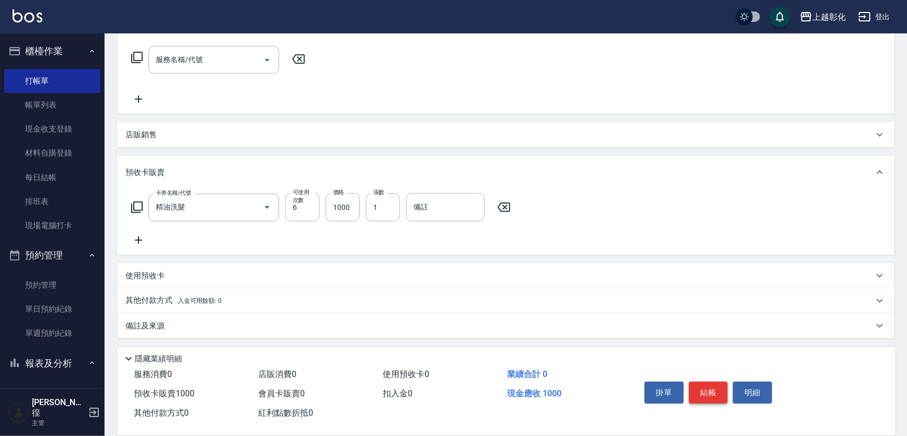
click at [710, 393] on button "結帳" at bounding box center [708, 393] width 39 height 22
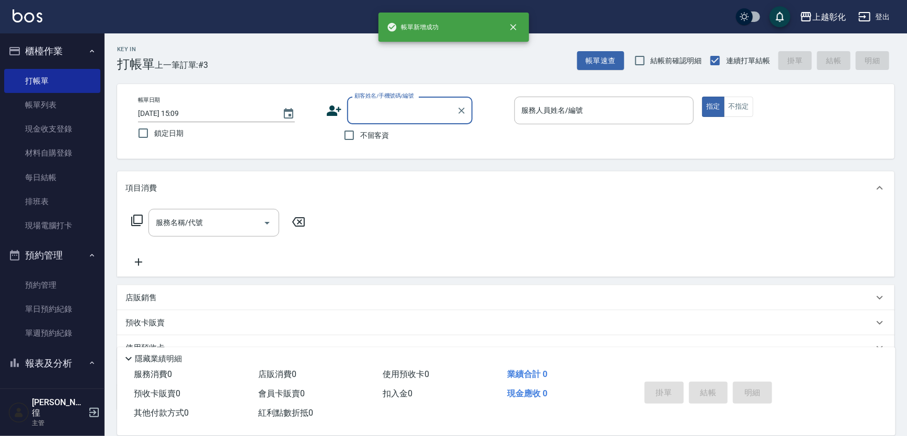
scroll to position [0, 0]
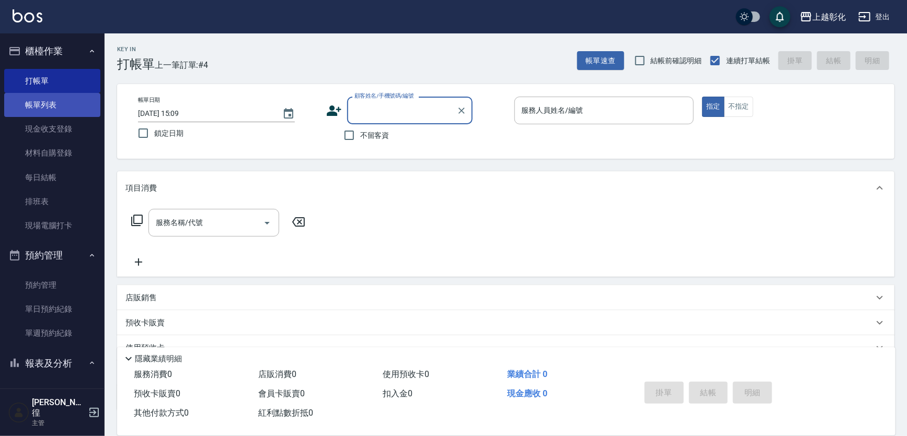
click at [42, 113] on link "帳單列表" at bounding box center [52, 105] width 96 height 24
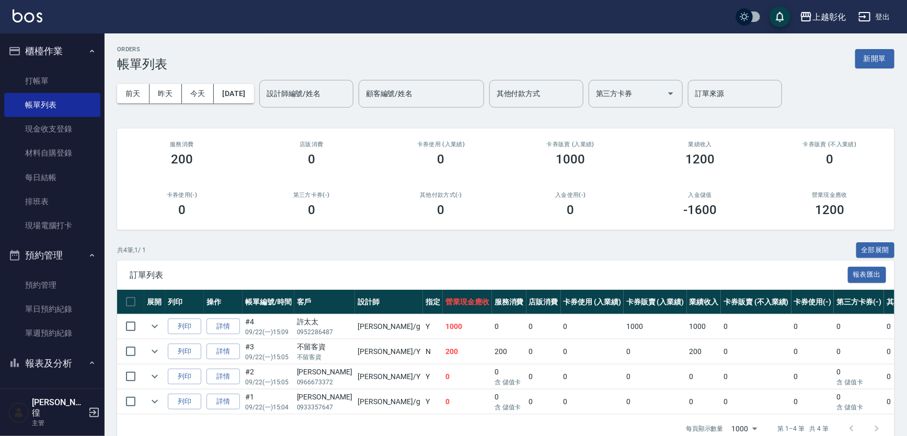
scroll to position [26, 0]
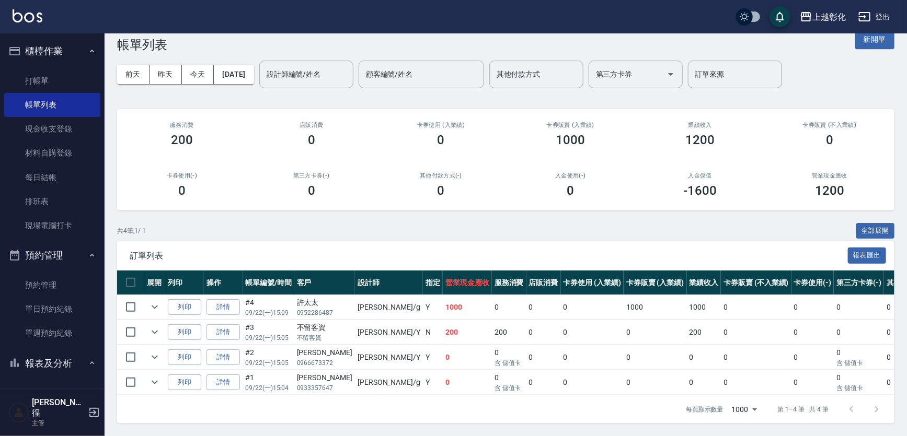
click at [227, 226] on div "共 4 筆, 1 / 1 全部展開" at bounding box center [505, 231] width 777 height 16
click at [41, 79] on link "打帳單" at bounding box center [52, 81] width 96 height 24
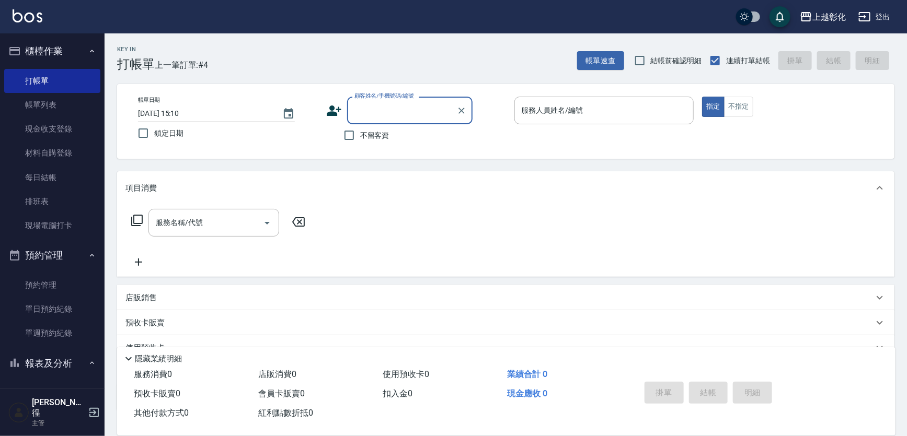
click at [407, 122] on div "顧客姓名/手機號碼/編號" at bounding box center [409, 111] width 125 height 28
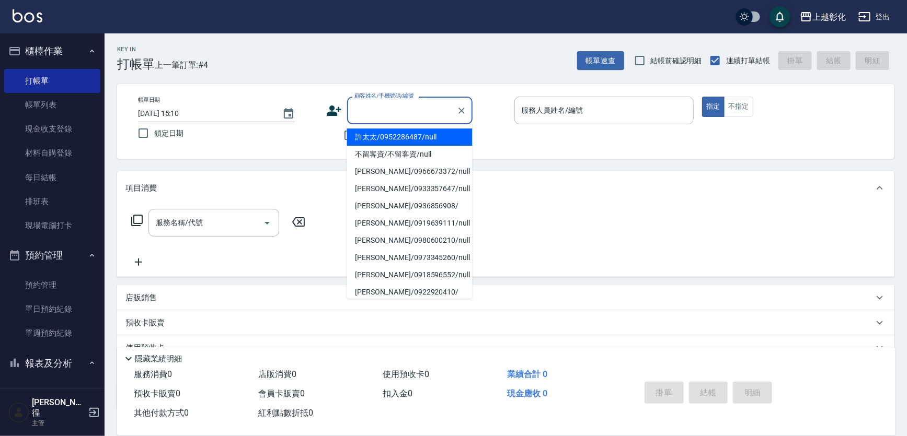
click at [407, 112] on input "顧客姓名/手機號碼/編號" at bounding box center [402, 110] width 100 height 18
click at [405, 126] on ul "許太太/0952286487/null 不留客資/不留客資/null 王志育/0966673372/null 何香吟/0933357647/null 陳紹宇/…" at bounding box center [409, 211] width 125 height 175
click at [408, 130] on li "許太太/0952286487/null" at bounding box center [409, 137] width 125 height 17
type input "許太太/0952286487/null"
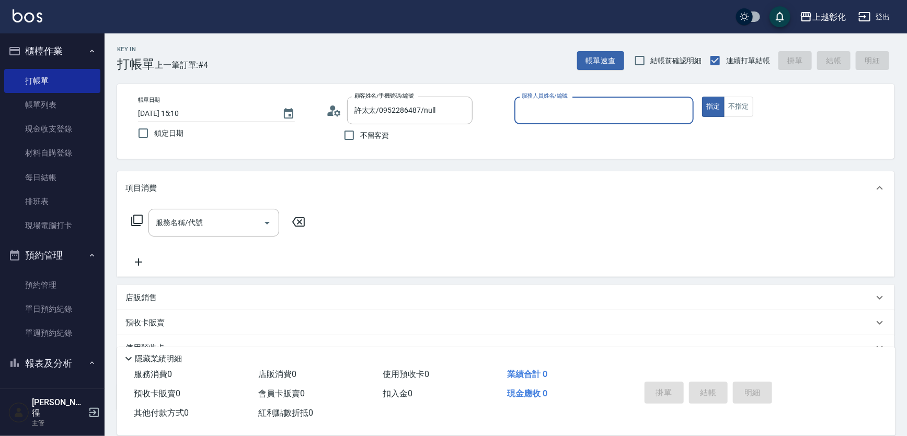
click at [412, 131] on div "不留客資" at bounding box center [399, 135] width 146 height 22
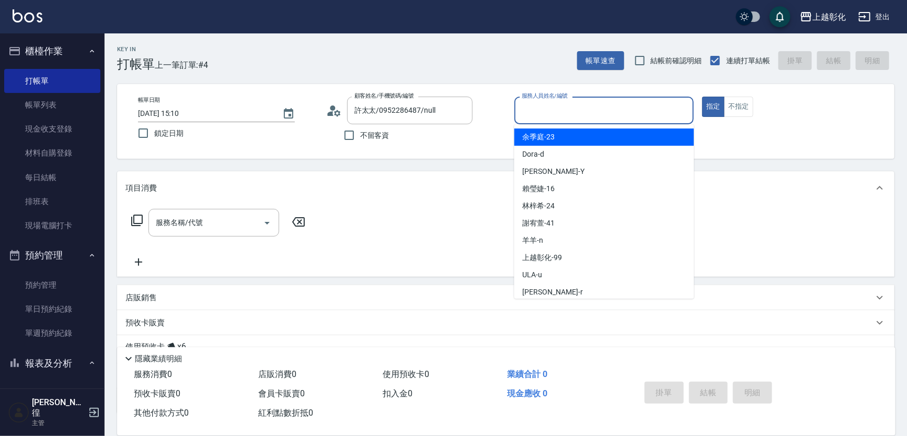
click at [563, 112] on input "服務人員姓名/編號" at bounding box center [604, 110] width 170 height 18
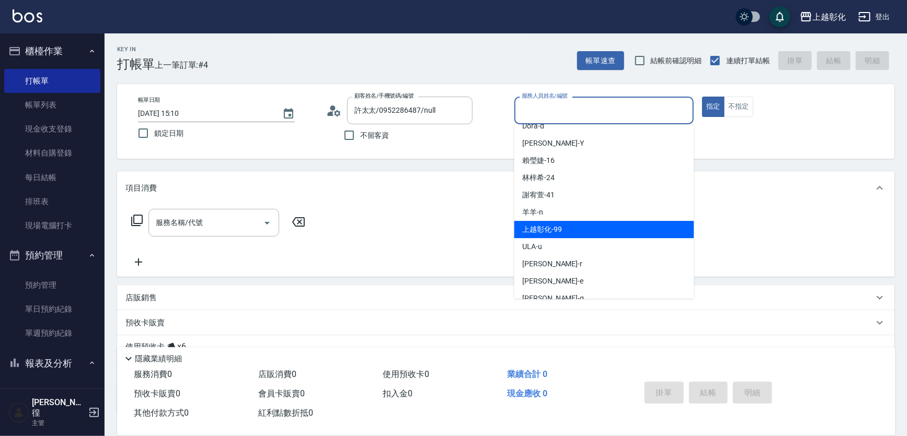
scroll to position [57, 0]
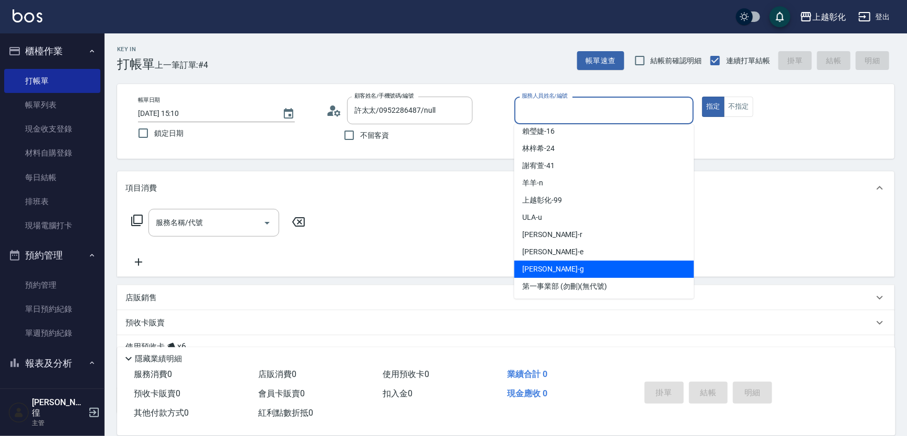
click at [558, 276] on div "Gary -g" at bounding box center [604, 269] width 180 height 17
type input "[PERSON_NAME]"
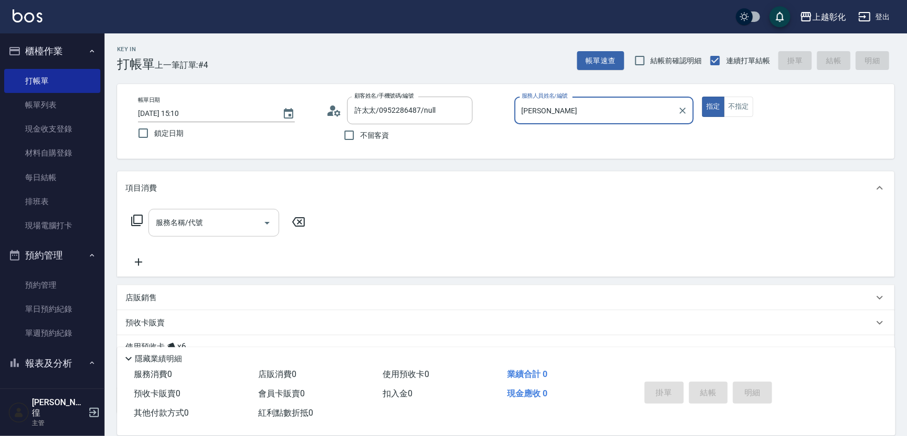
click at [225, 226] on input "服務名稱/代號" at bounding box center [206, 223] width 106 height 18
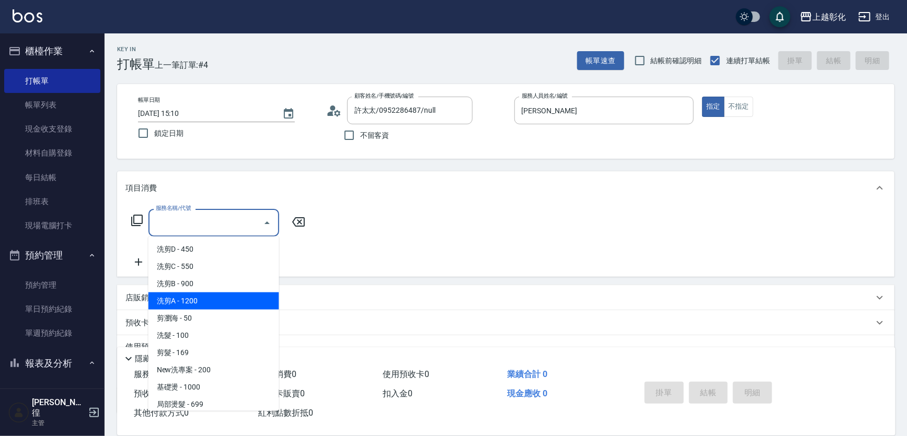
scroll to position [47, 0]
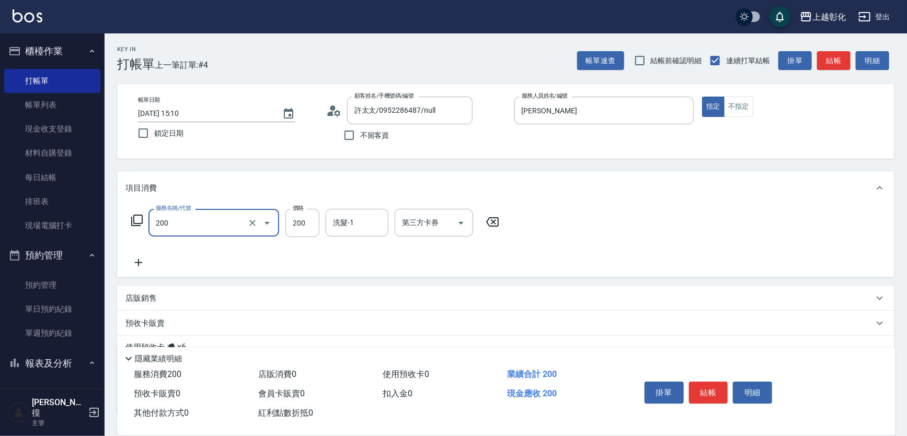
type input "New洗專案(200)"
type input "[PERSON_NAME]"
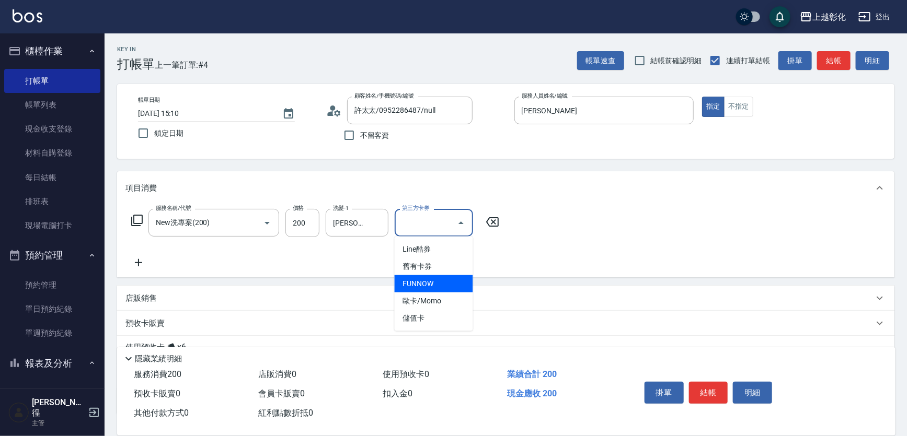
click at [633, 248] on div "服務名稱/代號 New洗專案(200) 服務名稱/代號 價格 200 價格 洗髮-1 Gary-g 洗髮-1 第三方卡券 第三方卡券" at bounding box center [505, 241] width 777 height 73
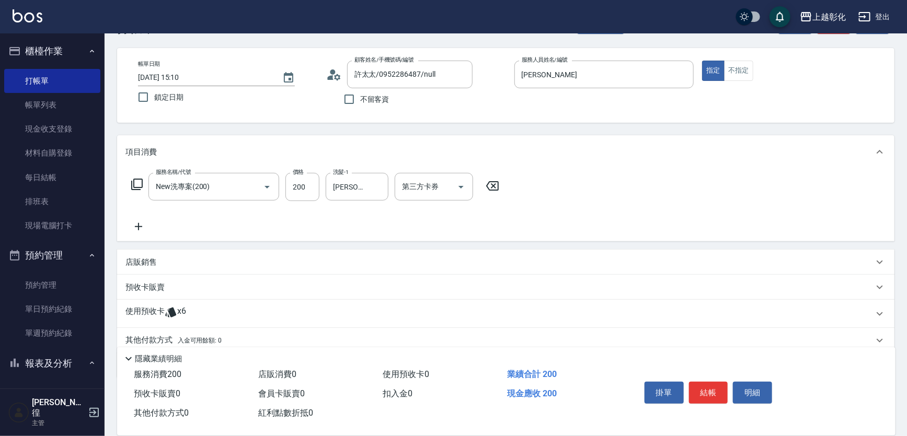
scroll to position [76, 0]
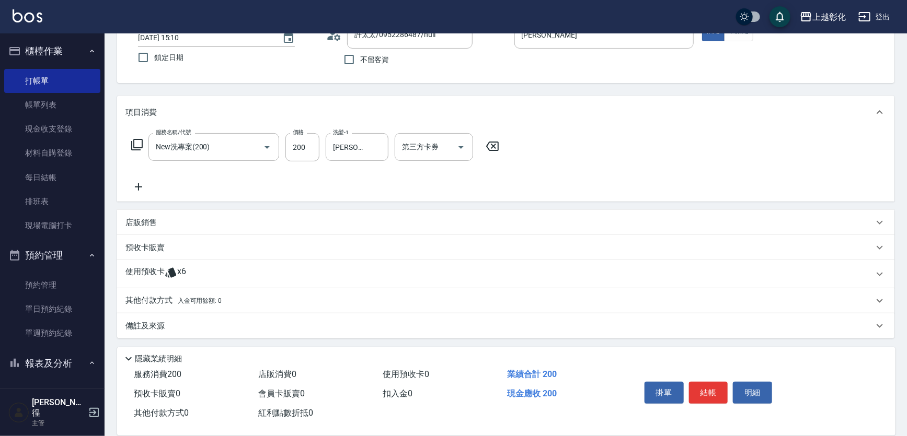
click at [167, 275] on icon at bounding box center [171, 273] width 13 height 13
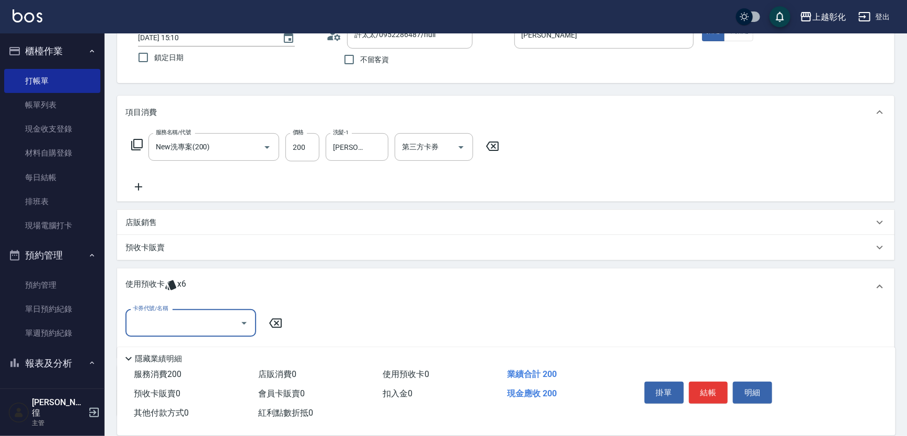
scroll to position [0, 0]
click at [202, 320] on input "卡券代號/名稱" at bounding box center [183, 323] width 106 height 18
click at [185, 346] on div "精油洗髮 剩餘6張" at bounding box center [190, 349] width 131 height 17
type input "精油洗髮"
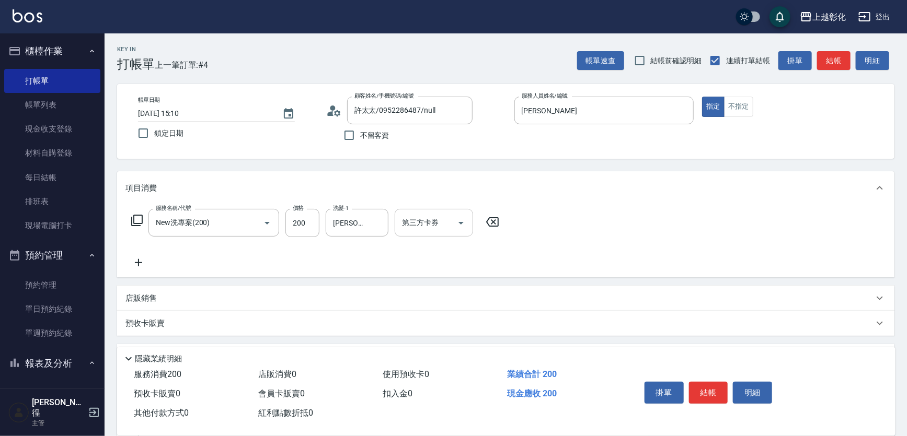
click at [446, 231] on input "第三方卡券" at bounding box center [425, 223] width 53 height 18
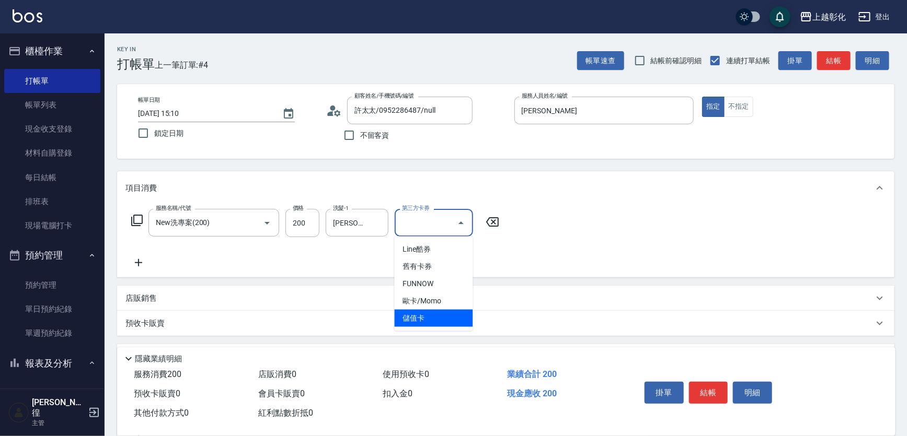
click at [440, 319] on span "儲值卡" at bounding box center [434, 318] width 78 height 17
type input "儲值卡"
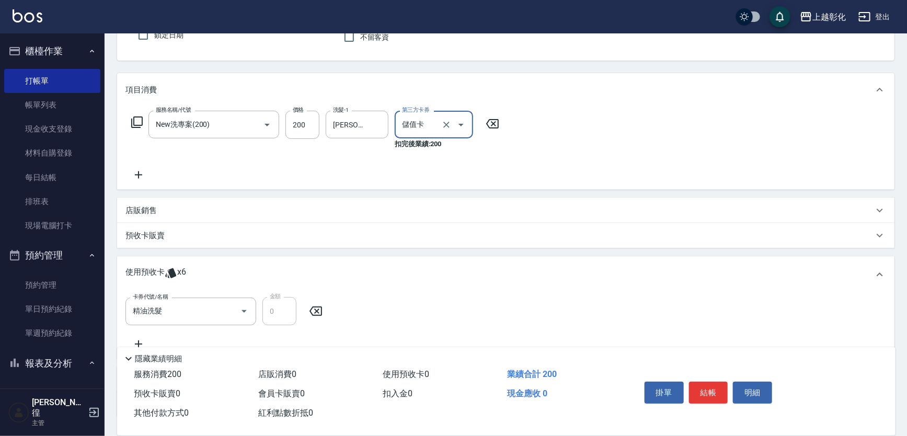
scroll to position [177, 0]
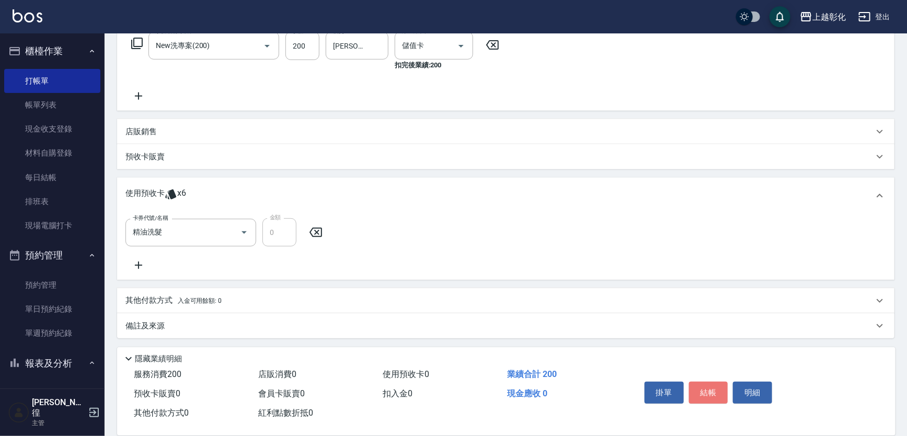
click at [709, 396] on button "結帳" at bounding box center [708, 393] width 39 height 22
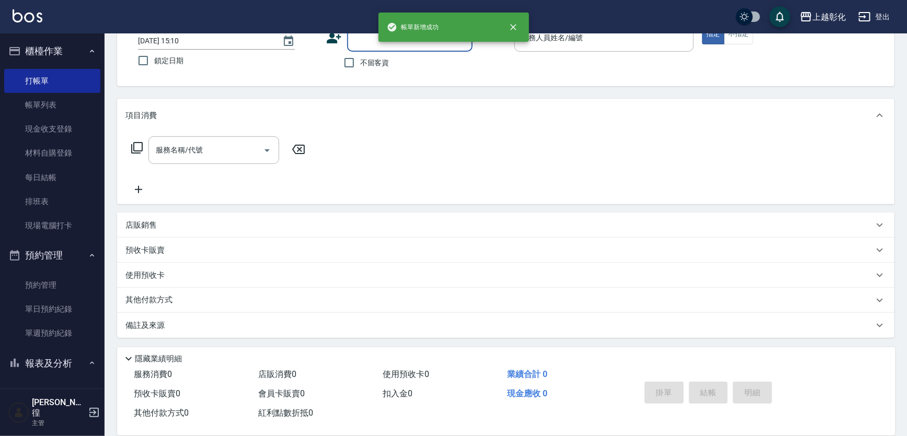
scroll to position [0, 0]
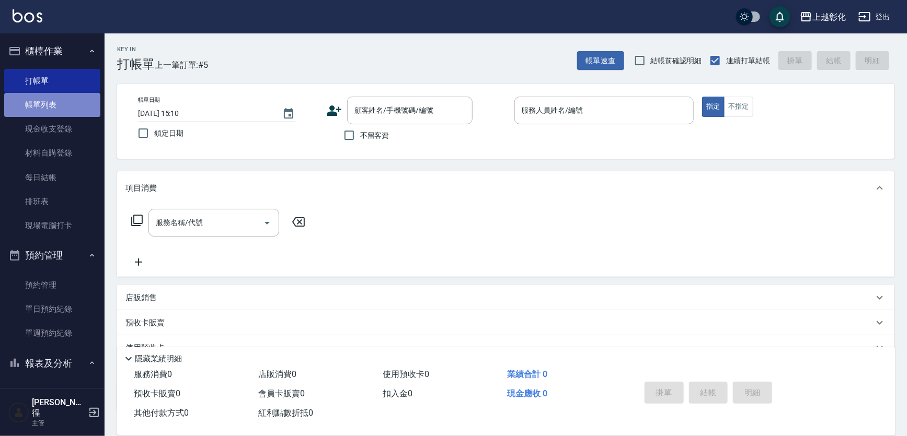
click at [69, 107] on link "帳單列表" at bounding box center [52, 105] width 96 height 24
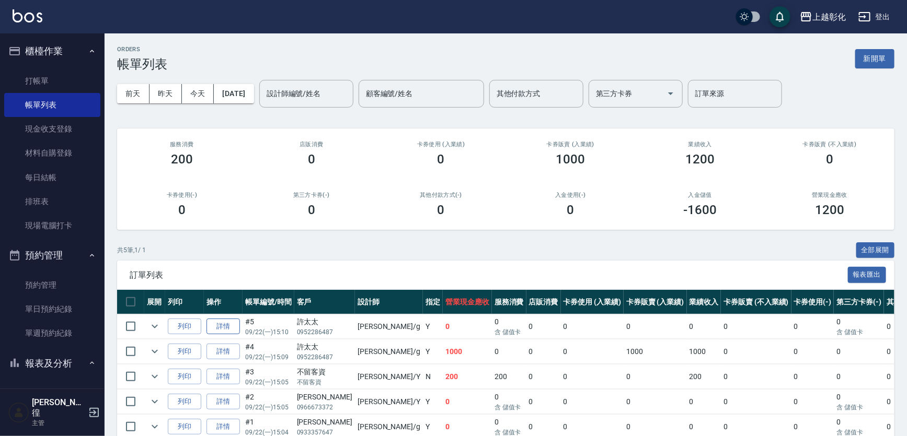
click at [227, 323] on link "詳情" at bounding box center [222, 327] width 33 height 16
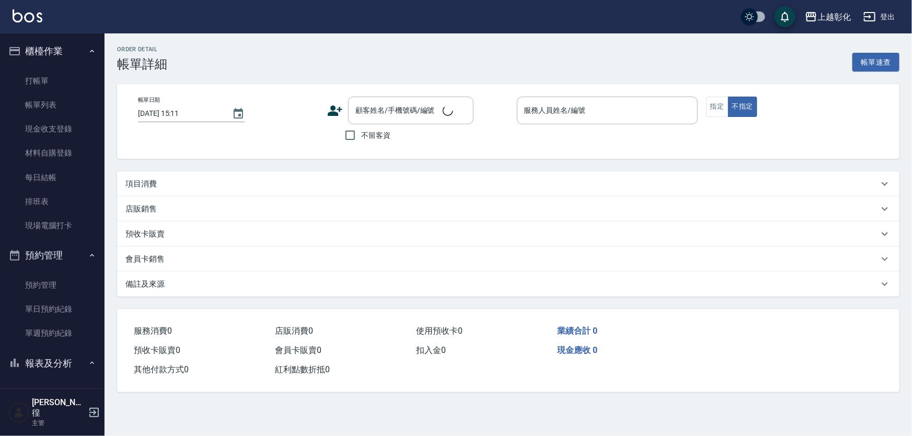
type input "2025/09/22 15:10"
type input "[PERSON_NAME]"
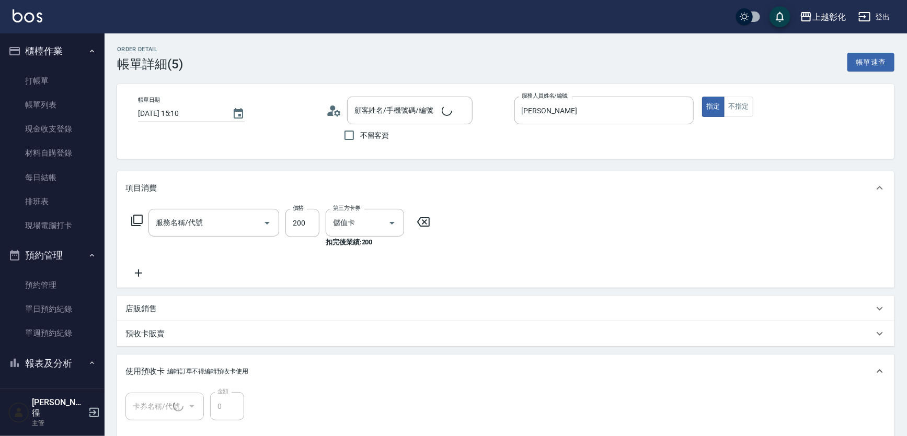
type input "許太太/0952286487/null"
type input "精油洗髮(1/1)"
type input "New洗專案(200)"
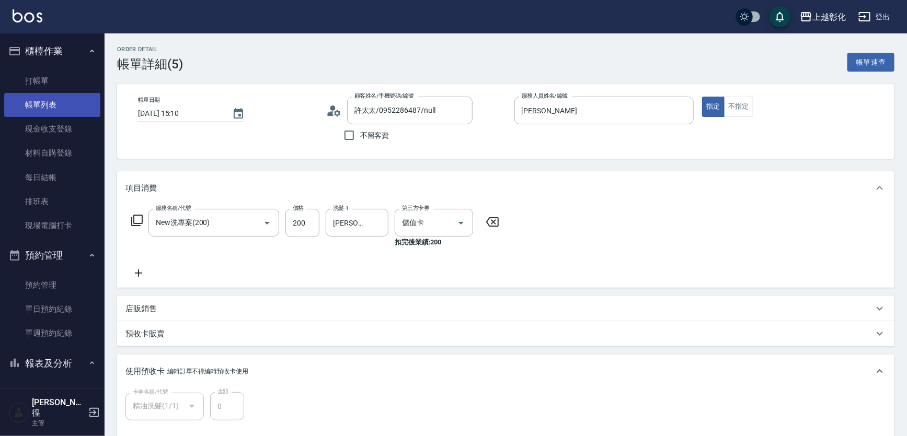
click at [56, 113] on link "帳單列表" at bounding box center [52, 105] width 96 height 24
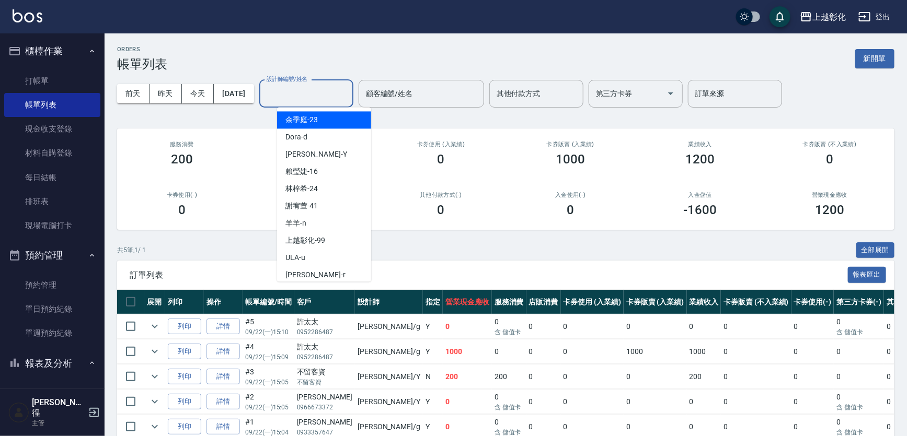
click at [319, 98] on input "設計師編號/姓名" at bounding box center [306, 94] width 85 height 18
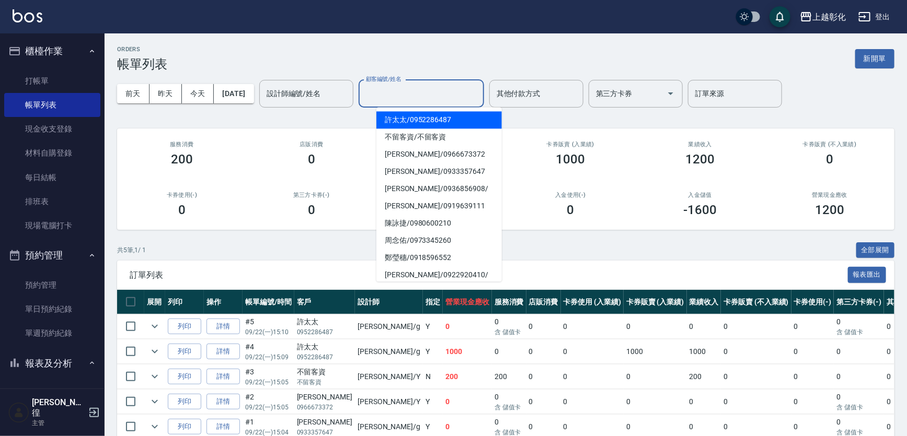
click at [412, 85] on div "顧客編號/姓名 顧客編號/姓名" at bounding box center [421, 94] width 125 height 28
click at [425, 112] on span "許太太 / 0952286487" at bounding box center [438, 119] width 125 height 17
type input "許太太/0952286487"
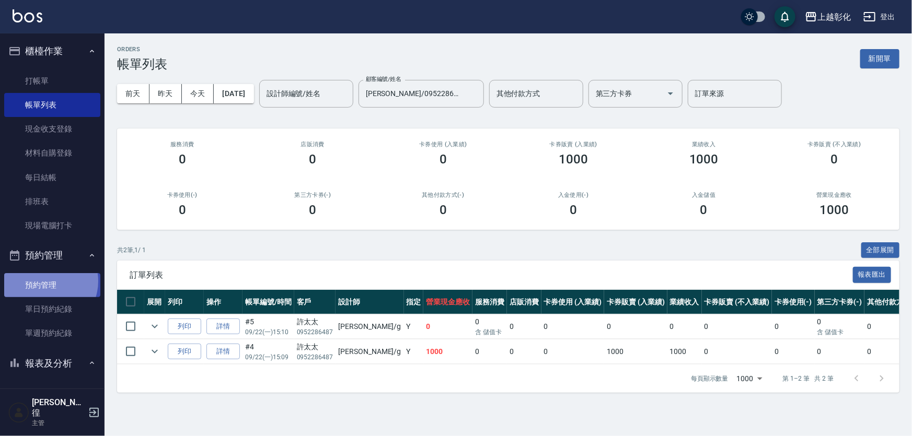
click at [44, 282] on link "預約管理" at bounding box center [52, 285] width 96 height 24
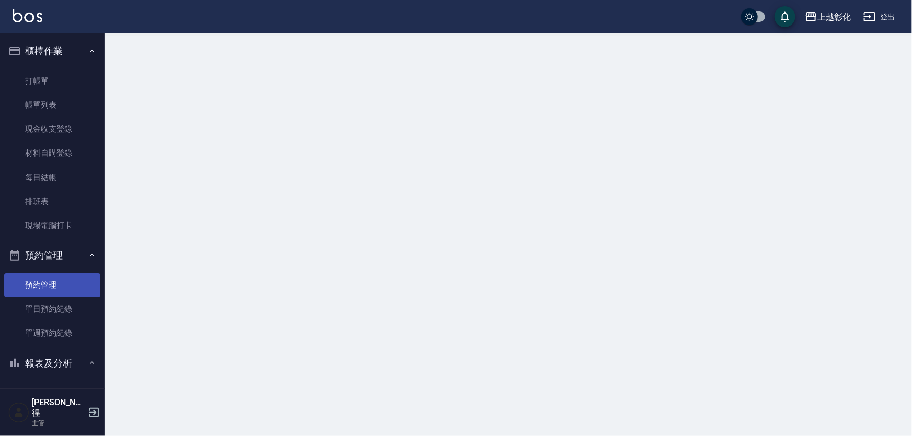
scroll to position [142, 0]
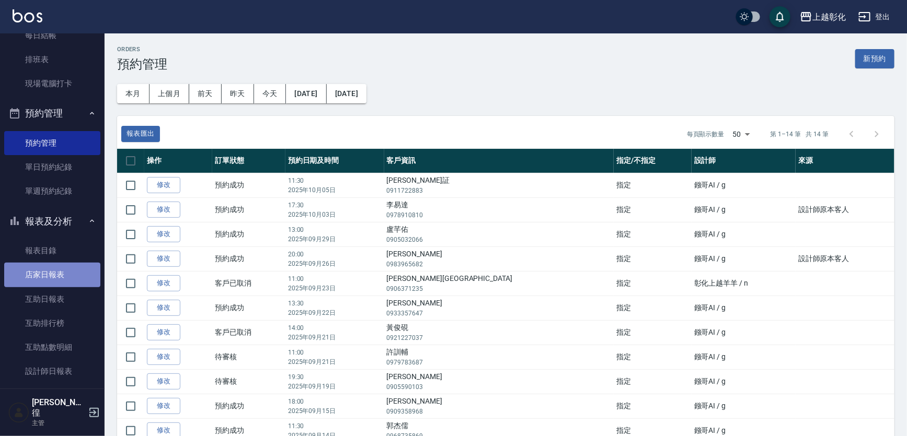
click at [54, 278] on link "店家日報表" at bounding box center [52, 275] width 96 height 24
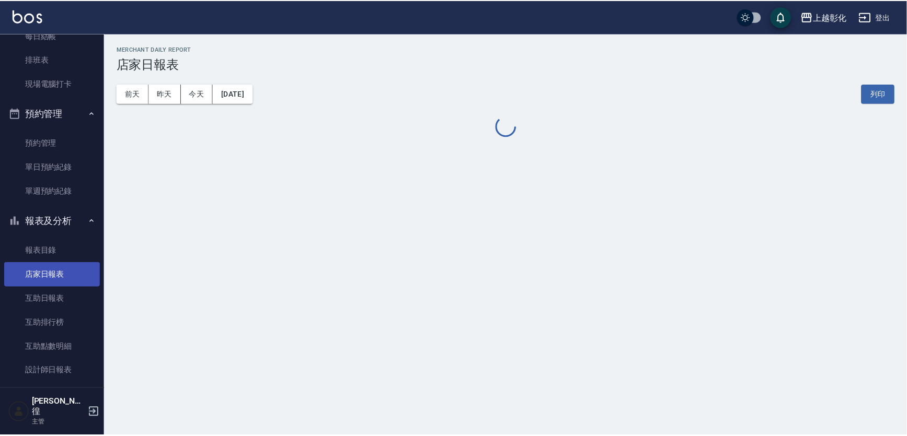
scroll to position [332, 0]
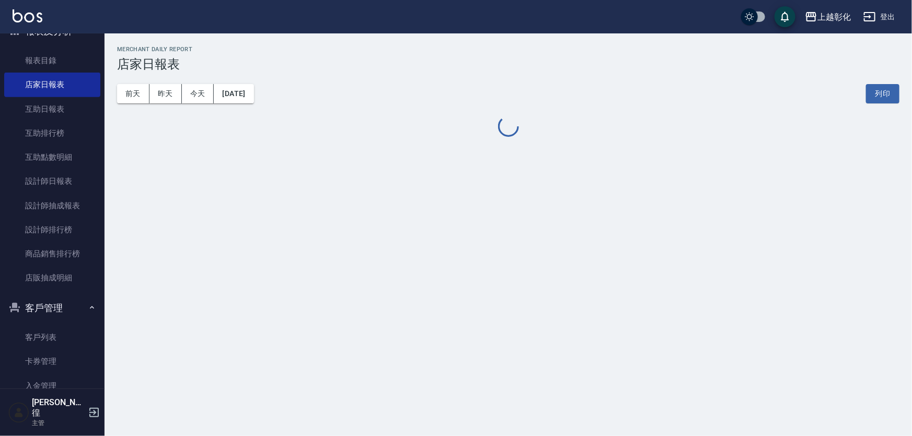
drag, startPoint x: 59, startPoint y: 320, endPoint x: 62, endPoint y: 332, distance: 12.9
click at [59, 320] on button "客戶管理" at bounding box center [52, 308] width 96 height 27
click at [62, 332] on link "客戶列表" at bounding box center [52, 338] width 96 height 24
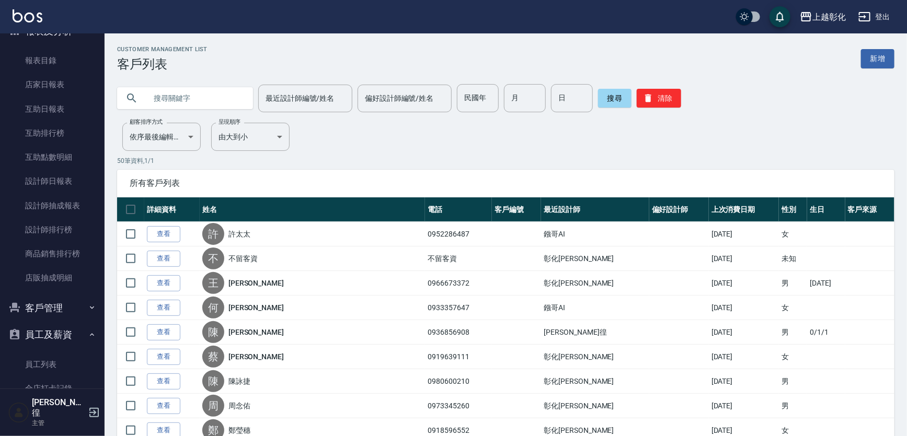
click at [61, 309] on button "客戶管理" at bounding box center [52, 308] width 96 height 27
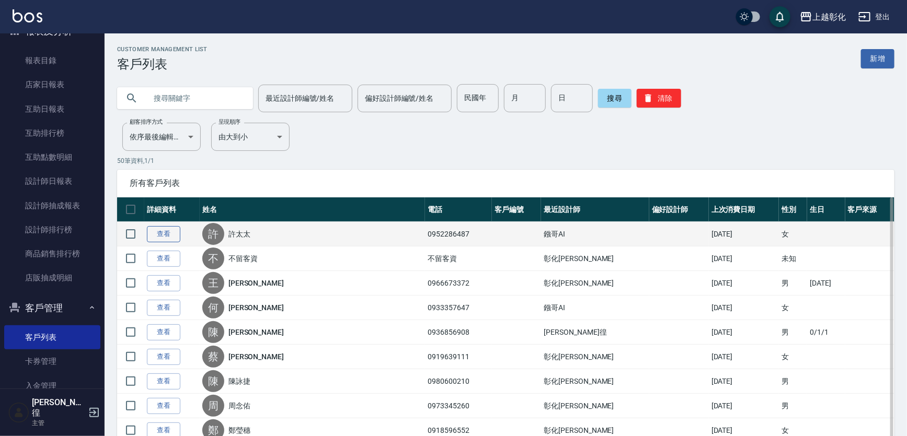
click at [172, 235] on link "查看" at bounding box center [163, 234] width 33 height 16
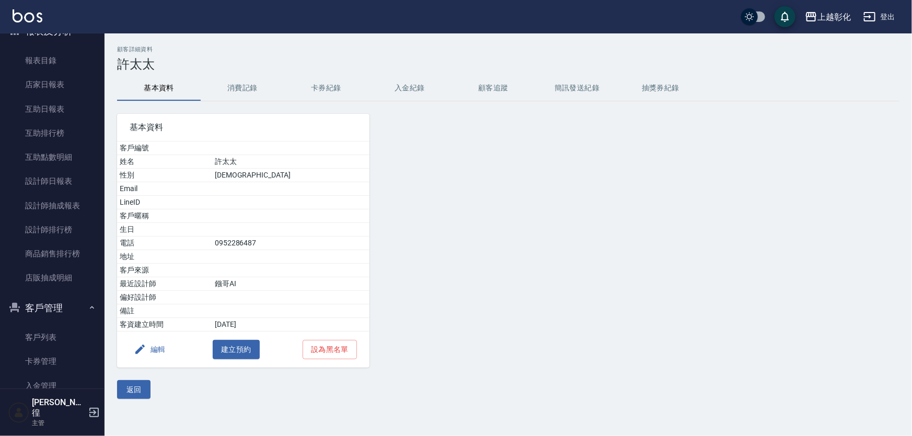
click at [342, 87] on button "卡券紀錄" at bounding box center [326, 88] width 84 height 25
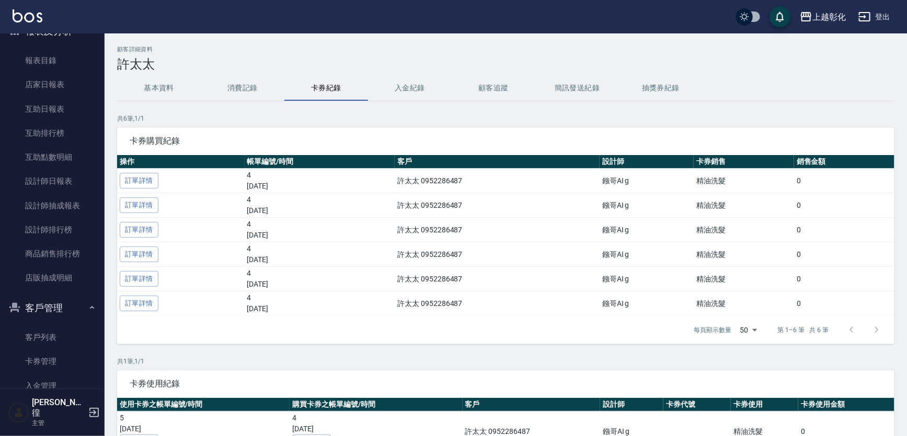
click at [402, 83] on button "入金紀錄" at bounding box center [410, 88] width 84 height 25
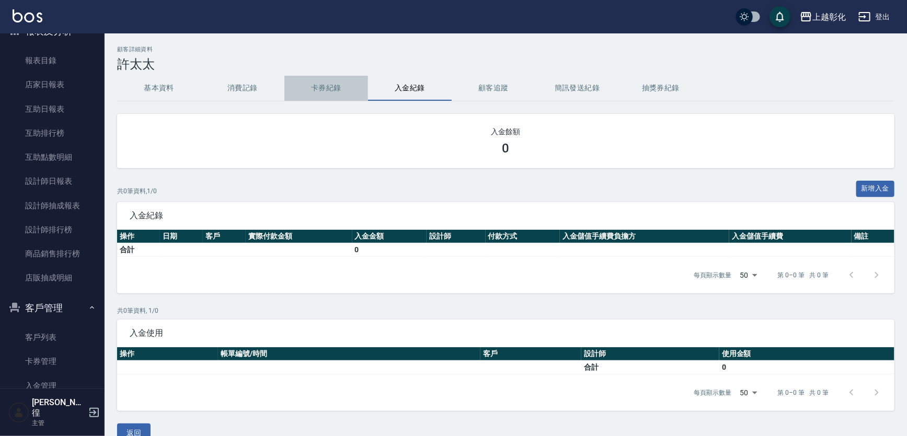
click at [342, 80] on button "卡券紀錄" at bounding box center [326, 88] width 84 height 25
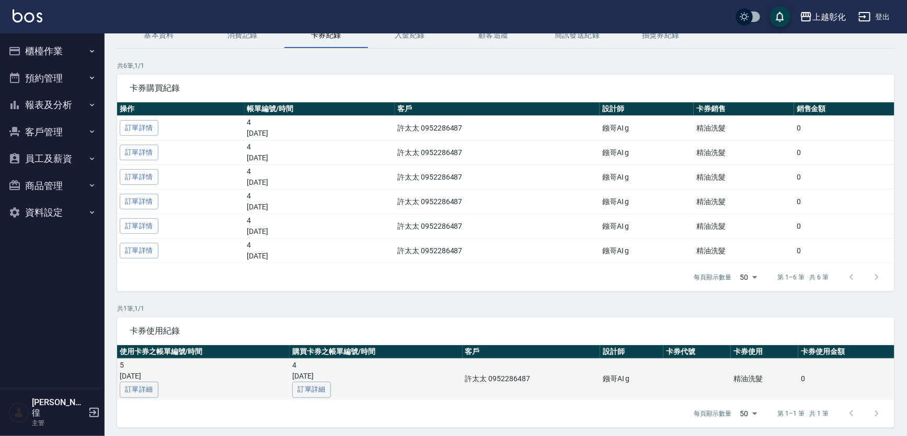
scroll to position [87, 0]
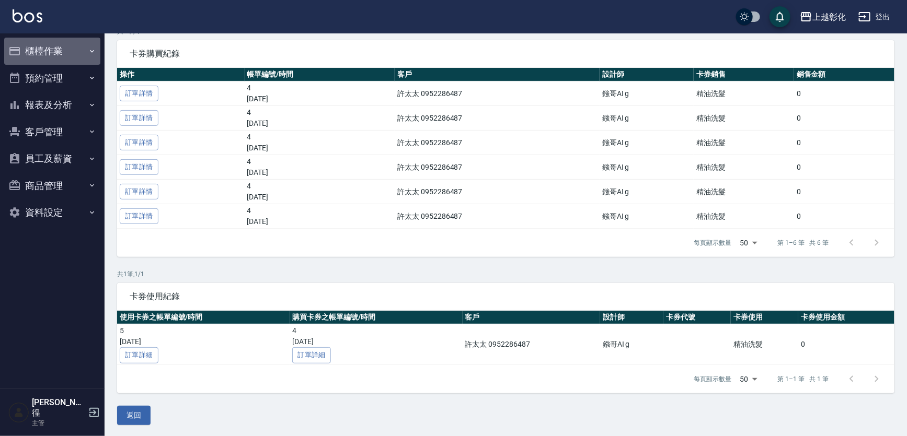
click at [35, 49] on button "櫃檯作業" at bounding box center [52, 51] width 96 height 27
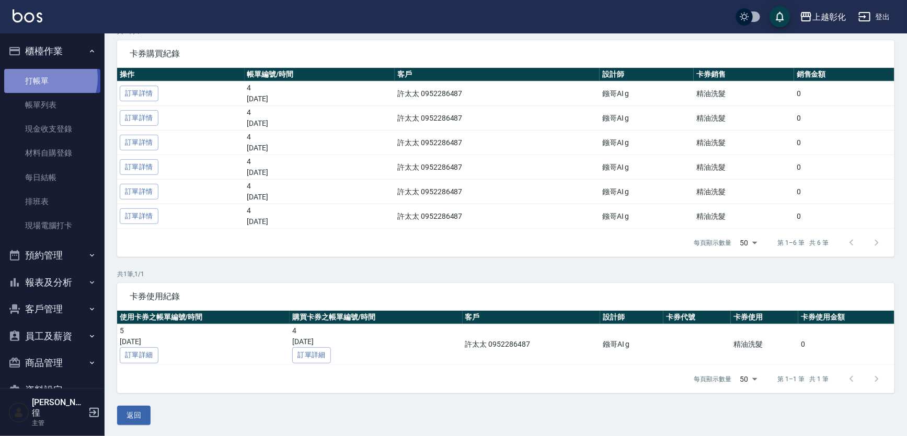
click at [43, 78] on link "打帳單" at bounding box center [52, 81] width 96 height 24
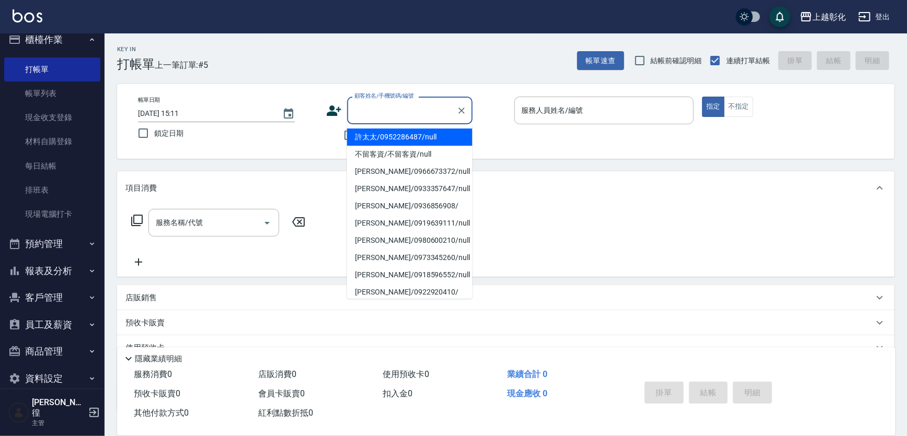
scroll to position [17, 0]
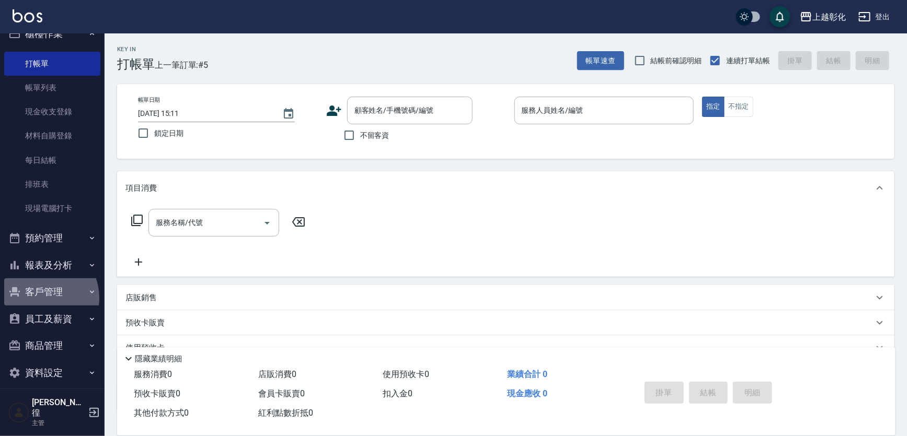
click at [40, 298] on button "客戶管理" at bounding box center [52, 292] width 96 height 27
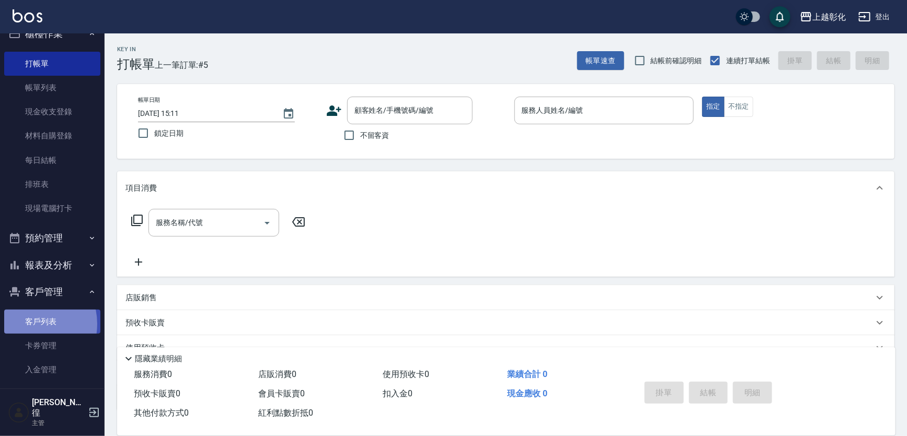
drag, startPoint x: 31, startPoint y: 324, endPoint x: 58, endPoint y: 276, distance: 55.2
click at [31, 322] on link "客戶列表" at bounding box center [52, 322] width 96 height 24
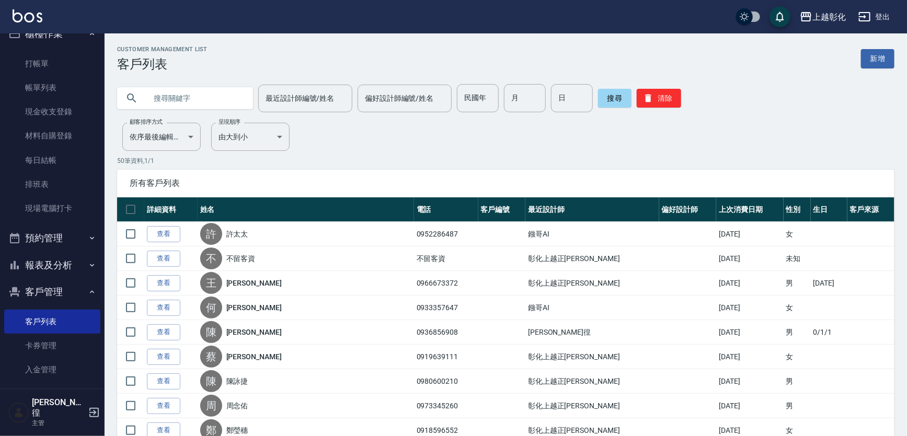
click at [170, 84] on div "最近設計師編號/姓名 最近設計師編號/姓名 偏好設計師編號/姓名 偏好設計師編號/姓名 民國年 民國年 月 月 日 日 搜尋 清除" at bounding box center [500, 92] width 790 height 41
click at [164, 101] on input "text" at bounding box center [195, 98] width 98 height 28
type input "0985499007"
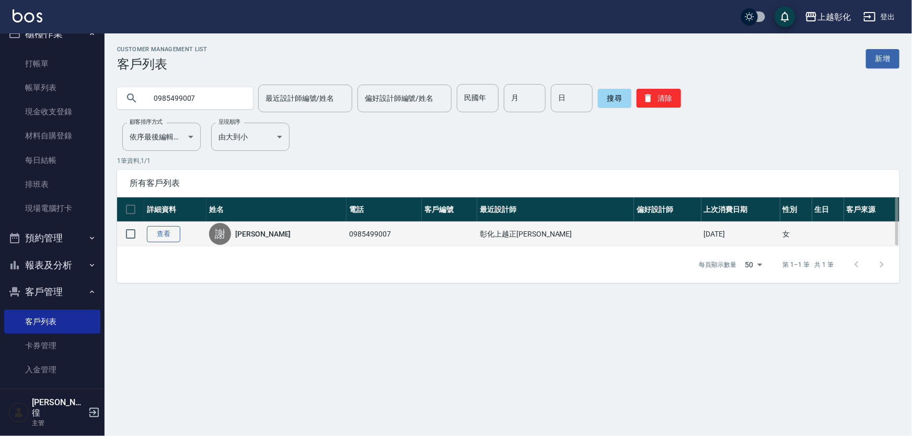
click at [161, 238] on link "查看" at bounding box center [163, 234] width 33 height 16
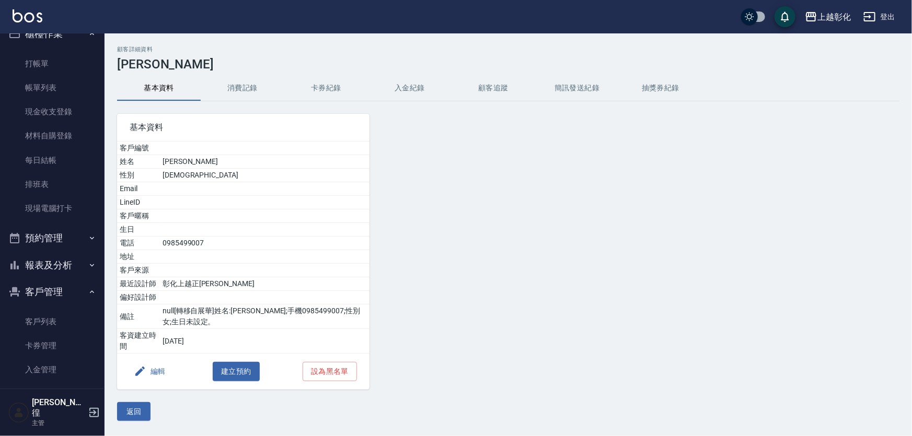
click at [403, 88] on button "入金紀錄" at bounding box center [410, 88] width 84 height 25
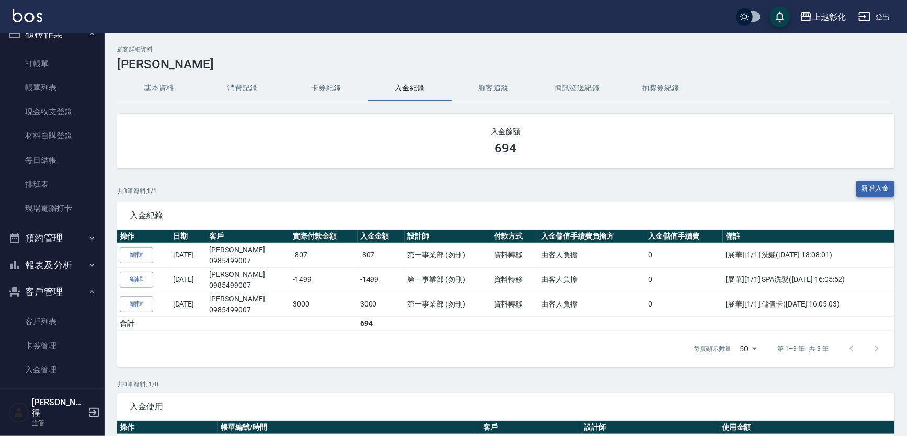
click at [874, 187] on button "新增入金" at bounding box center [875, 189] width 39 height 16
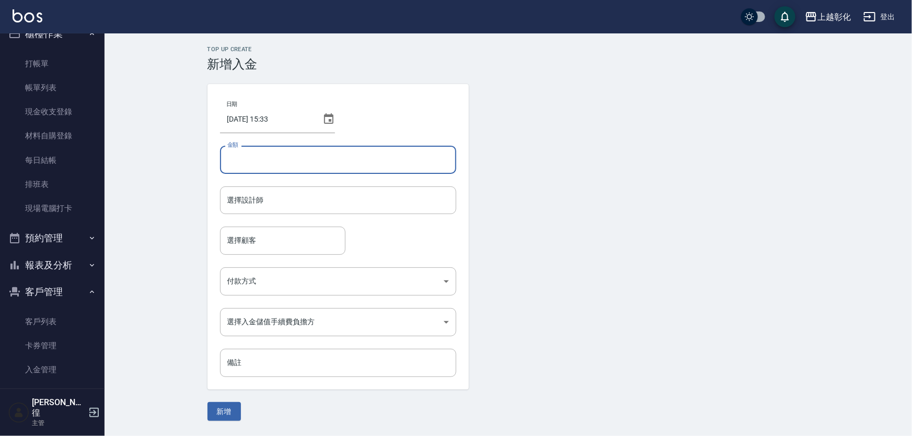
click at [239, 161] on input "金額" at bounding box center [338, 160] width 236 height 28
drag, startPoint x: 249, startPoint y: 188, endPoint x: 250, endPoint y: 196, distance: 8.5
click at [249, 189] on div "選擇設計師" at bounding box center [338, 201] width 236 height 28
type input "1000"
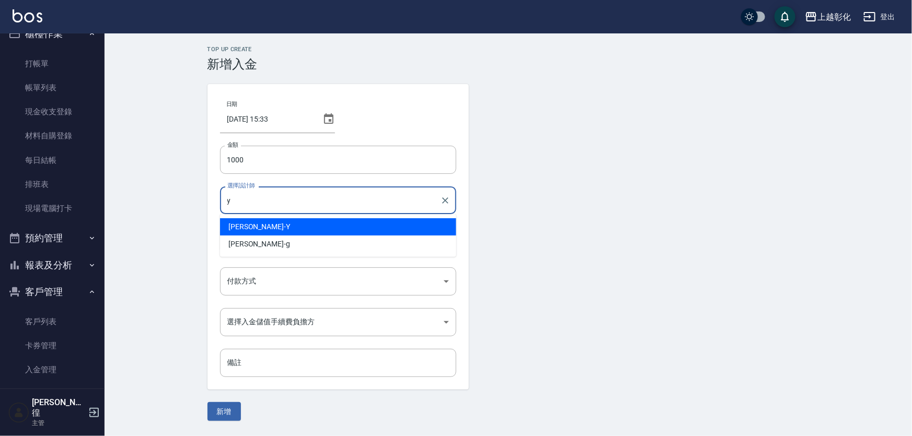
click at [252, 226] on div "YURI -Y" at bounding box center [338, 226] width 236 height 17
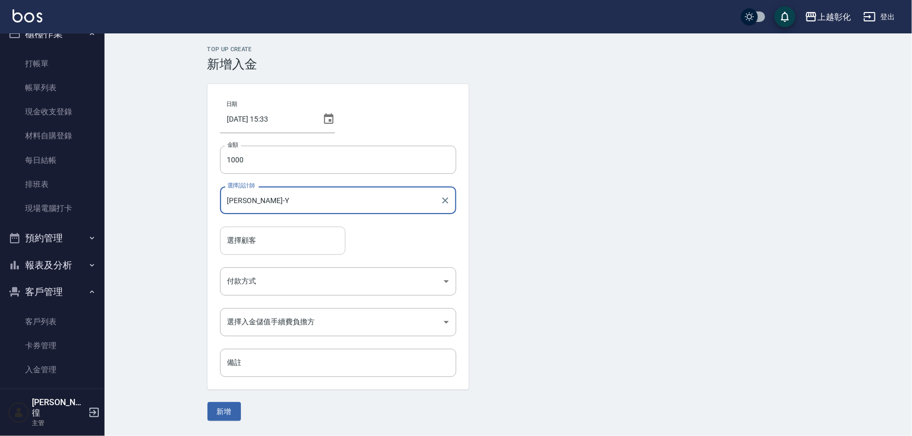
type input "[PERSON_NAME]-Y"
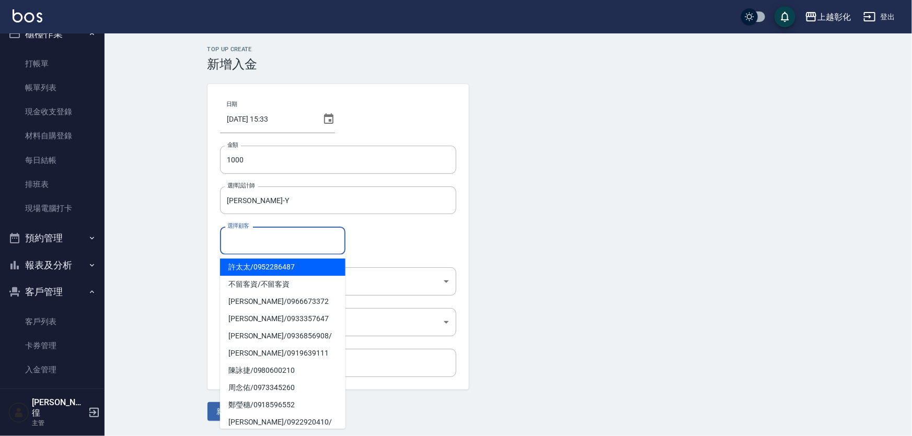
click at [252, 245] on input "選擇顧客" at bounding box center [283, 241] width 116 height 18
click at [252, 229] on div "選擇顧客" at bounding box center [282, 241] width 125 height 28
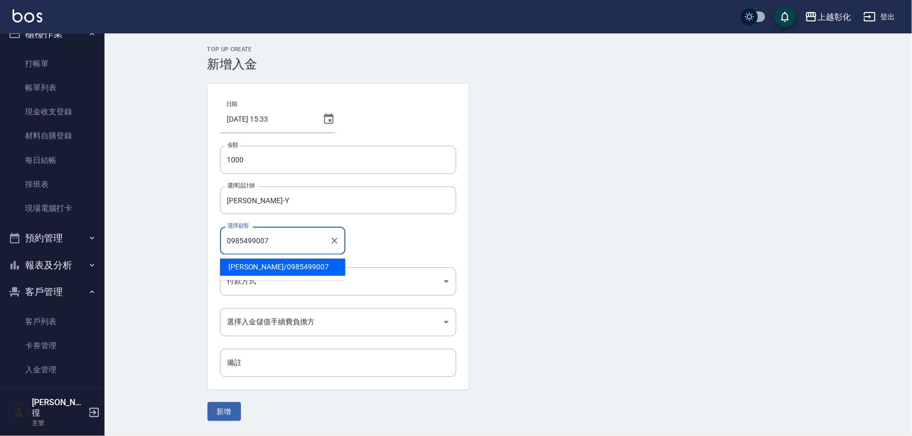
click at [266, 265] on span "[PERSON_NAME] / 0985499007" at bounding box center [282, 267] width 125 height 17
type input "[PERSON_NAME]/0985499007"
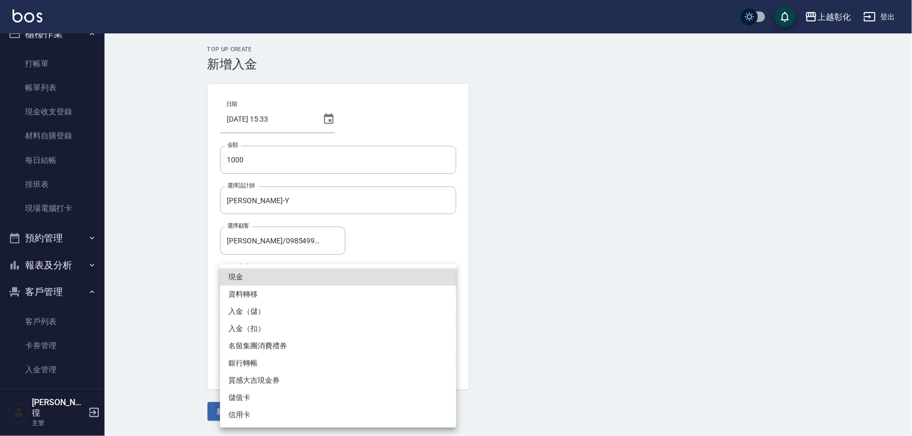
click at [252, 274] on body "上越彰化 登出 櫃檯作業 打帳單 帳單列表 現金收支登錄 材料自購登錄 每日結帳 排班表 現場電腦打卡 預約管理 預約管理 單日預約紀錄 單週預約紀錄 報表及…" at bounding box center [456, 218] width 912 height 436
click at [259, 308] on li "入金（儲）" at bounding box center [338, 311] width 236 height 17
type input "入金（儲）"
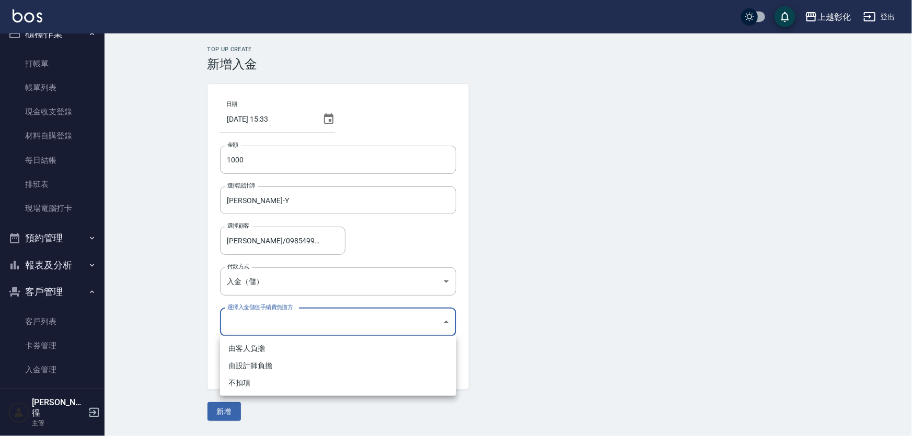
click at [266, 325] on body "上越彰化 登出 櫃檯作業 打帳單 帳單列表 現金收支登錄 材料自購登錄 每日結帳 排班表 現場電腦打卡 預約管理 預約管理 單日預約紀錄 單週預約紀錄 報表及…" at bounding box center [456, 218] width 912 height 436
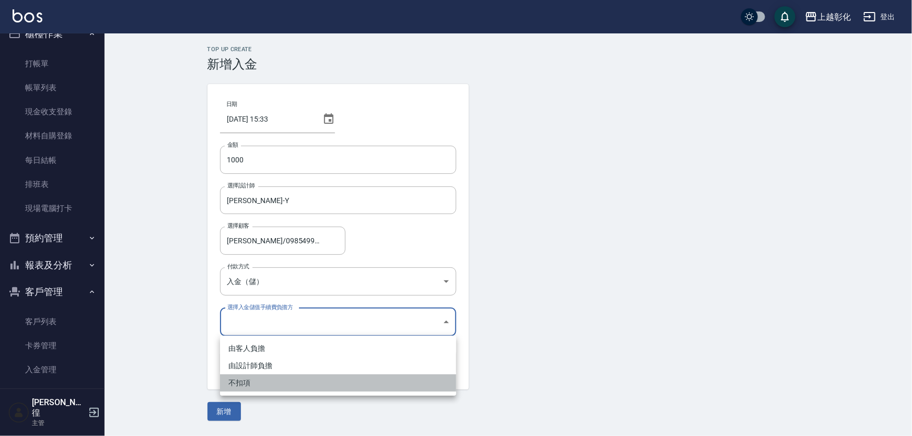
click at [241, 385] on li "不扣項" at bounding box center [338, 383] width 236 height 17
type input "WITHOUTHANDLINGFEE"
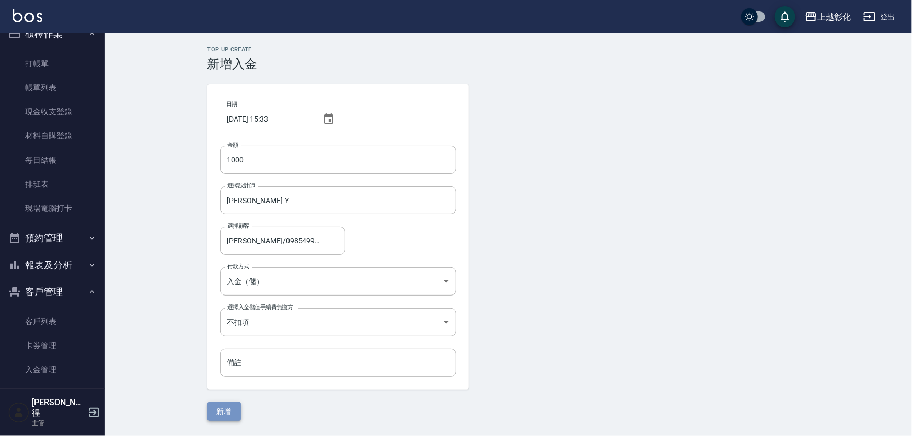
click at [216, 415] on button "新增" at bounding box center [223, 411] width 33 height 19
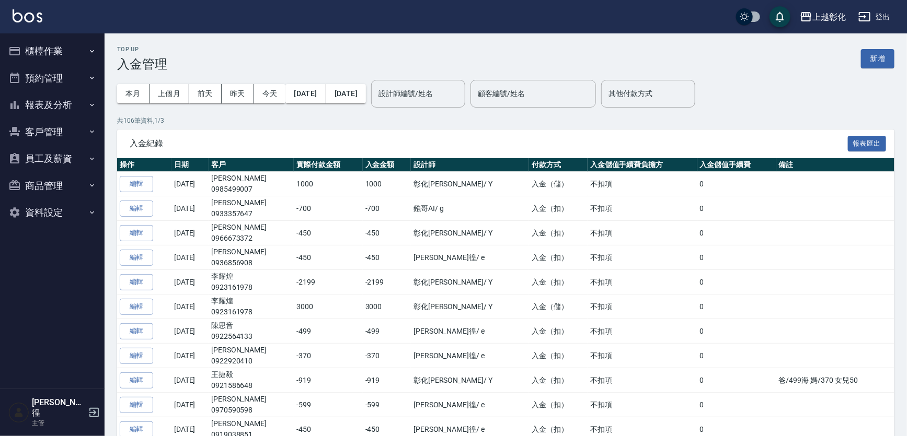
click at [57, 125] on button "客戶管理" at bounding box center [52, 132] width 96 height 27
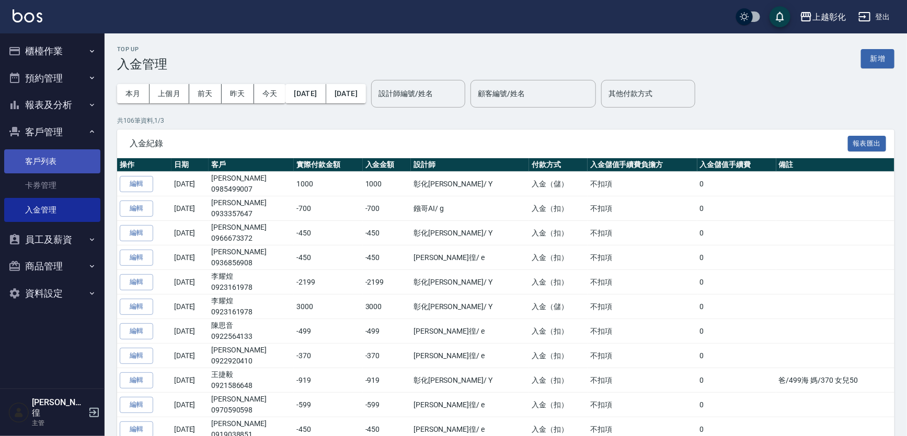
click at [42, 162] on link "客戶列表" at bounding box center [52, 161] width 96 height 24
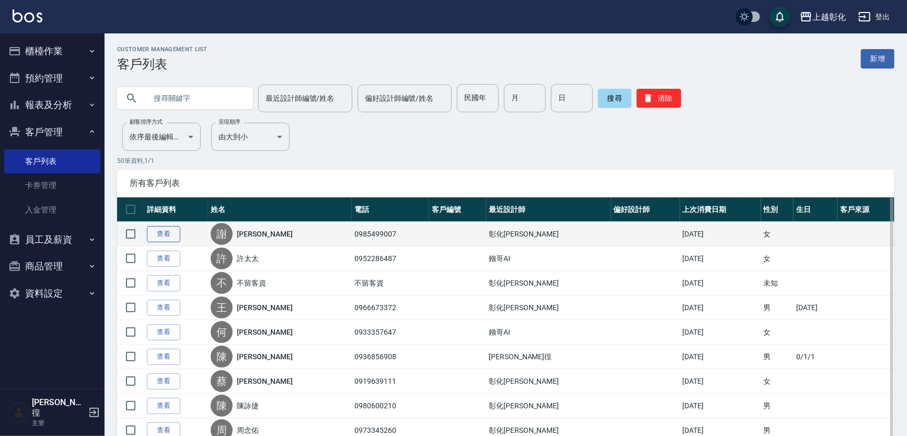
click at [154, 232] on link "查看" at bounding box center [163, 234] width 33 height 16
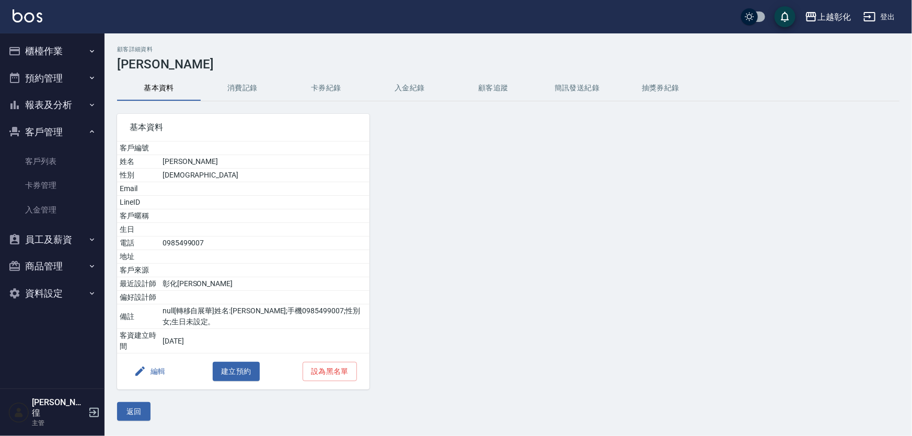
click at [418, 88] on button "入金紀錄" at bounding box center [410, 88] width 84 height 25
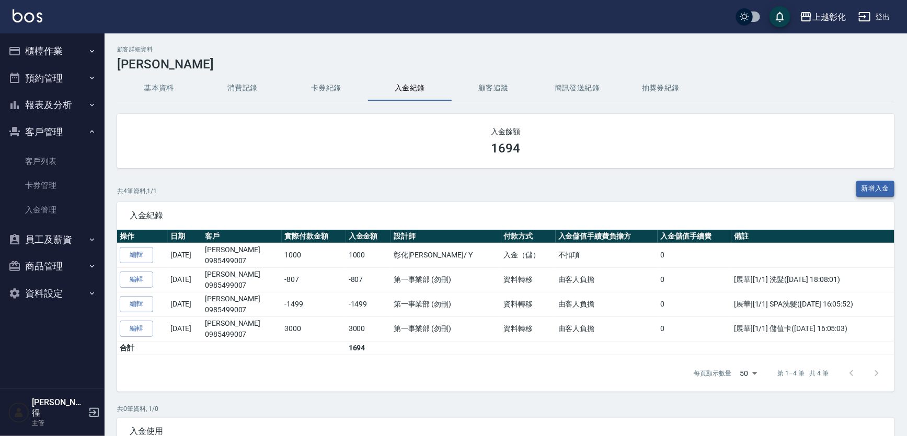
click at [871, 188] on button "新增入金" at bounding box center [875, 189] width 39 height 16
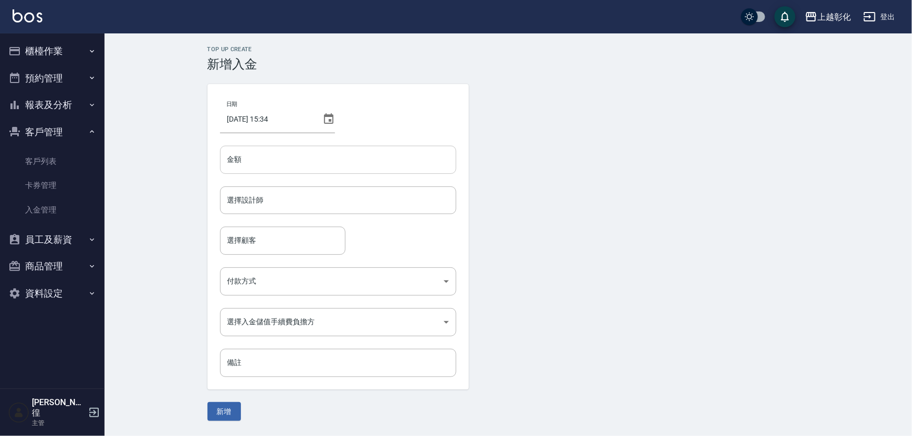
click at [269, 160] on input "金額" at bounding box center [338, 160] width 236 height 28
type input "-599"
click at [245, 196] on div "選擇設計師 選擇設計師" at bounding box center [338, 201] width 236 height 28
type input "[PERSON_NAME]-Y"
click at [258, 240] on input "選擇顧客" at bounding box center [283, 241] width 116 height 18
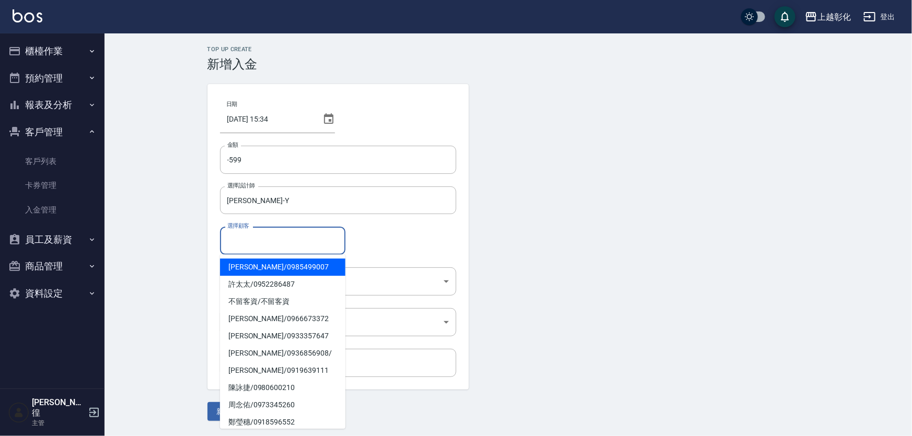
click at [263, 266] on span "謝美琴 / 0985499007" at bounding box center [282, 267] width 125 height 17
type input "謝美琴/0985499007"
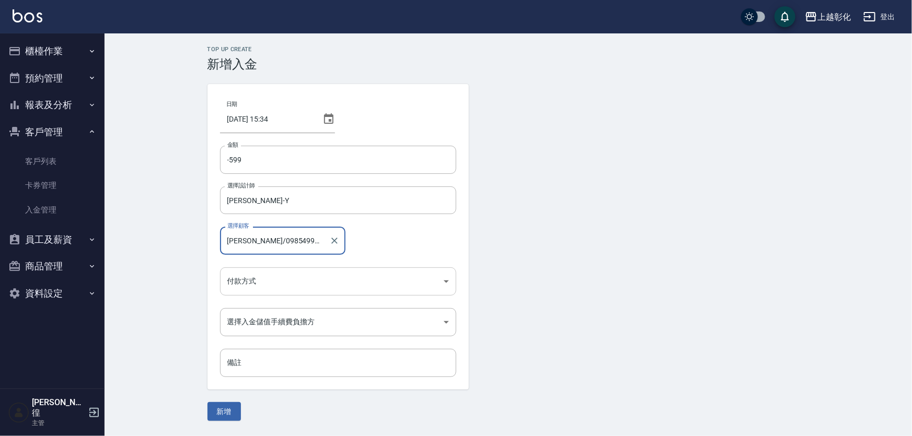
click at [261, 274] on body "上越彰化 登出 櫃檯作業 打帳單 帳單列表 現金收支登錄 材料自購登錄 每日結帳 排班表 現場電腦打卡 預約管理 預約管理 單日預約紀錄 單週預約紀錄 報表及…" at bounding box center [456, 218] width 912 height 436
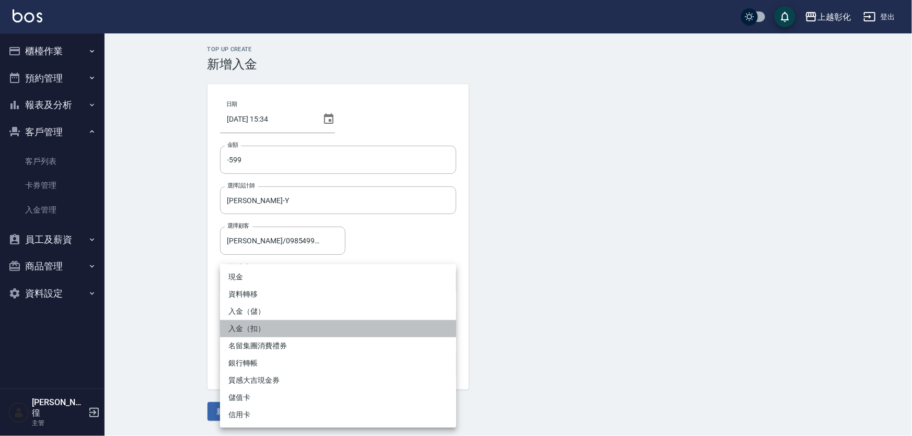
click at [249, 333] on li "入金（扣）" at bounding box center [338, 328] width 236 height 17
type input "入金（扣）"
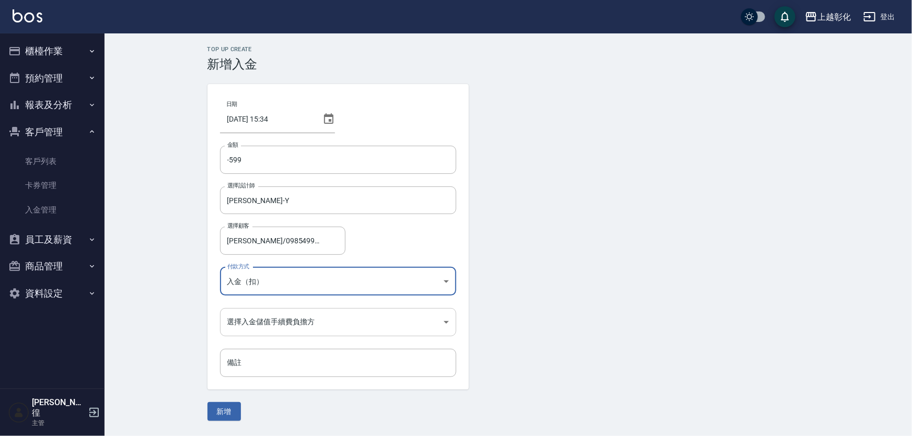
click at [249, 319] on body "上越彰化 登出 櫃檯作業 打帳單 帳單列表 現金收支登錄 材料自購登錄 每日結帳 排班表 現場電腦打卡 預約管理 預約管理 單日預約紀錄 單週預約紀錄 報表及…" at bounding box center [456, 218] width 912 height 436
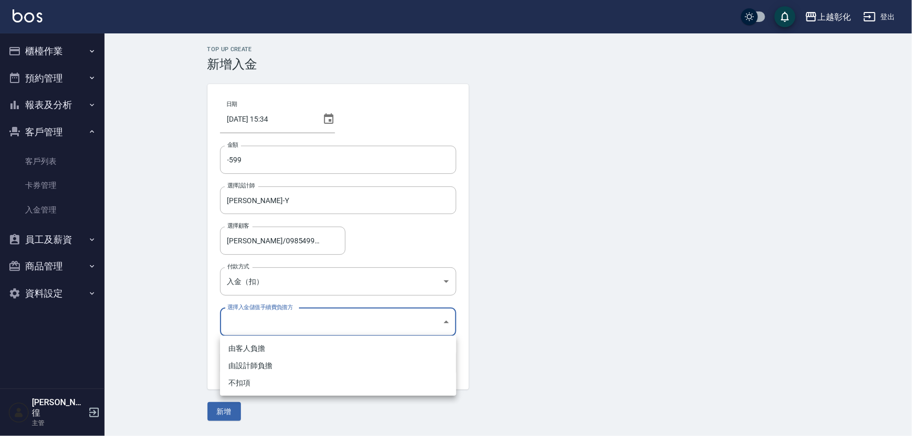
drag, startPoint x: 232, startPoint y: 386, endPoint x: 247, endPoint y: 371, distance: 21.1
click at [232, 386] on li "不扣項" at bounding box center [338, 383] width 236 height 17
type input "WITHOUTHANDLINGFEE"
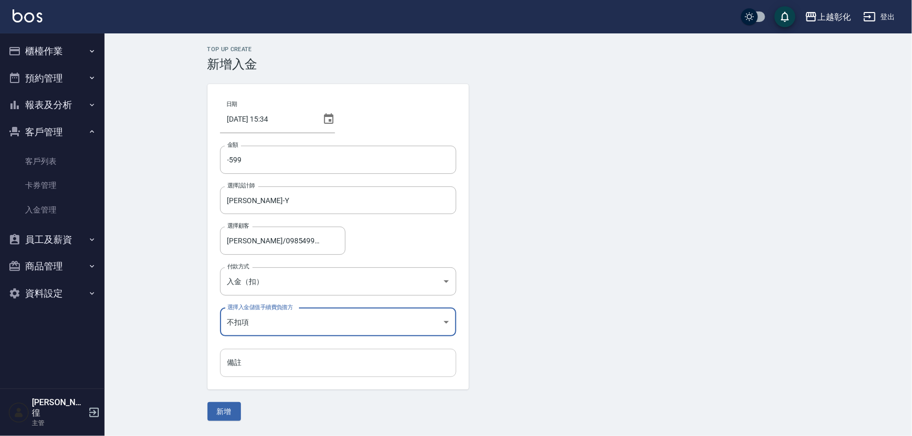
click at [240, 359] on input "備註" at bounding box center [338, 363] width 236 height 28
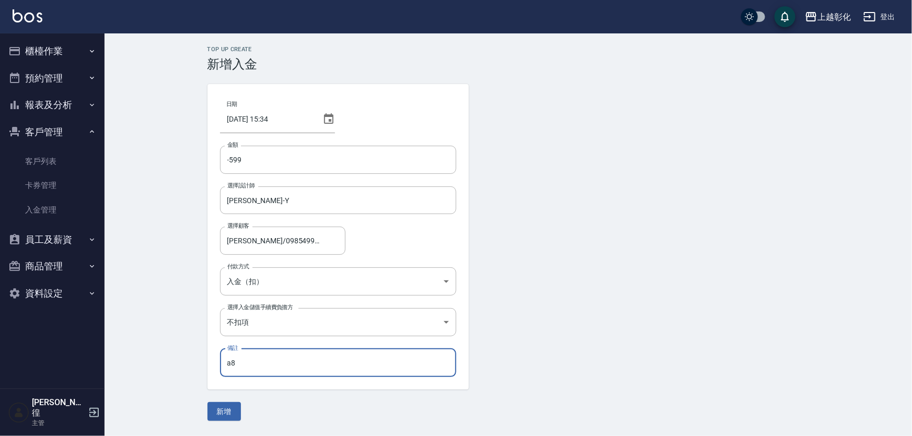
type input "a"
type input "媽/599去"
click at [216, 410] on button "新增" at bounding box center [223, 411] width 33 height 19
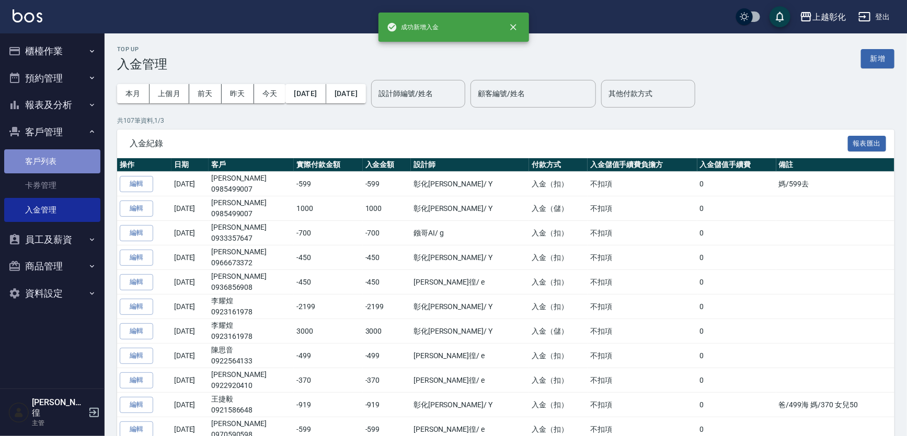
drag, startPoint x: 36, startPoint y: 163, endPoint x: 29, endPoint y: 137, distance: 26.5
click at [36, 163] on link "客戶列表" at bounding box center [52, 161] width 96 height 24
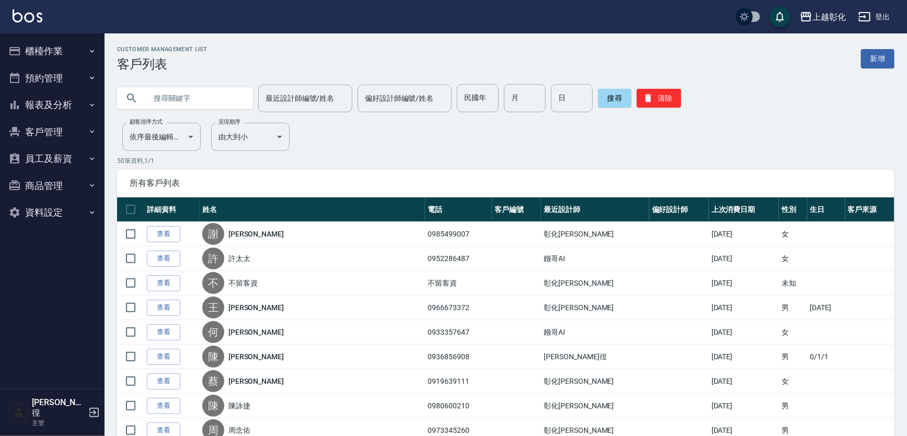
click at [36, 126] on button "客戶管理" at bounding box center [52, 132] width 96 height 27
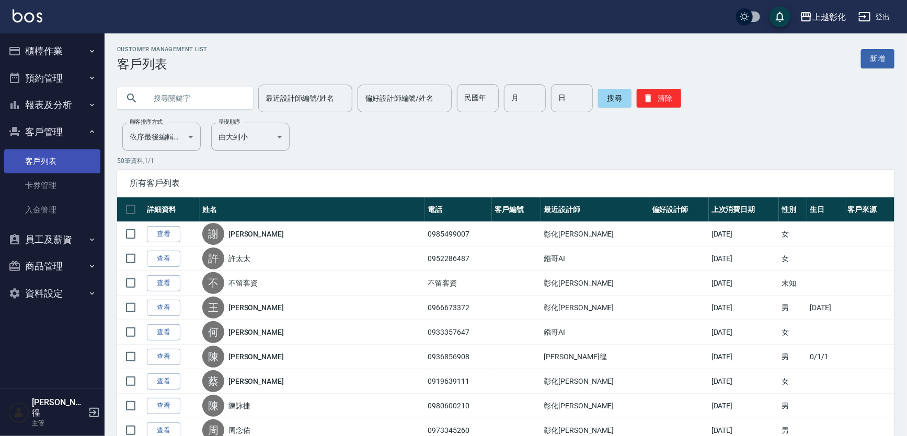
click at [47, 167] on link "客戶列表" at bounding box center [52, 161] width 96 height 24
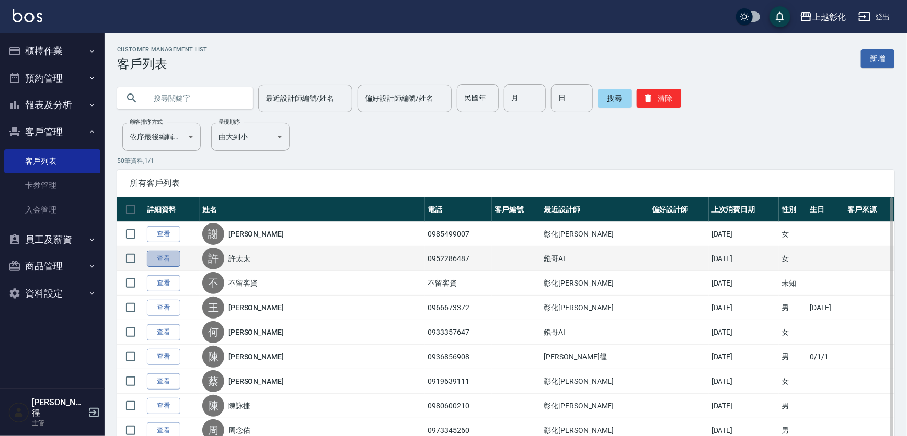
click at [159, 256] on link "查看" at bounding box center [163, 259] width 33 height 16
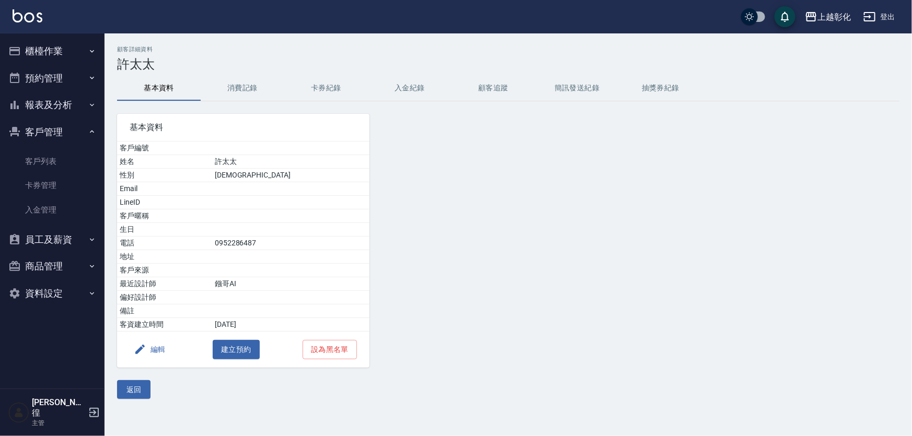
click at [331, 89] on button "卡券紀錄" at bounding box center [326, 88] width 84 height 25
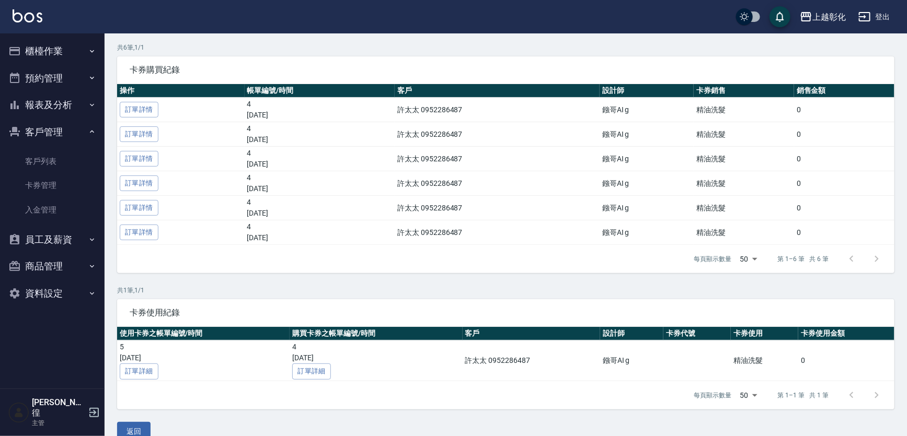
scroll to position [87, 0]
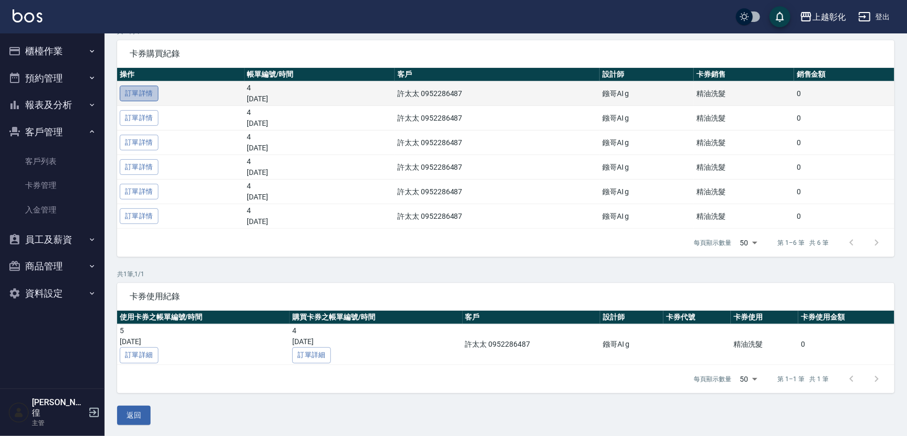
click at [132, 88] on link "訂單詳情" at bounding box center [139, 94] width 39 height 16
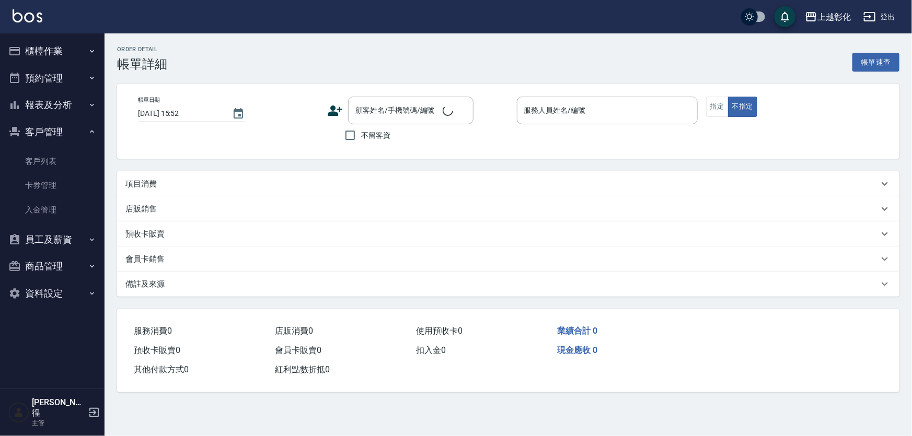
type input "[DATE] 15:09"
type input "[PERSON_NAME]"
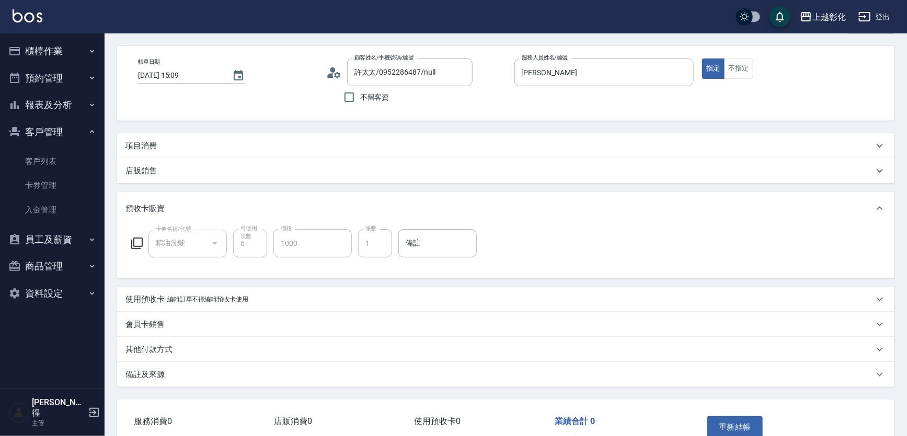
type input "許太太/0952286487/null"
type input "精油洗髮"
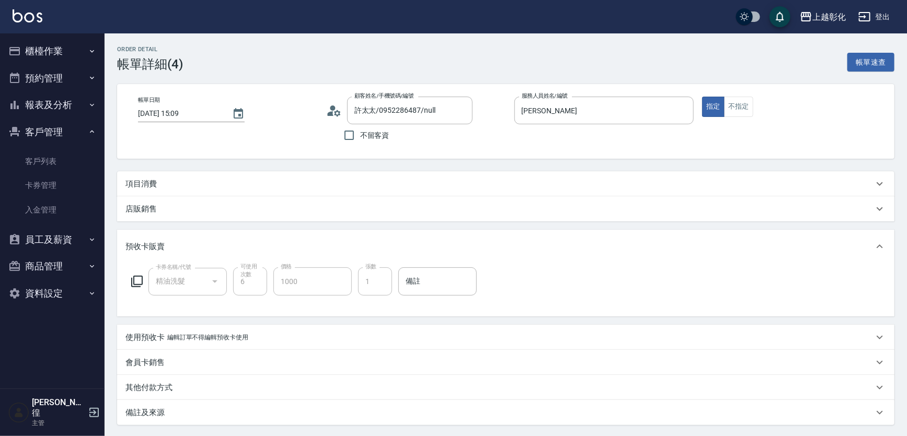
click at [70, 46] on button "櫃檯作業" at bounding box center [52, 51] width 96 height 27
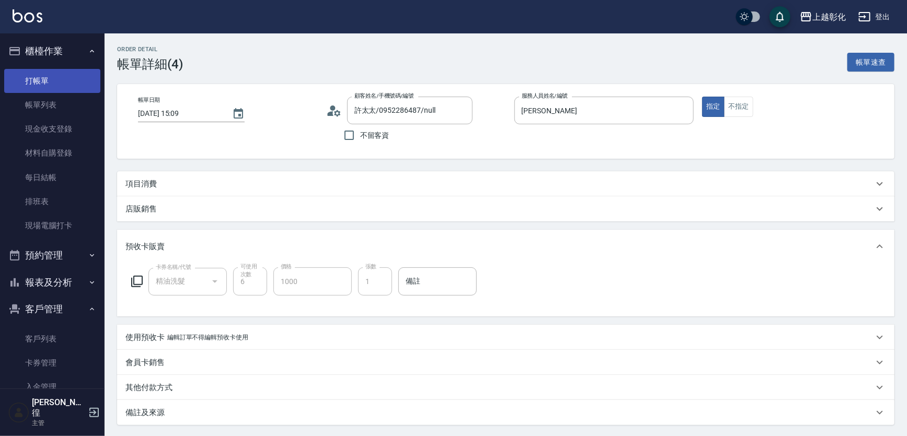
click at [76, 83] on link "打帳單" at bounding box center [52, 81] width 96 height 24
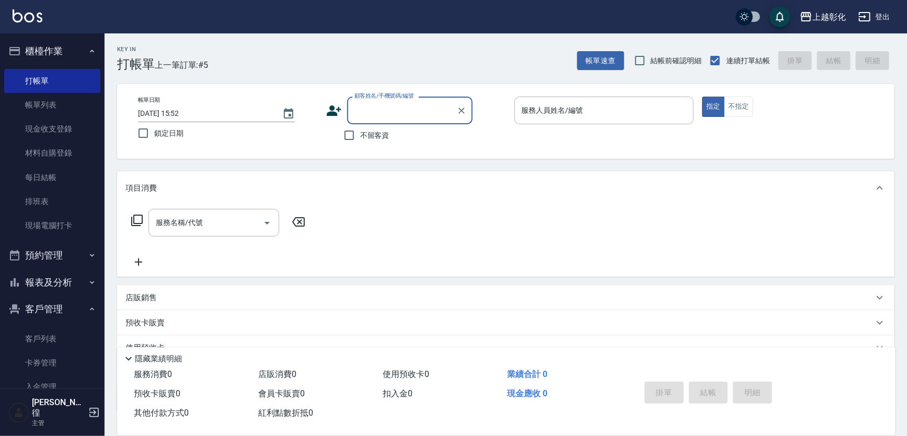
click at [379, 107] on input "顧客姓名/手機號碼/編號" at bounding box center [402, 110] width 100 height 18
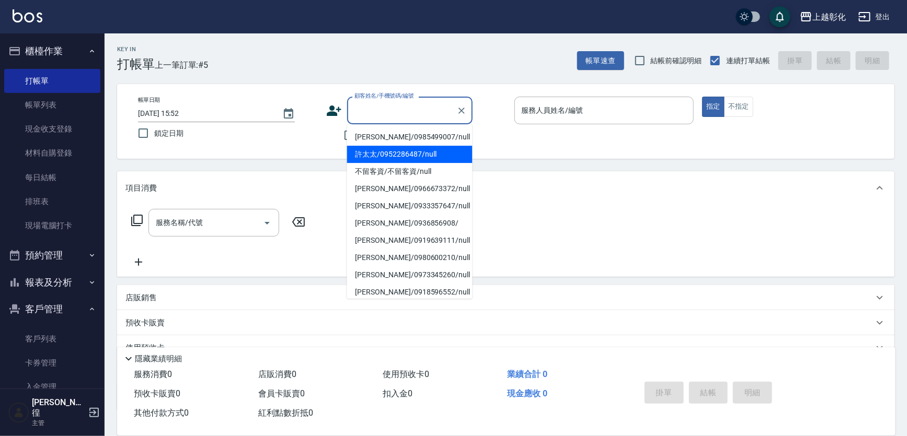
click at [381, 154] on li "許太太/0952286487/null" at bounding box center [409, 154] width 125 height 17
type input "許太太/0952286487/null"
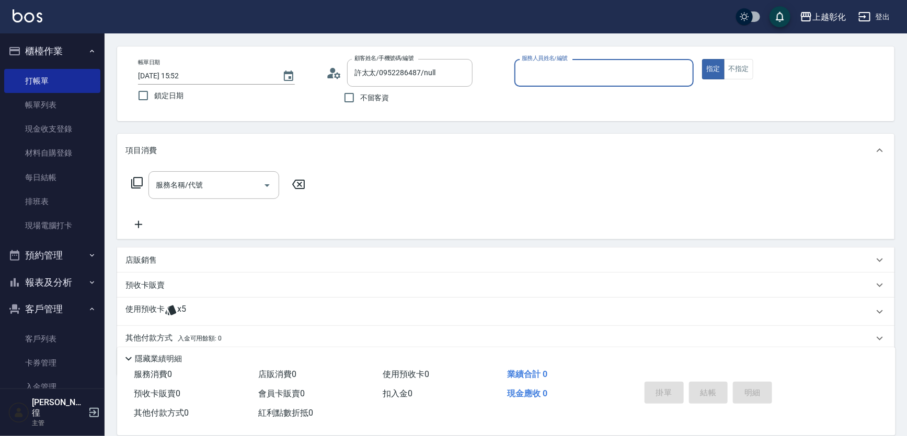
scroll to position [75, 0]
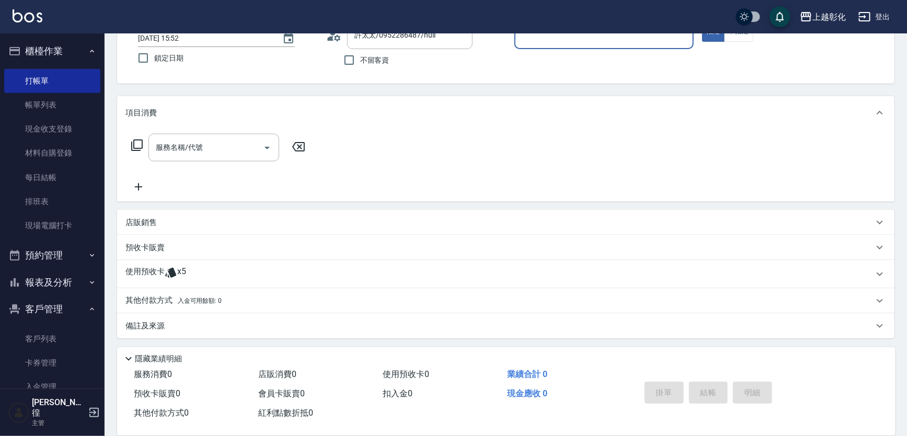
click at [180, 272] on span "x5" at bounding box center [181, 275] width 9 height 16
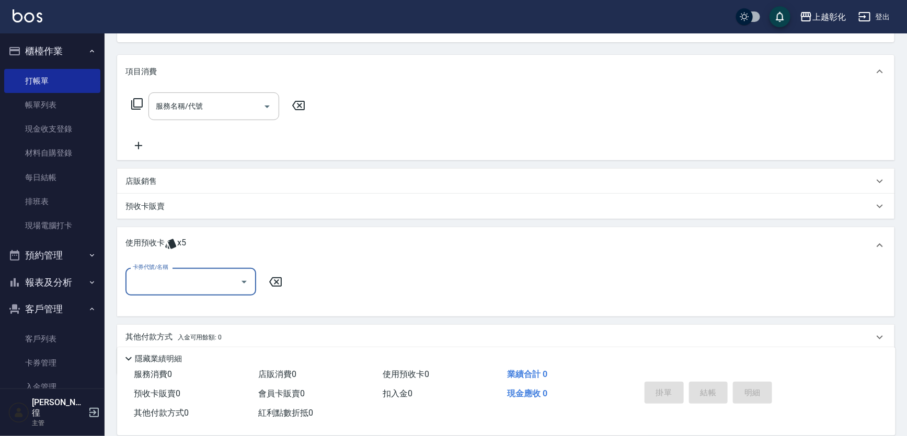
scroll to position [153, 0]
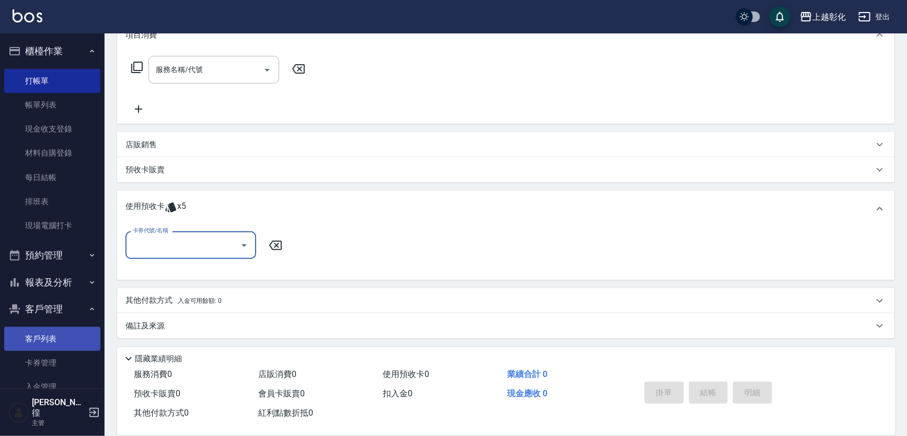
click at [55, 337] on link "客戶列表" at bounding box center [52, 339] width 96 height 24
